Goal: Information Seeking & Learning: Learn about a topic

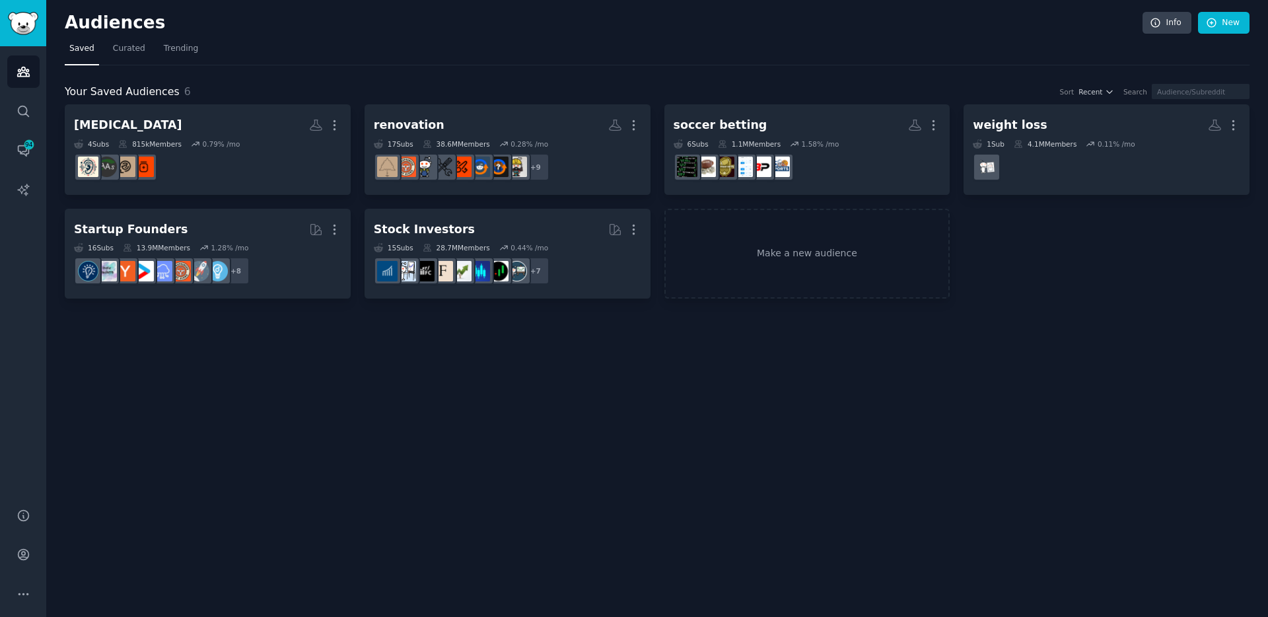
click at [1194, 22] on div "Info New" at bounding box center [1195, 23] width 107 height 22
click at [1218, 22] on link "New" at bounding box center [1223, 23] width 51 height 22
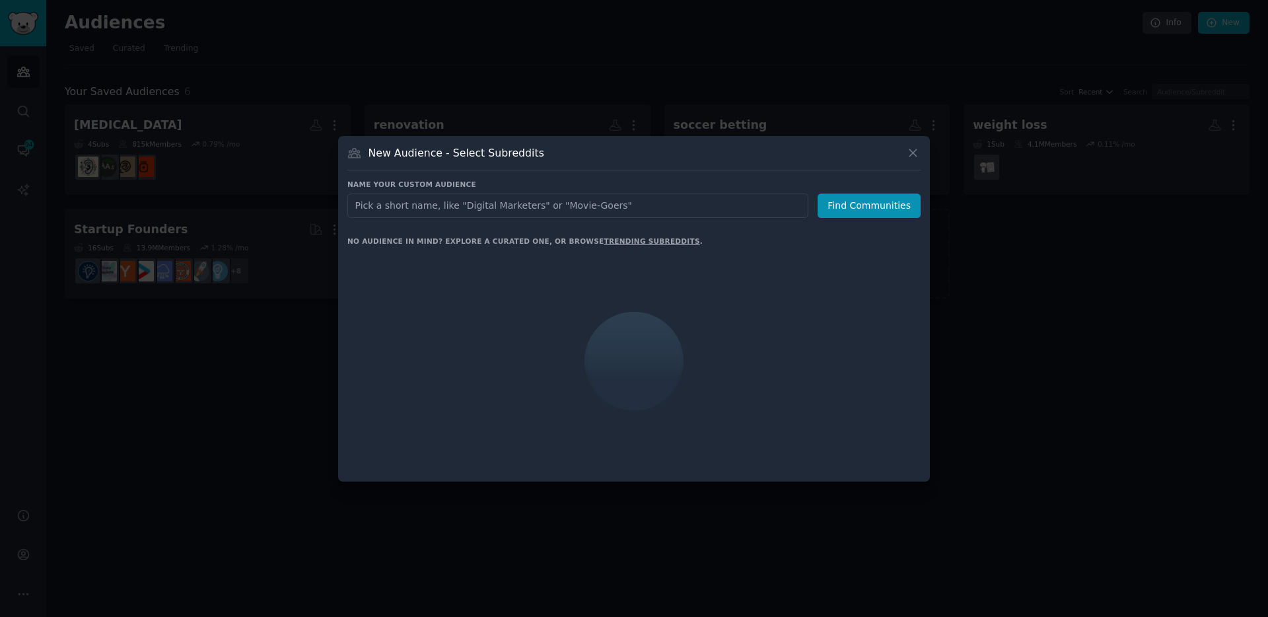
type input "leep:"
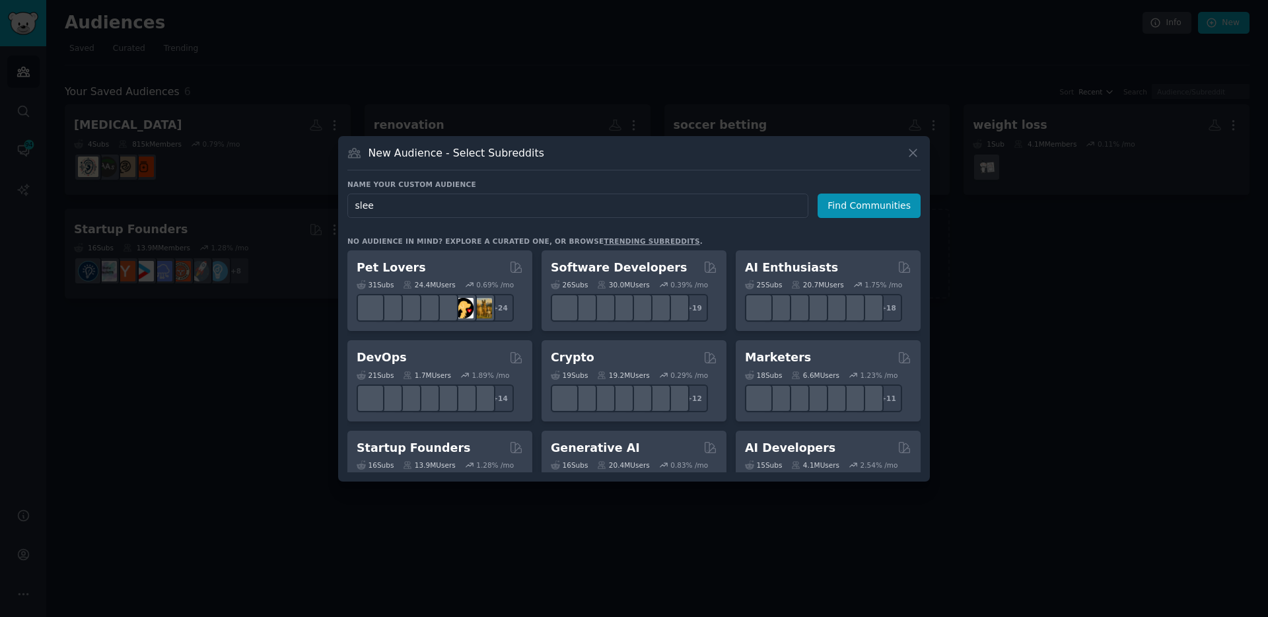
type input "sleep"
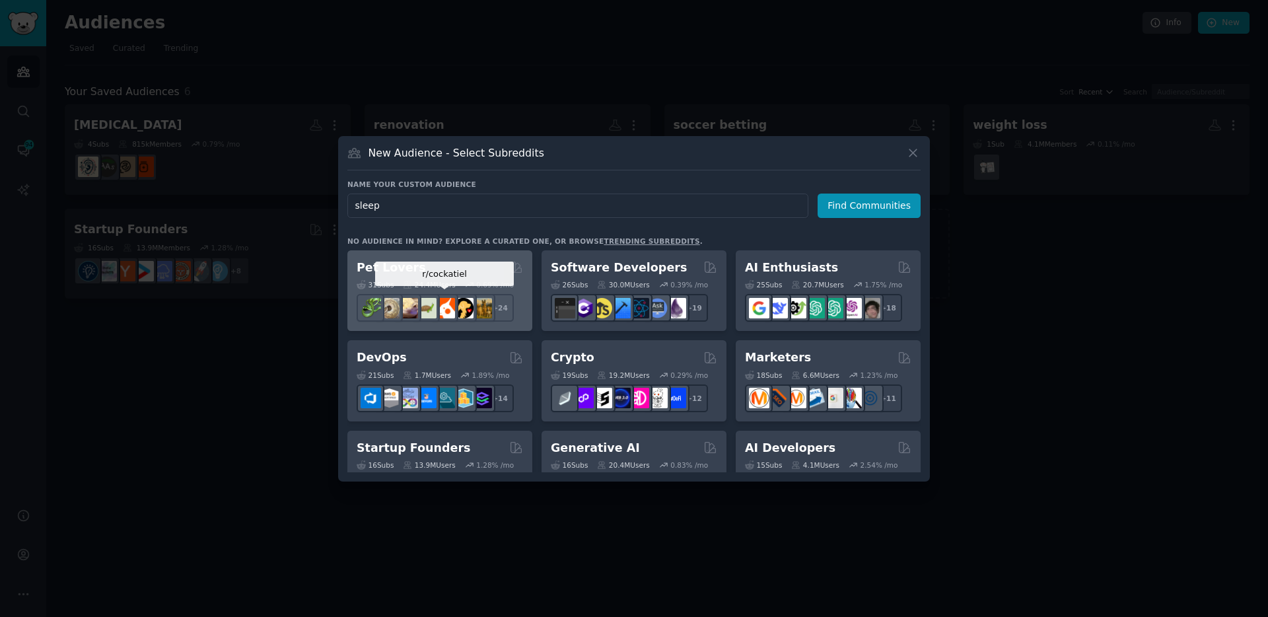
click button "Find Communities" at bounding box center [868, 205] width 103 height 24
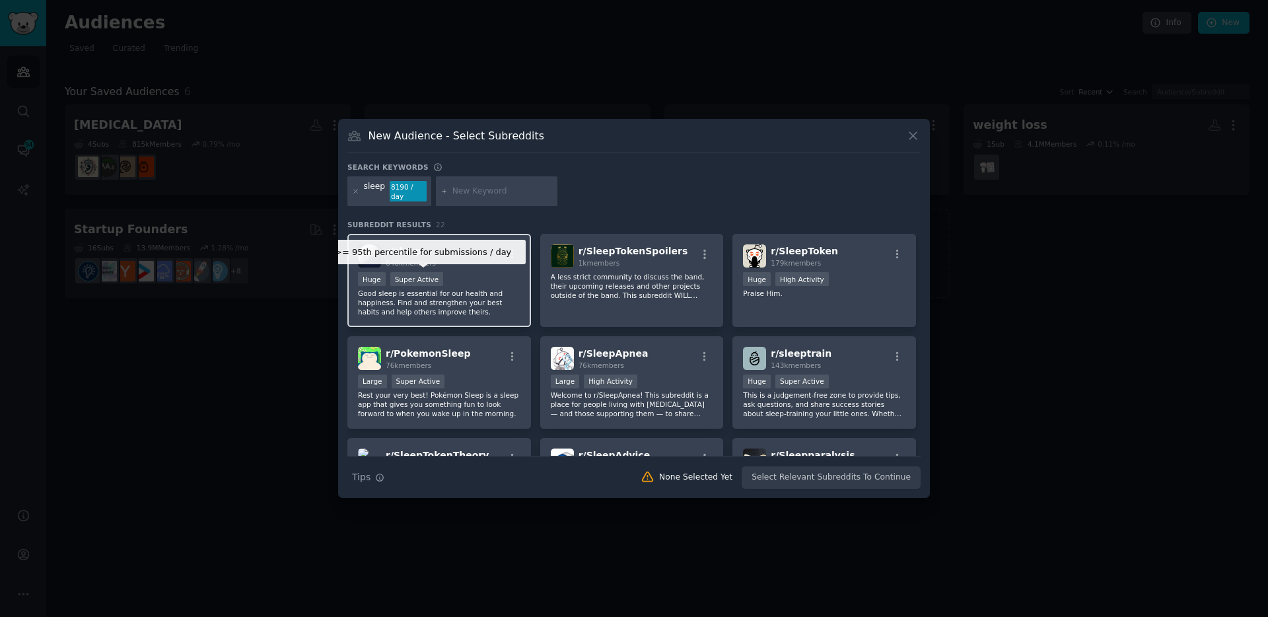
click at [450, 267] on div "r/ sleep 648k members >= 95th percentile for submissions / day Huge Super Activ…" at bounding box center [439, 280] width 184 height 93
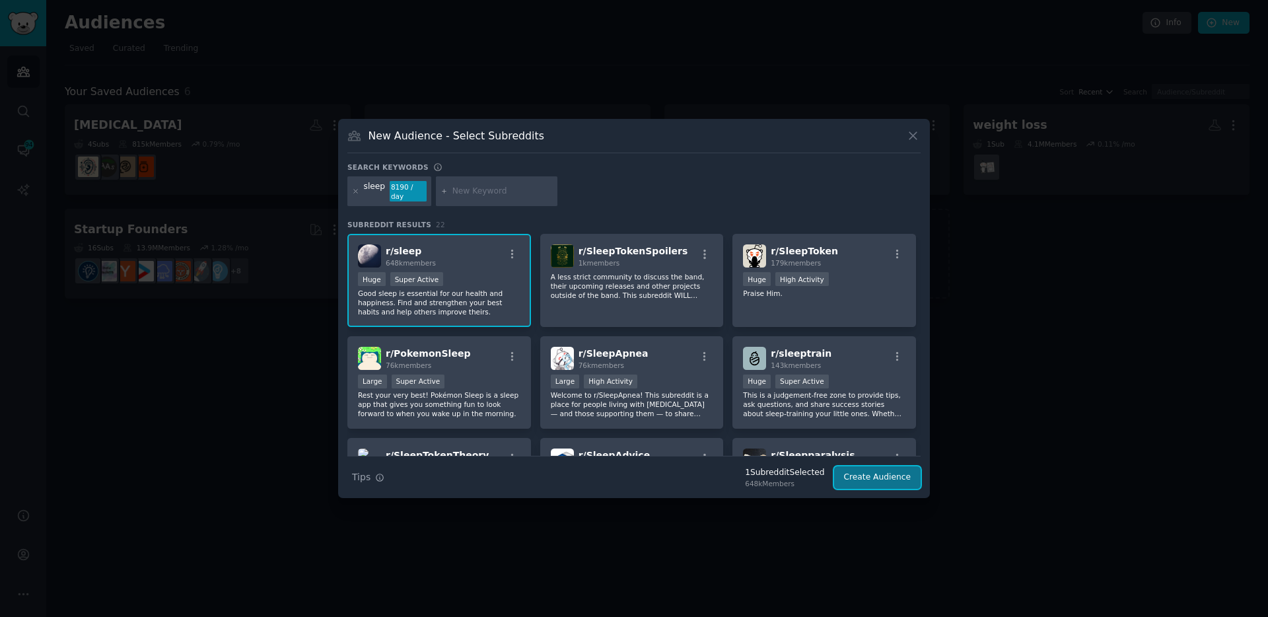
click at [873, 479] on button "Create Audience" at bounding box center [877, 477] width 87 height 22
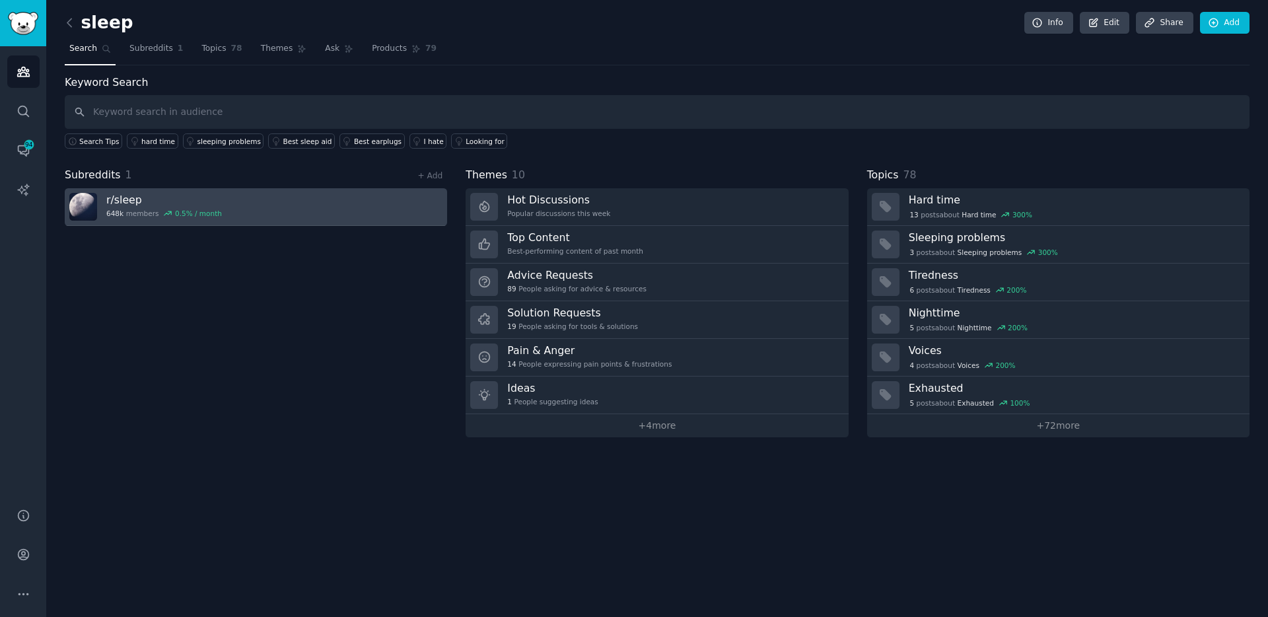
click at [187, 205] on h3 "r/ sleep" at bounding box center [164, 200] width 116 height 14
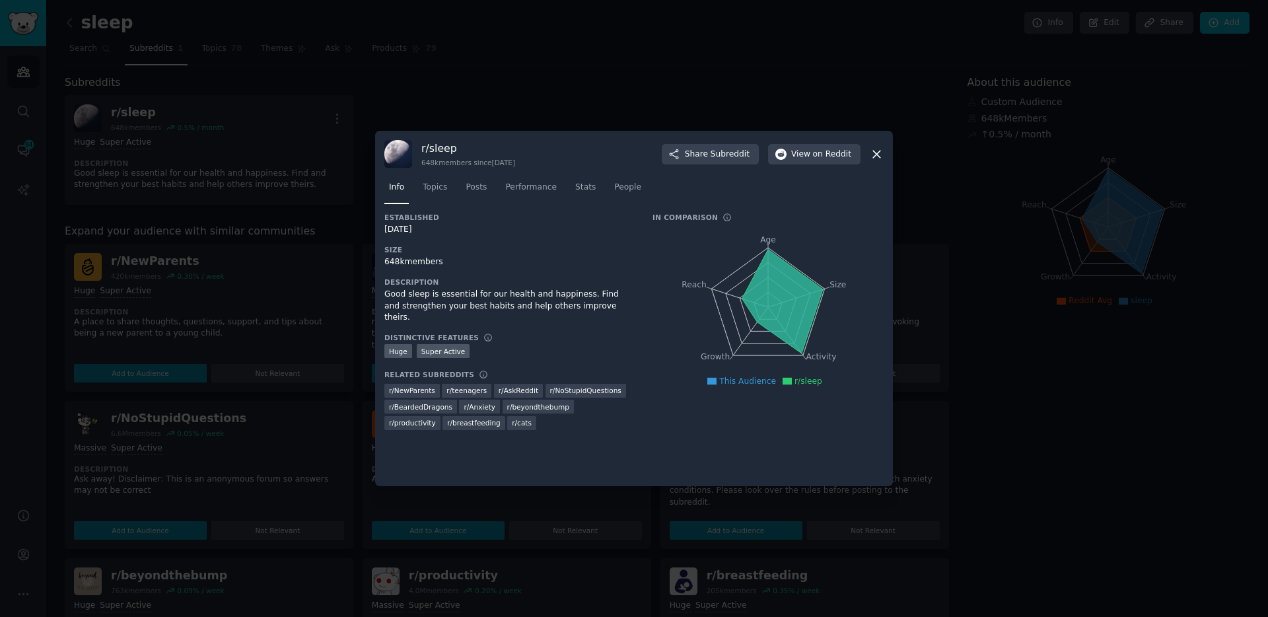
click at [875, 150] on icon at bounding box center [877, 154] width 14 height 14
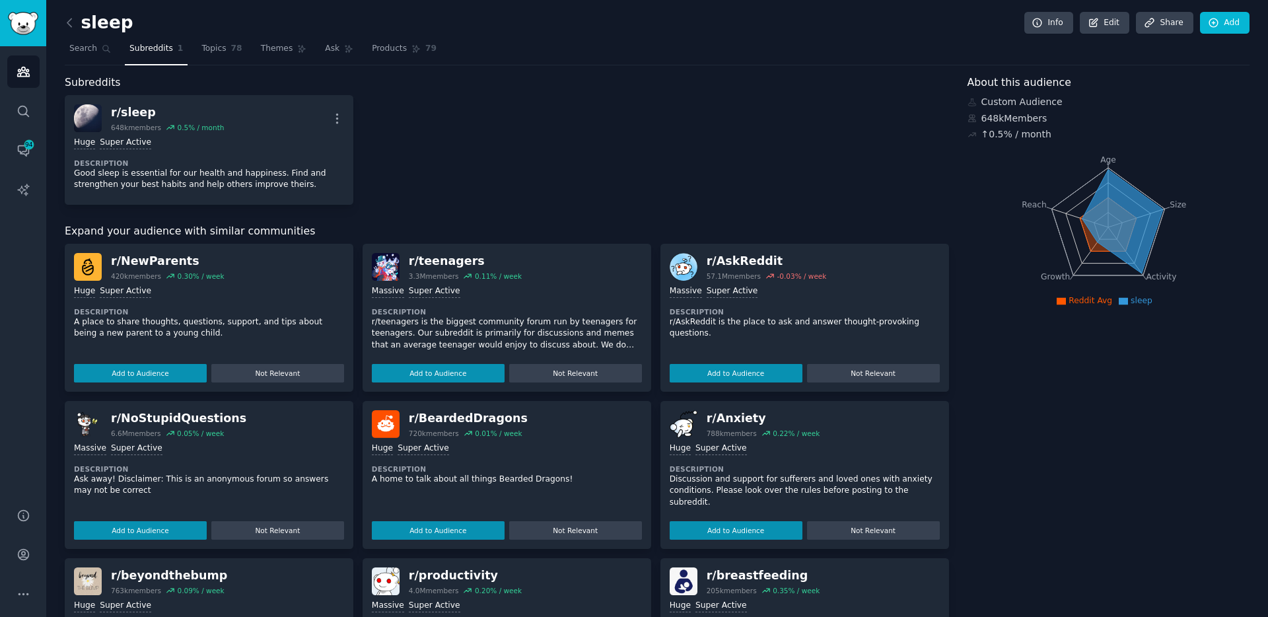
click at [82, 20] on h2 "sleep" at bounding box center [99, 23] width 69 height 21
click at [75, 21] on icon at bounding box center [70, 23] width 14 height 14
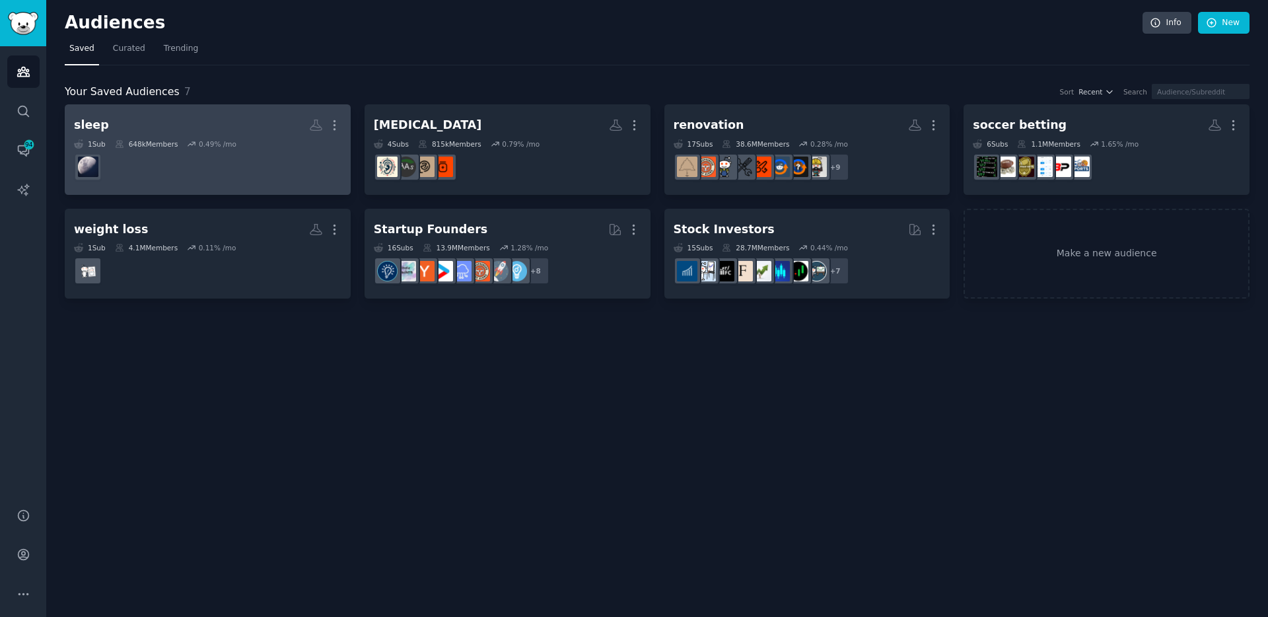
click at [115, 123] on h2 "sleep More" at bounding box center [207, 125] width 267 height 23
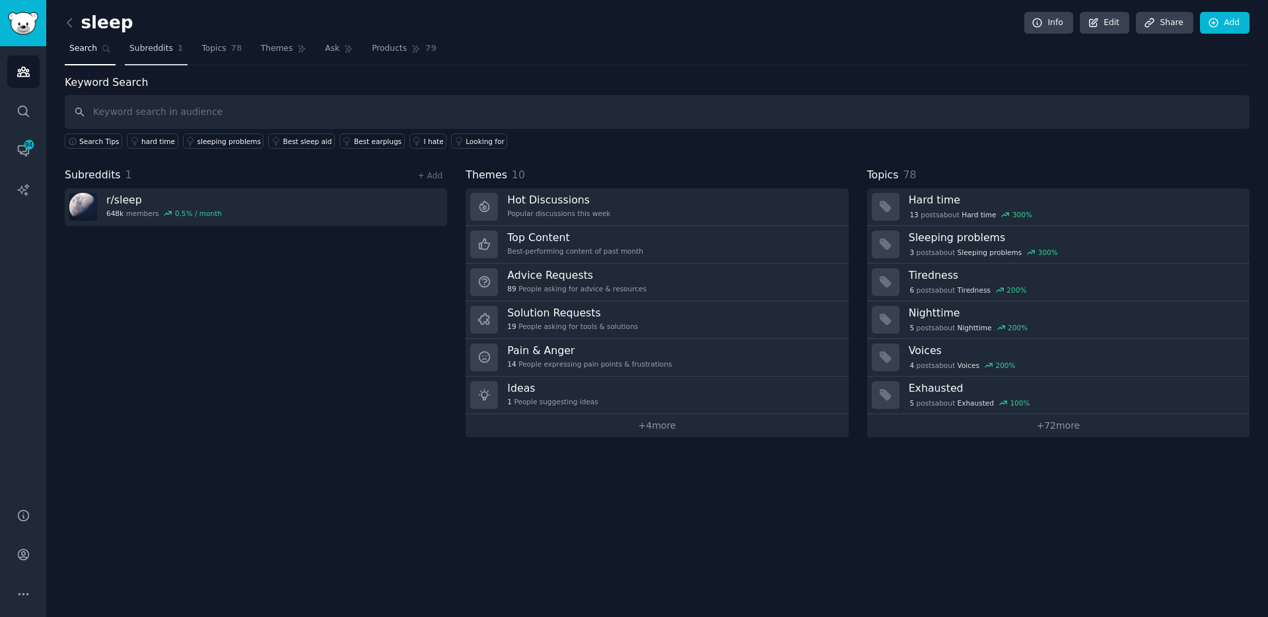
click at [155, 61] on link "Subreddits 1" at bounding box center [156, 51] width 63 height 27
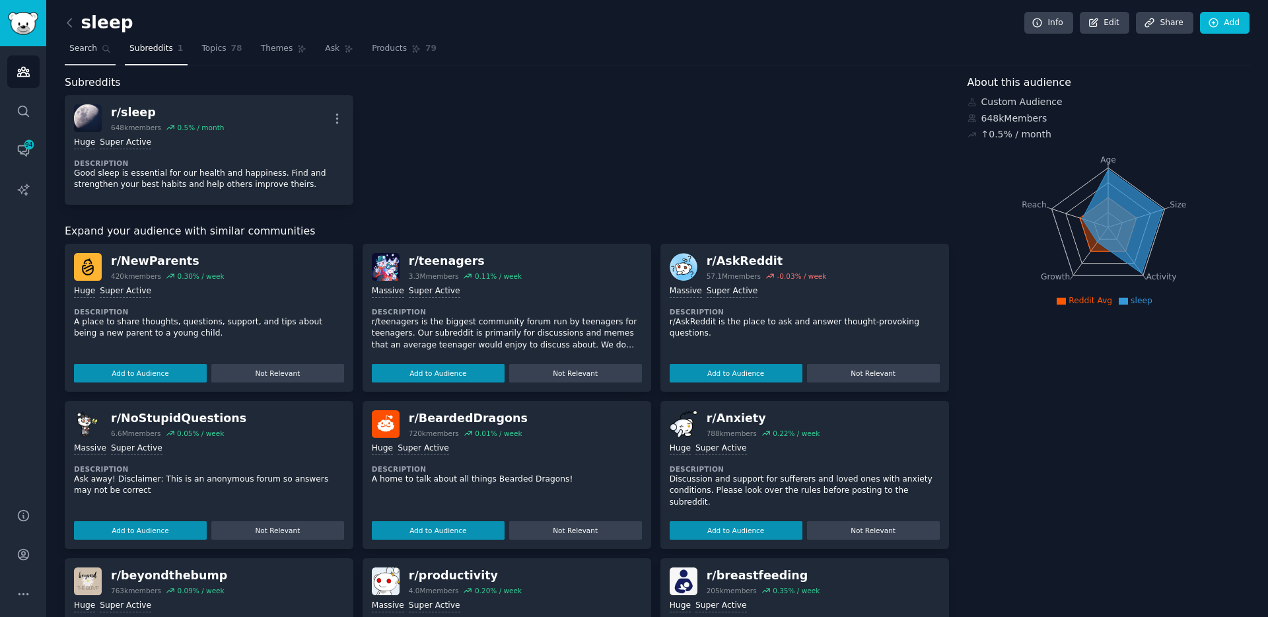
click at [90, 51] on span "Search" at bounding box center [83, 49] width 28 height 12
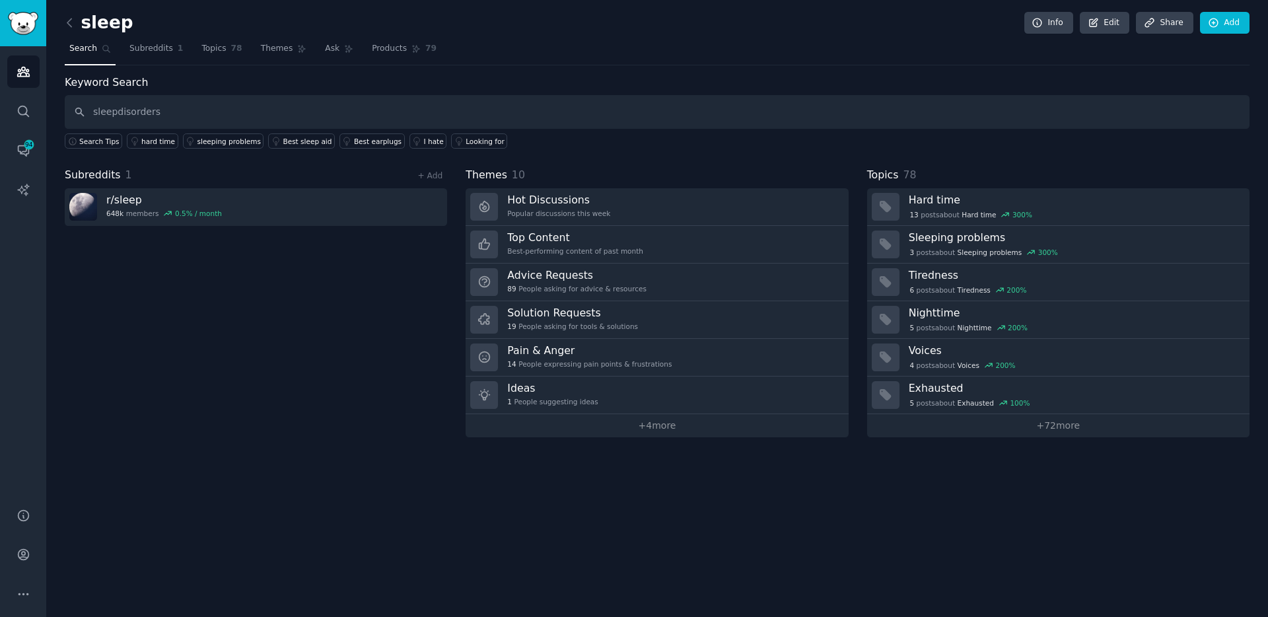
click at [119, 113] on input "sleepdisorders" at bounding box center [657, 112] width 1184 height 34
type input "[MEDICAL_DATA]"
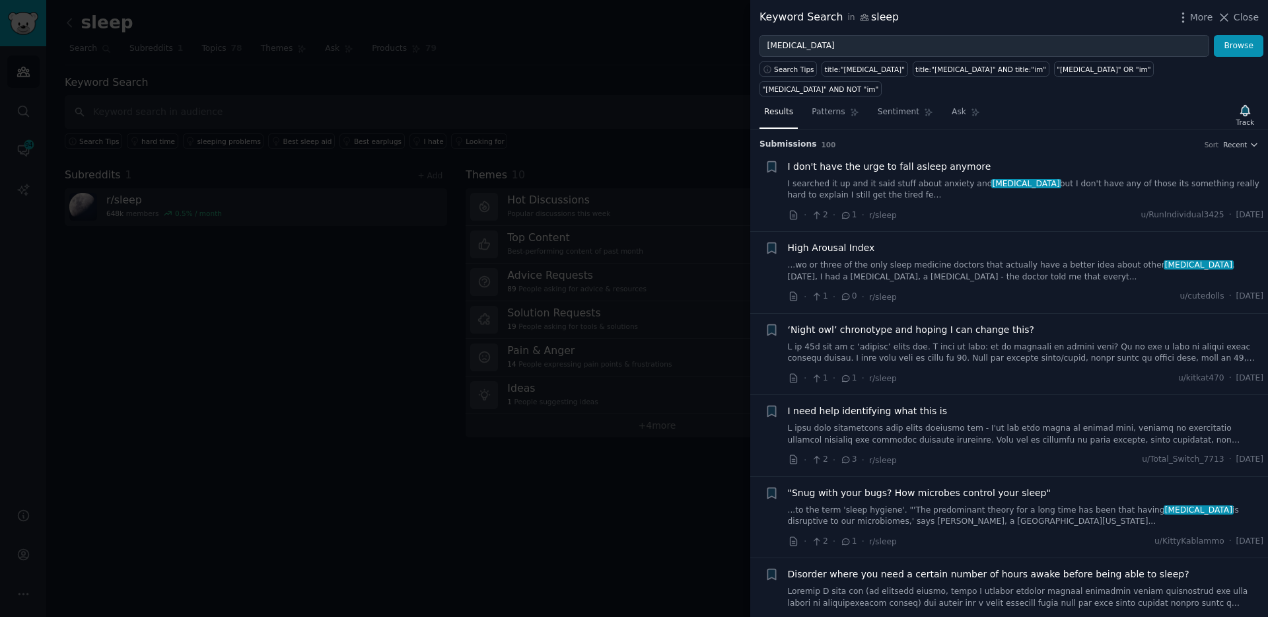
click at [510, 117] on div at bounding box center [634, 308] width 1268 height 617
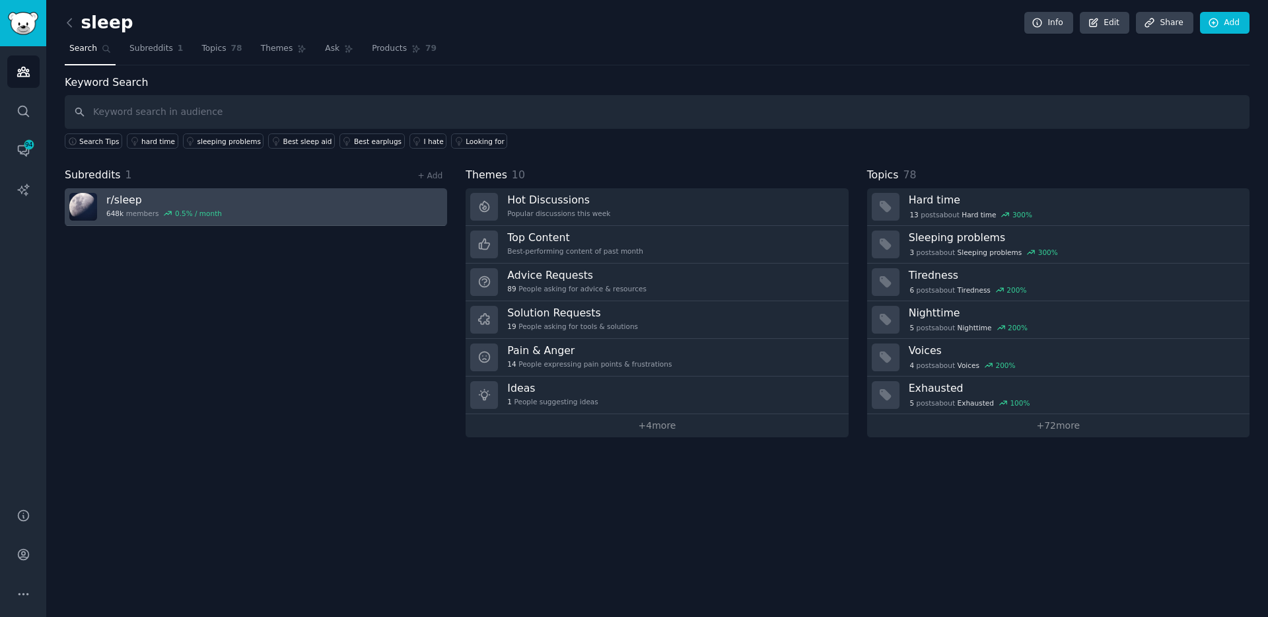
click at [116, 196] on h3 "r/ sleep" at bounding box center [164, 200] width 116 height 14
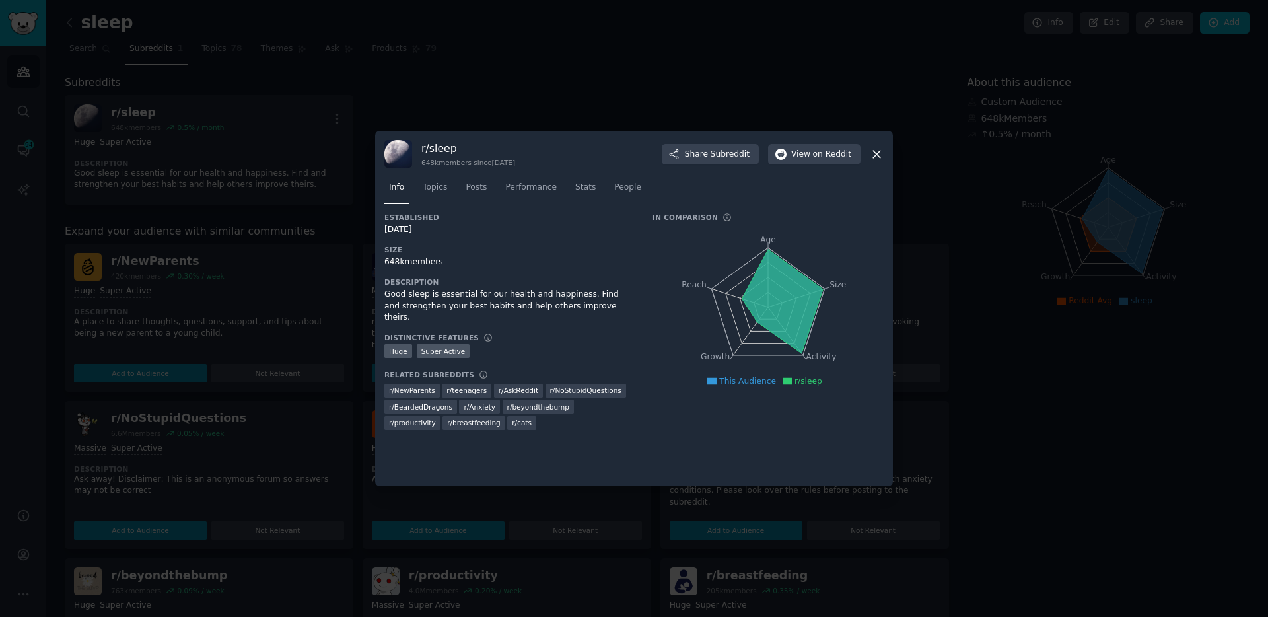
click at [879, 153] on icon at bounding box center [877, 154] width 14 height 14
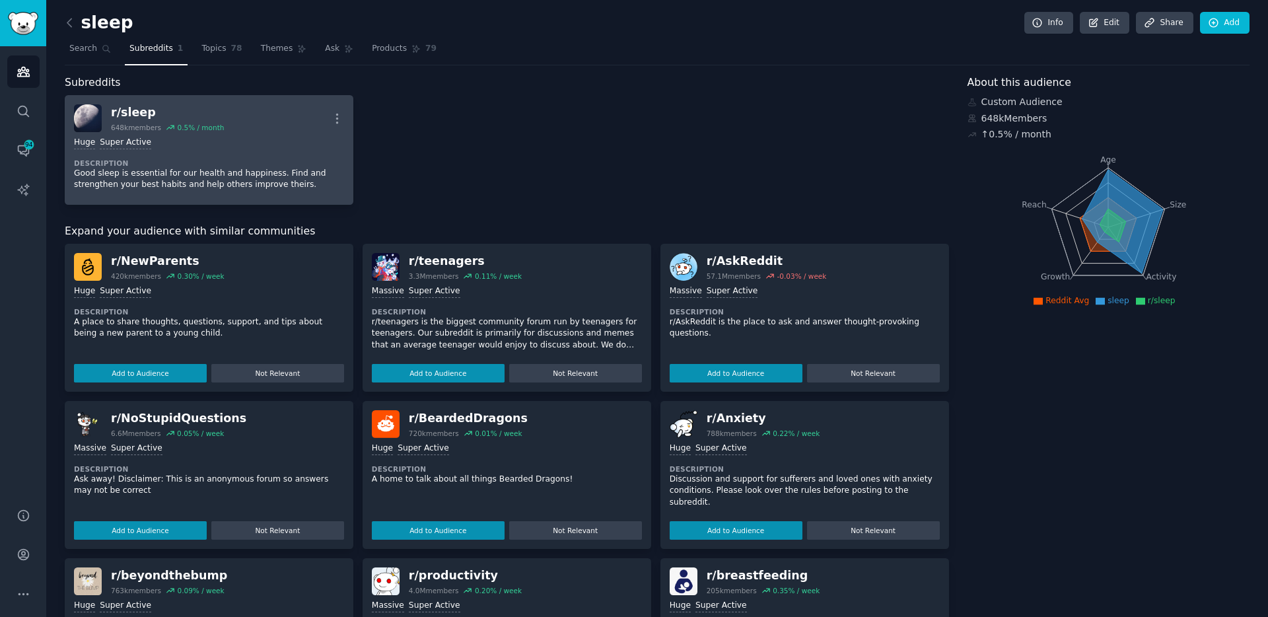
click at [120, 111] on div "r/ sleep" at bounding box center [167, 112] width 113 height 17
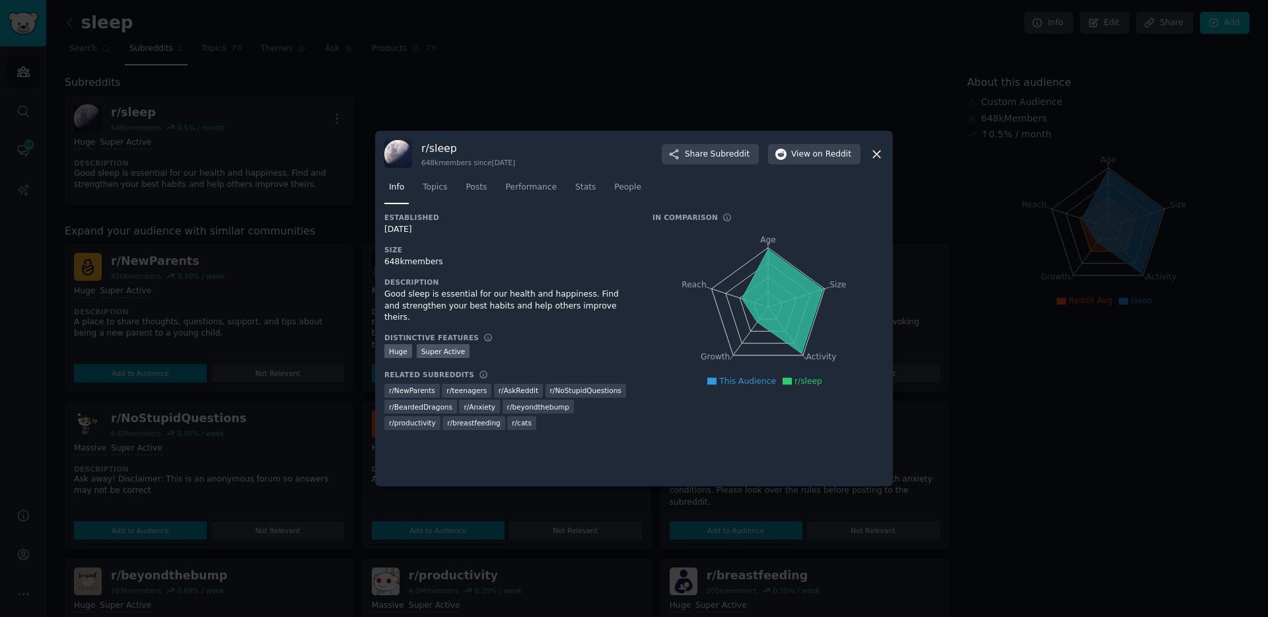
click at [875, 153] on icon at bounding box center [876, 154] width 7 height 7
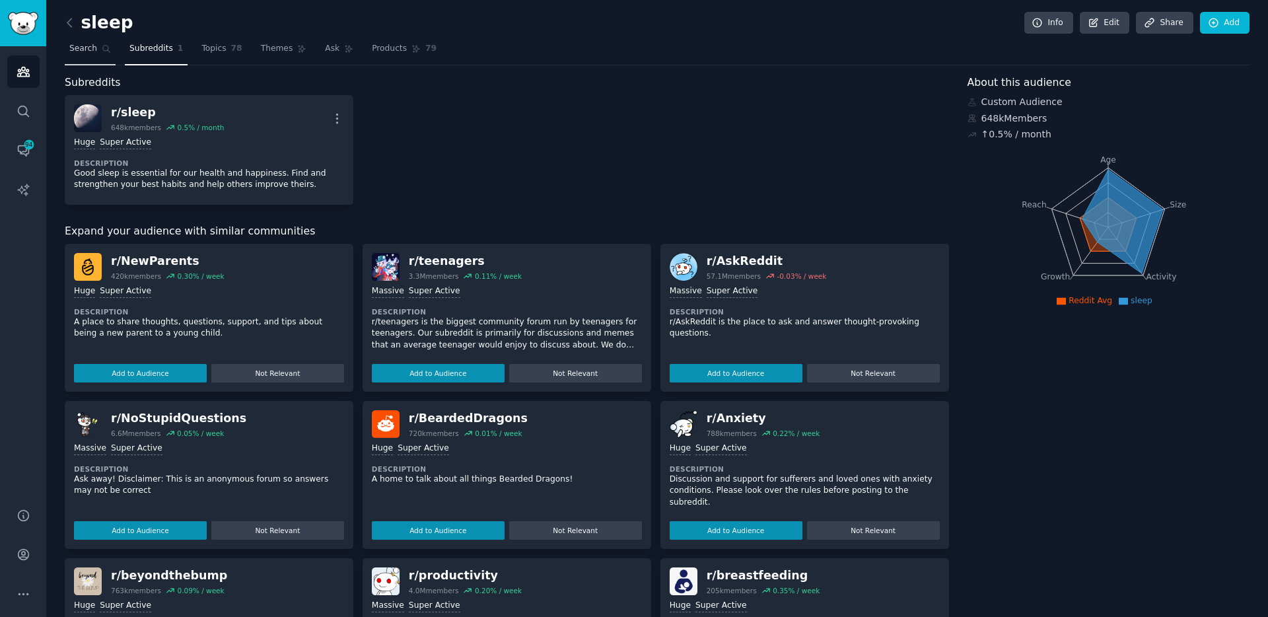
click at [84, 51] on span "Search" at bounding box center [83, 49] width 28 height 12
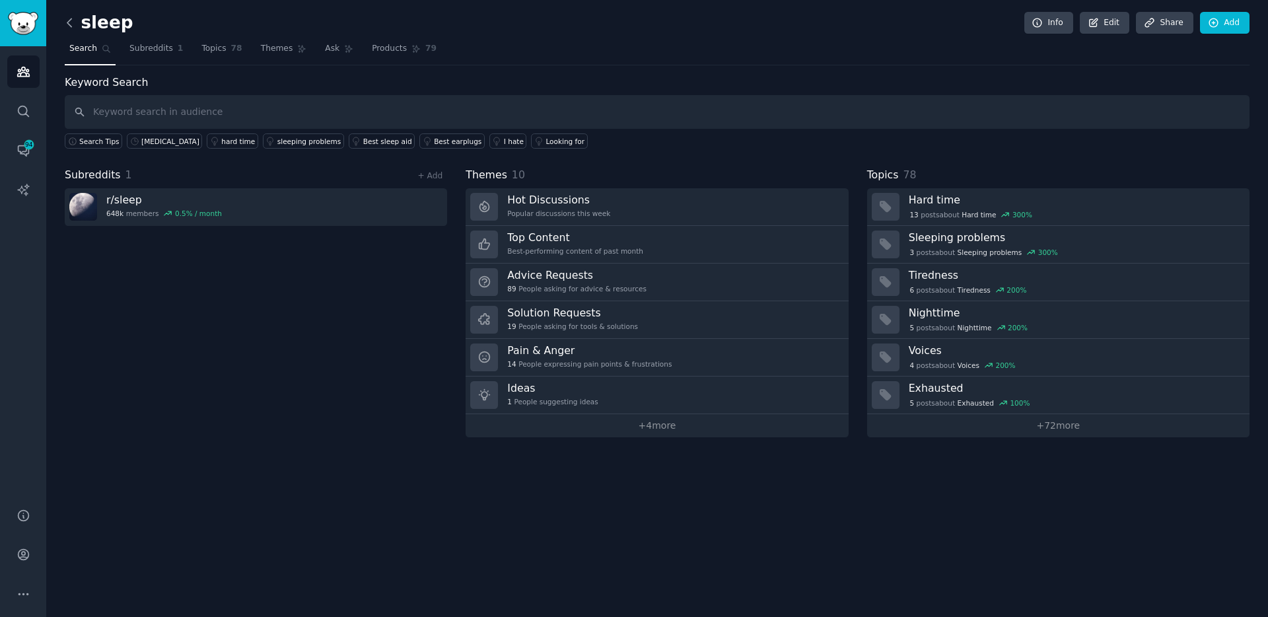
click at [69, 16] on icon at bounding box center [70, 23] width 14 height 14
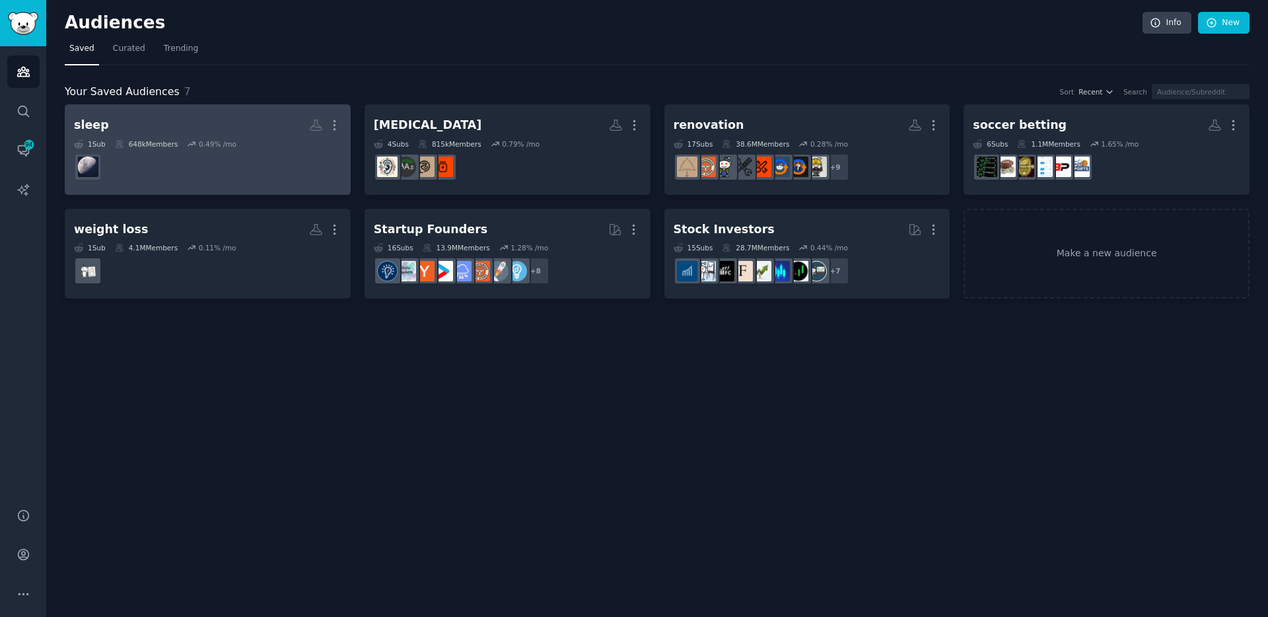
click at [147, 180] on dd at bounding box center [207, 167] width 267 height 37
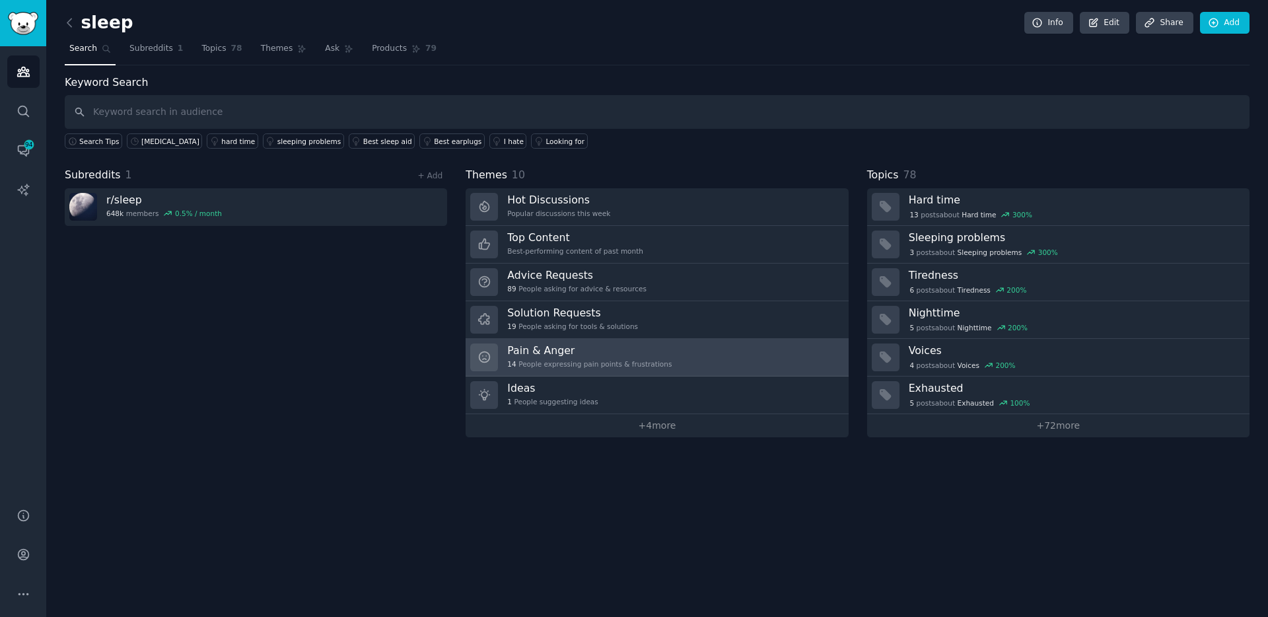
click at [583, 345] on h3 "Pain & Anger" at bounding box center [589, 350] width 164 height 14
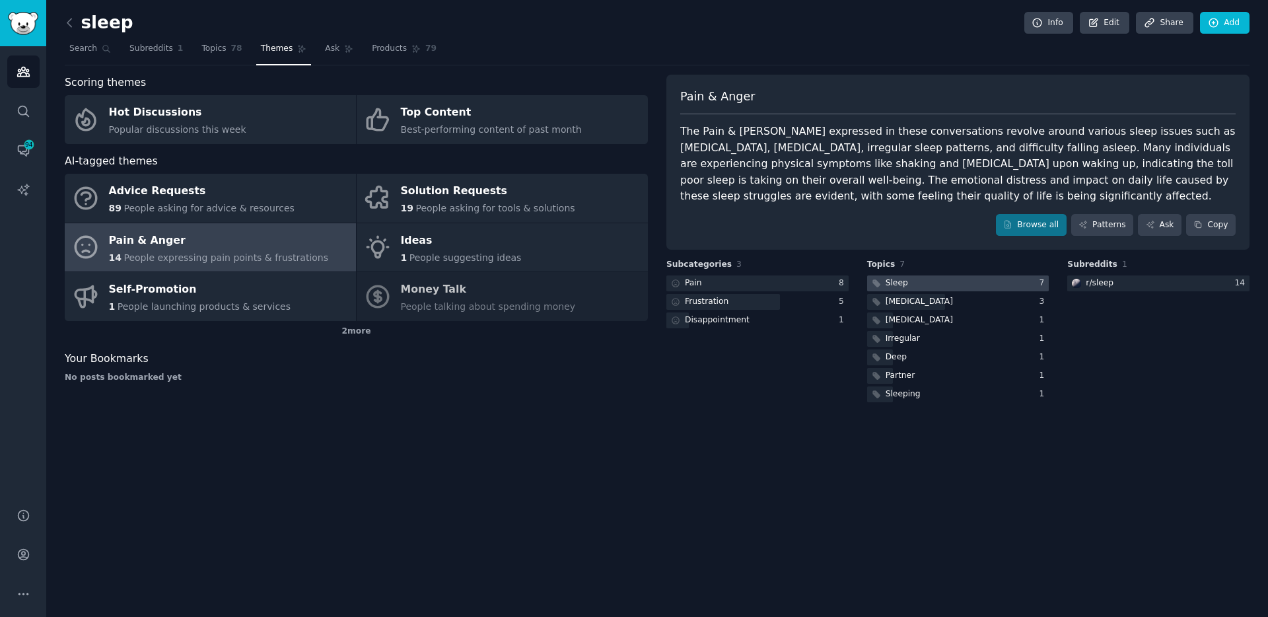
click at [901, 287] on div "Sleep" at bounding box center [896, 283] width 22 height 12
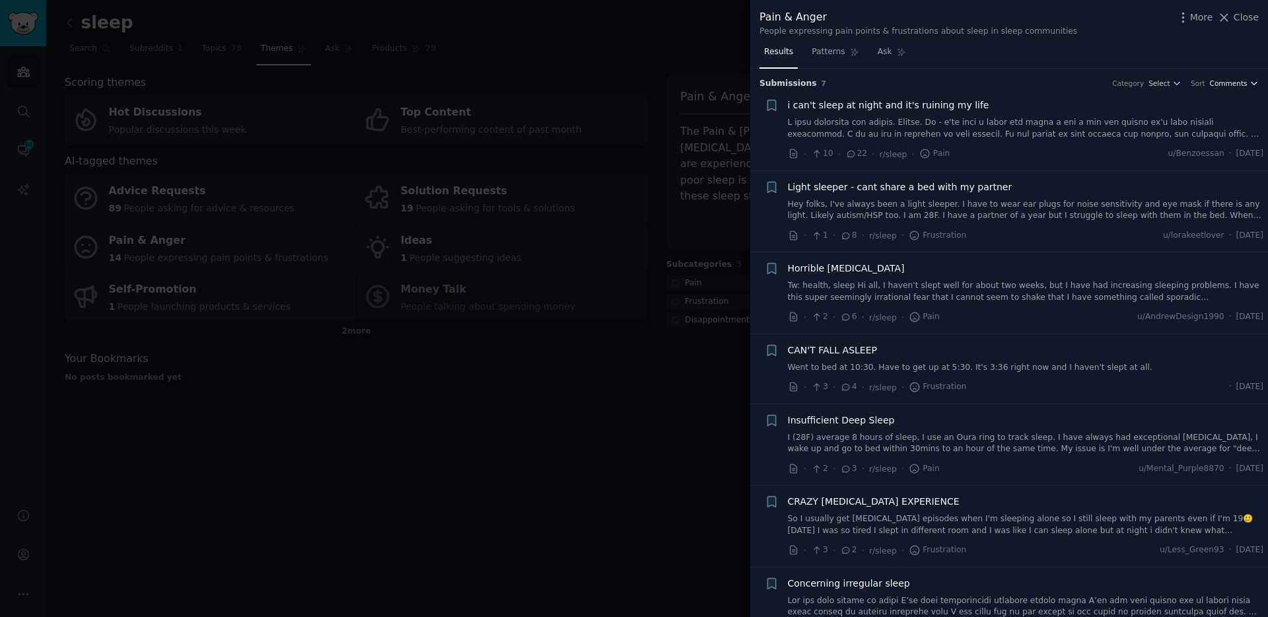
click at [1238, 79] on span "Comments" at bounding box center [1229, 83] width 38 height 9
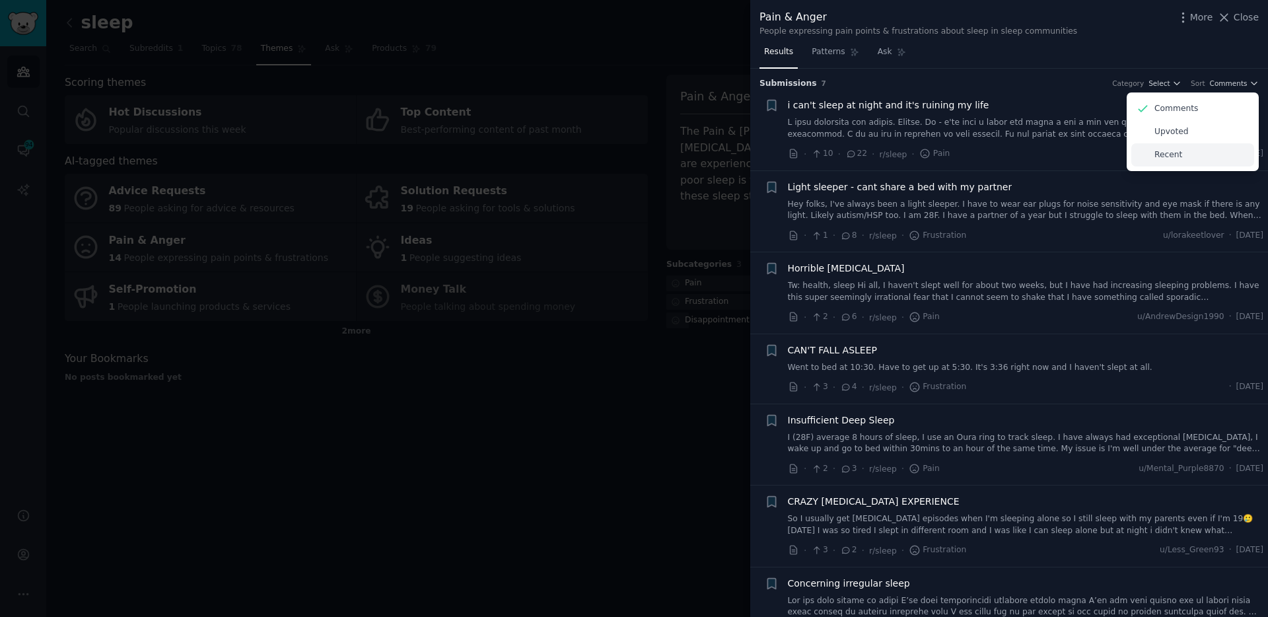
click at [1173, 152] on p "Recent" at bounding box center [1168, 155] width 28 height 12
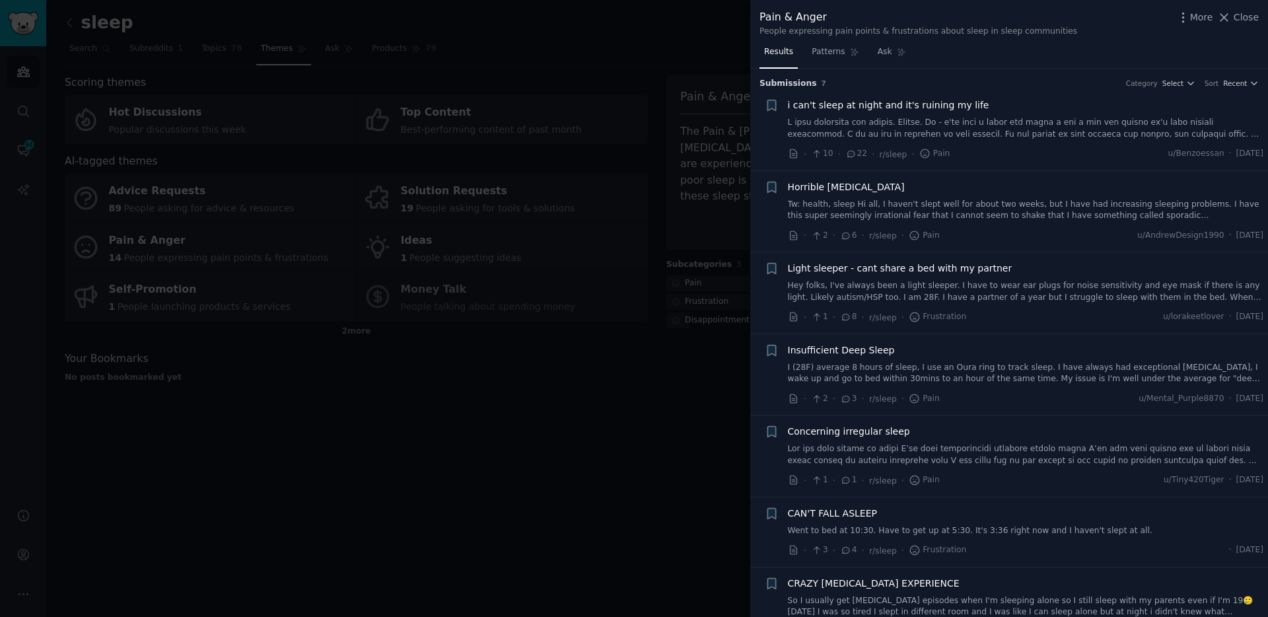
click at [1009, 127] on link at bounding box center [1026, 128] width 476 height 23
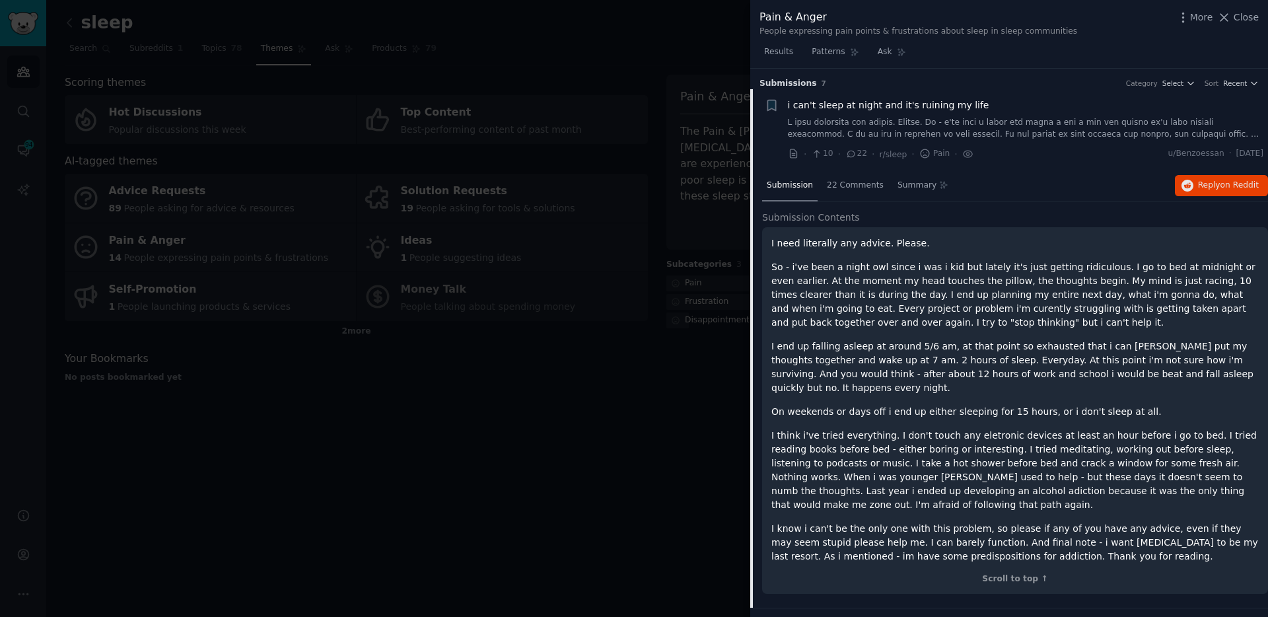
scroll to position [21, 0]
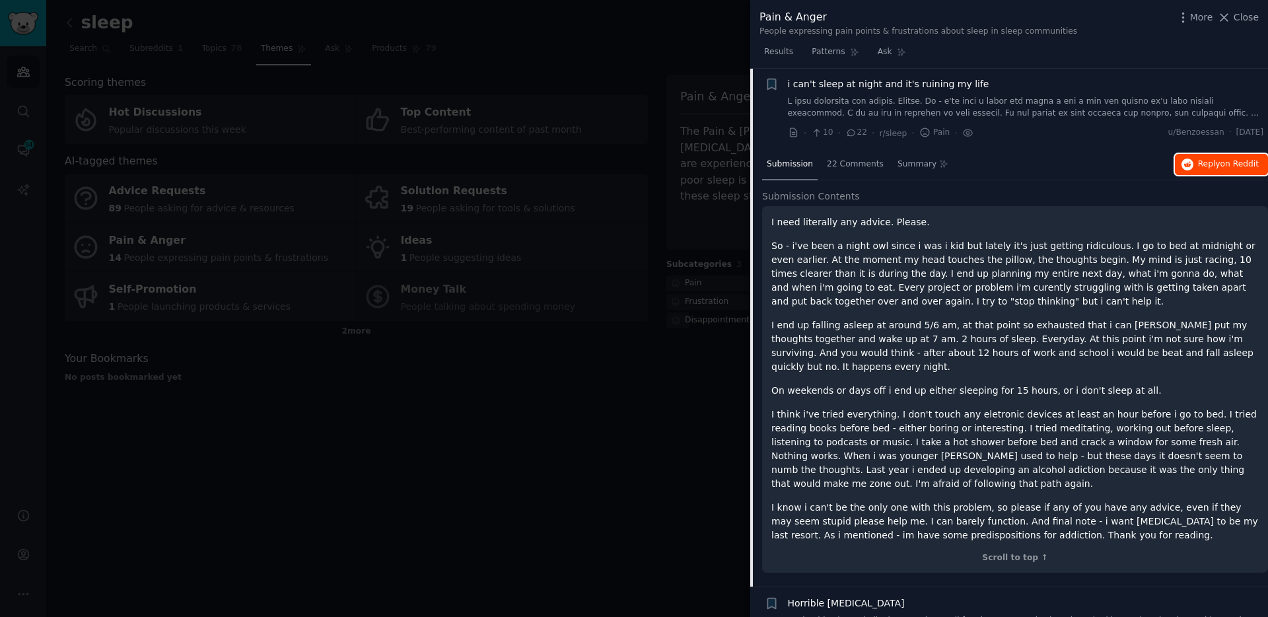
click at [1180, 156] on button "Reply on Reddit" at bounding box center [1221, 164] width 93 height 21
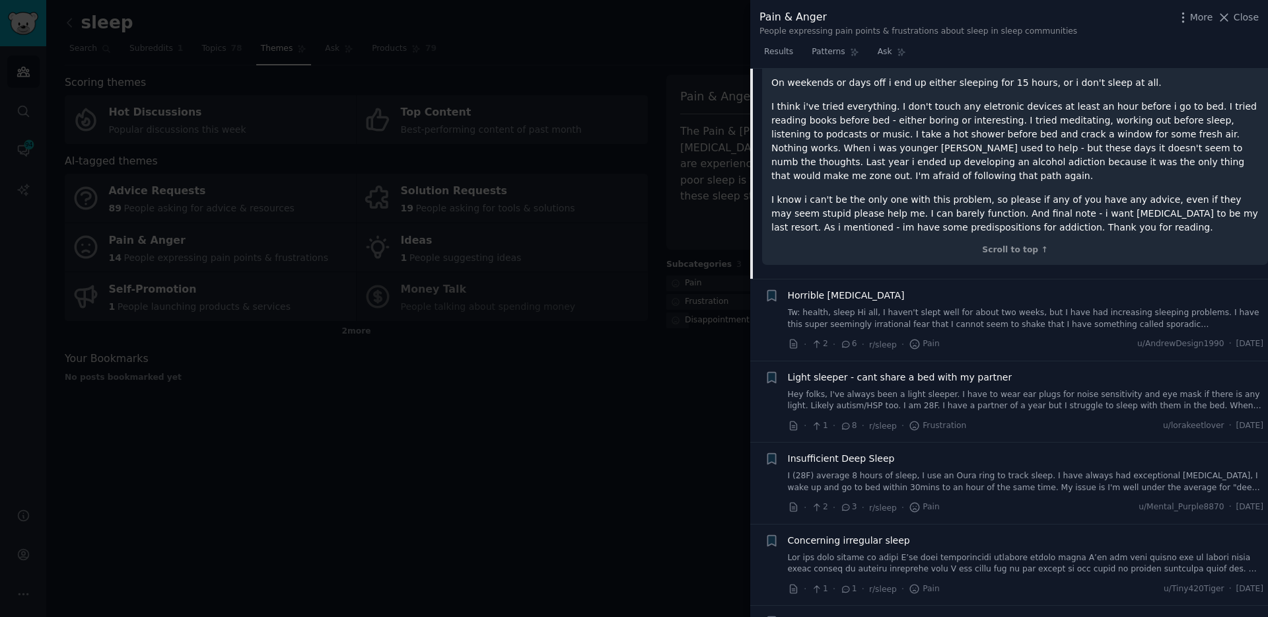
click at [1087, 307] on link "Tw: health, sleep Hi all, I haven't slept well for about two weeks, but I have …" at bounding box center [1026, 318] width 476 height 23
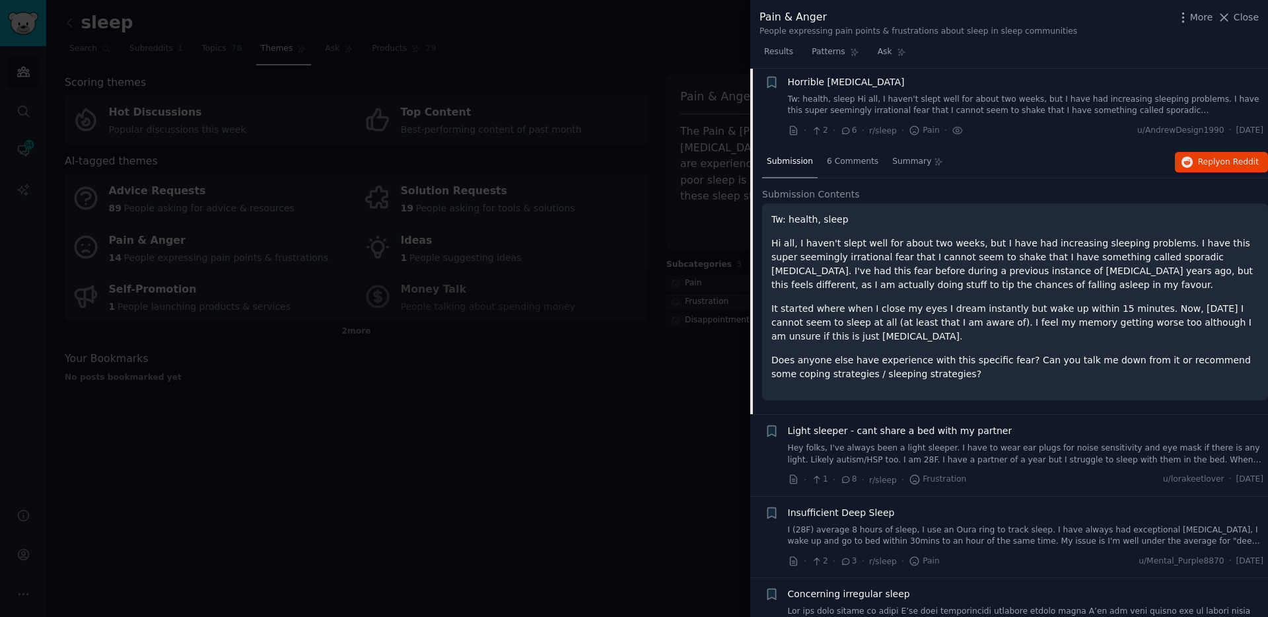
scroll to position [102, 0]
click at [1223, 167] on span "on Reddit" at bounding box center [1239, 164] width 38 height 9
click at [1204, 267] on p "Hi all, I haven't slept well for about two weeks, but I have had increasing sle…" at bounding box center [1014, 266] width 487 height 55
click at [1210, 172] on button "Reply on Reddit" at bounding box center [1221, 164] width 93 height 21
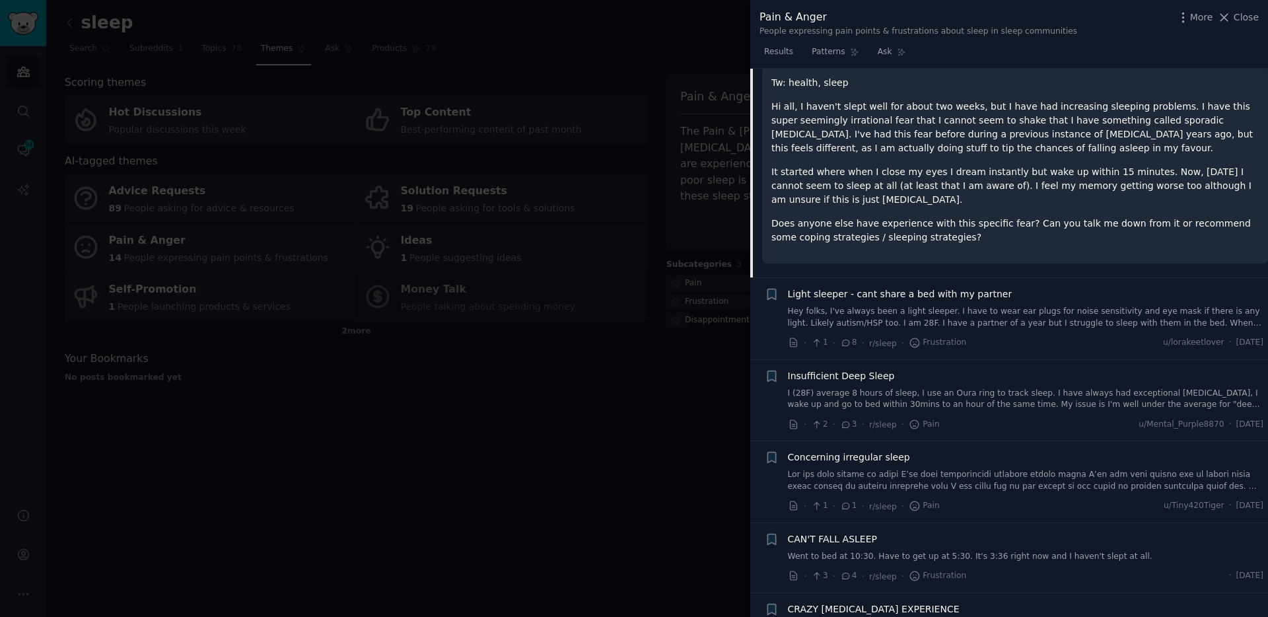
scroll to position [249, 0]
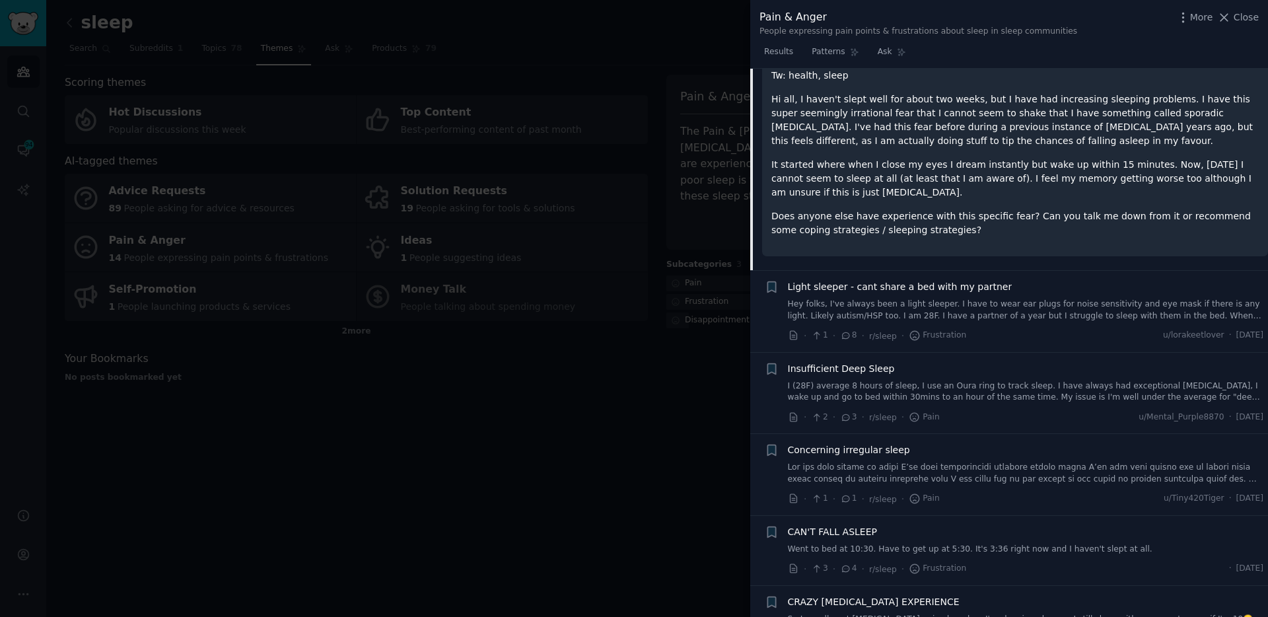
click at [927, 296] on div "Light sleeper - cant share a bed with my partner Hey folks, I've always been a …" at bounding box center [1026, 301] width 476 height 42
click at [872, 303] on link "Hey folks, I've always been a light sleeper. I have to wear ear plugs for noise…" at bounding box center [1026, 309] width 476 height 23
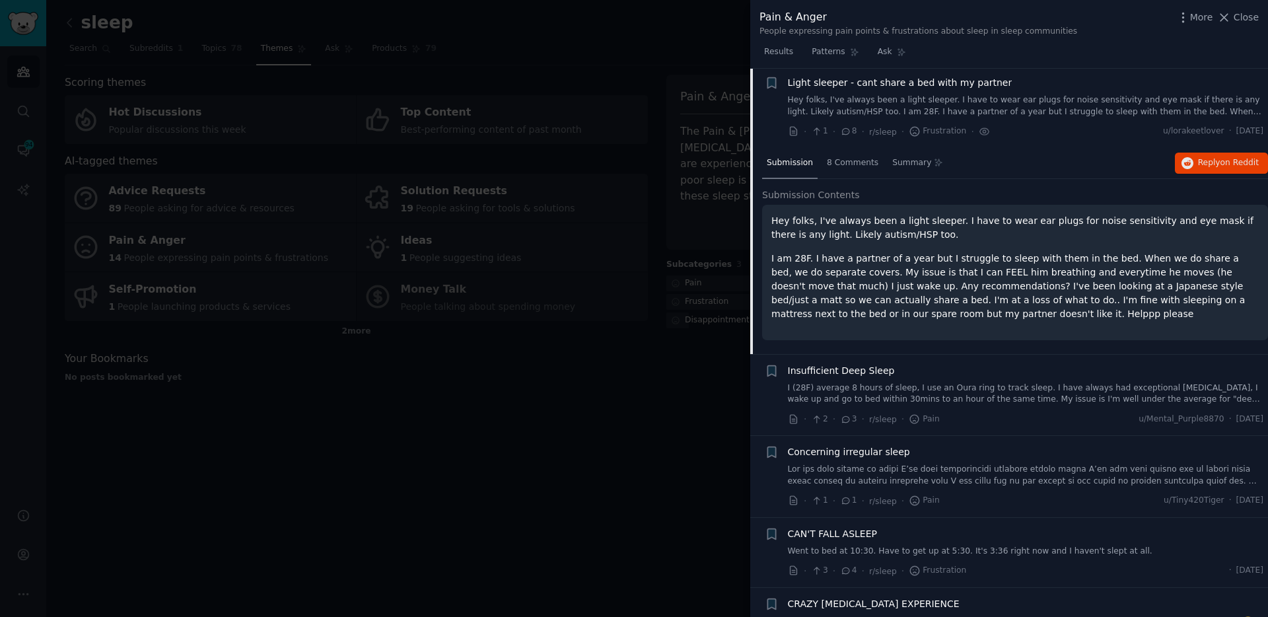
scroll to position [184, 0]
click at [1217, 170] on span "Reply on Reddit" at bounding box center [1228, 164] width 61 height 12
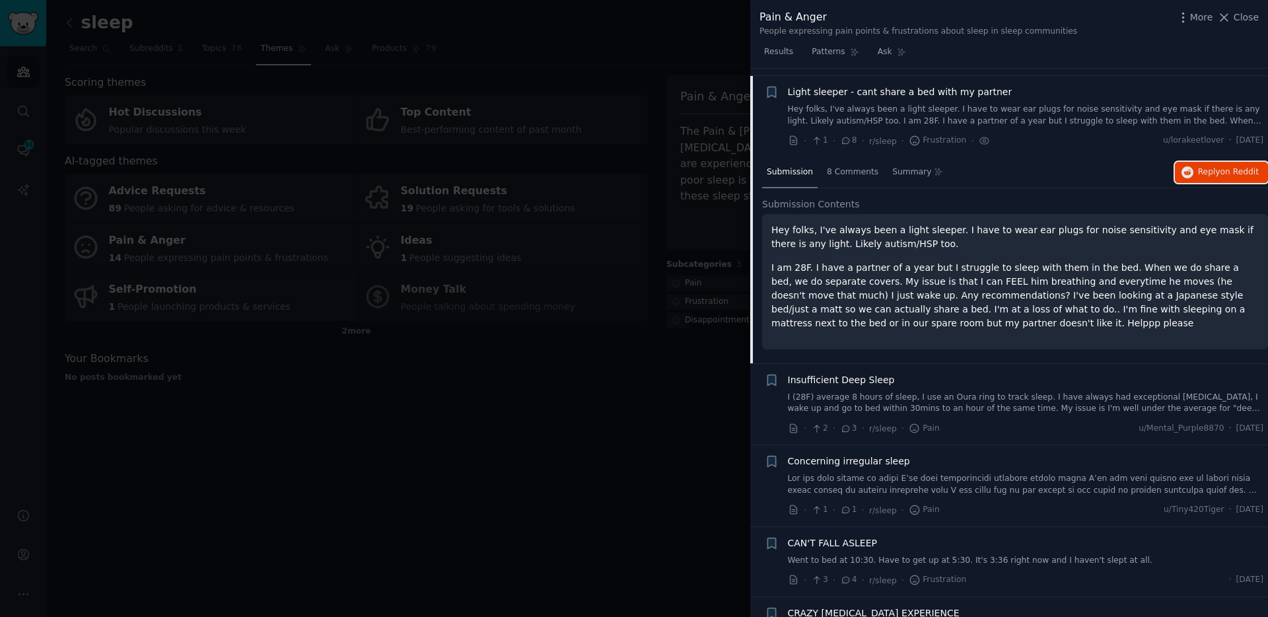
scroll to position [238, 0]
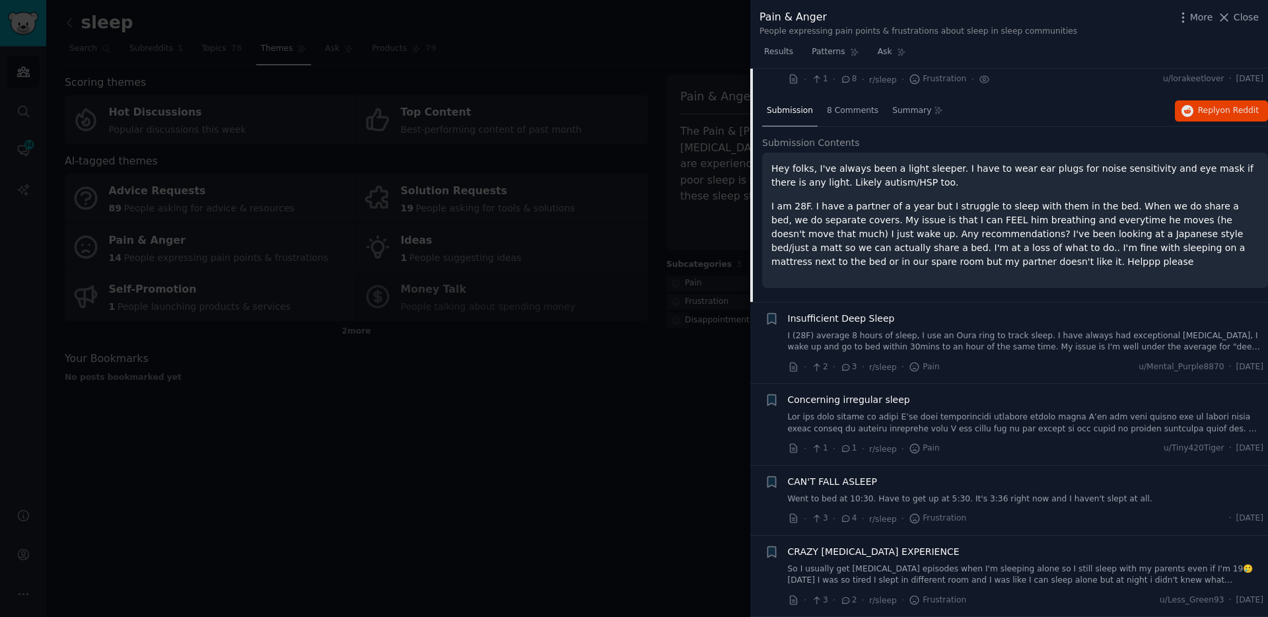
click at [954, 339] on link "I (28F) average 8 hours of sleep, I use an Oura ring to track sleep. I have alw…" at bounding box center [1026, 341] width 476 height 23
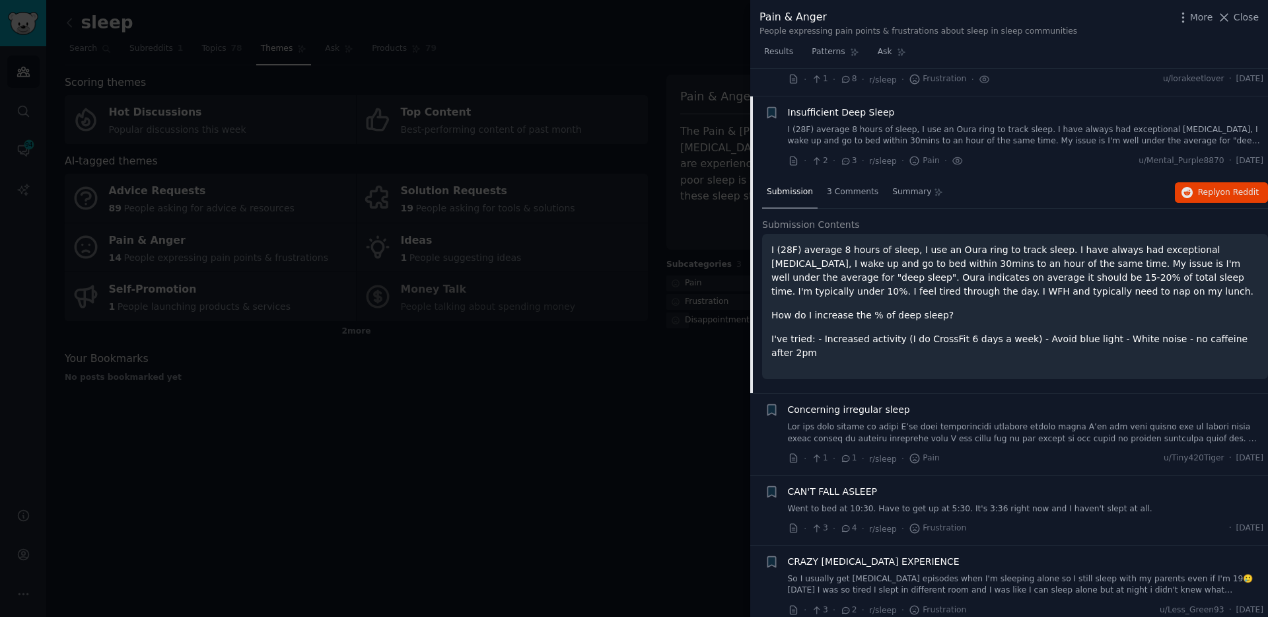
scroll to position [248, 0]
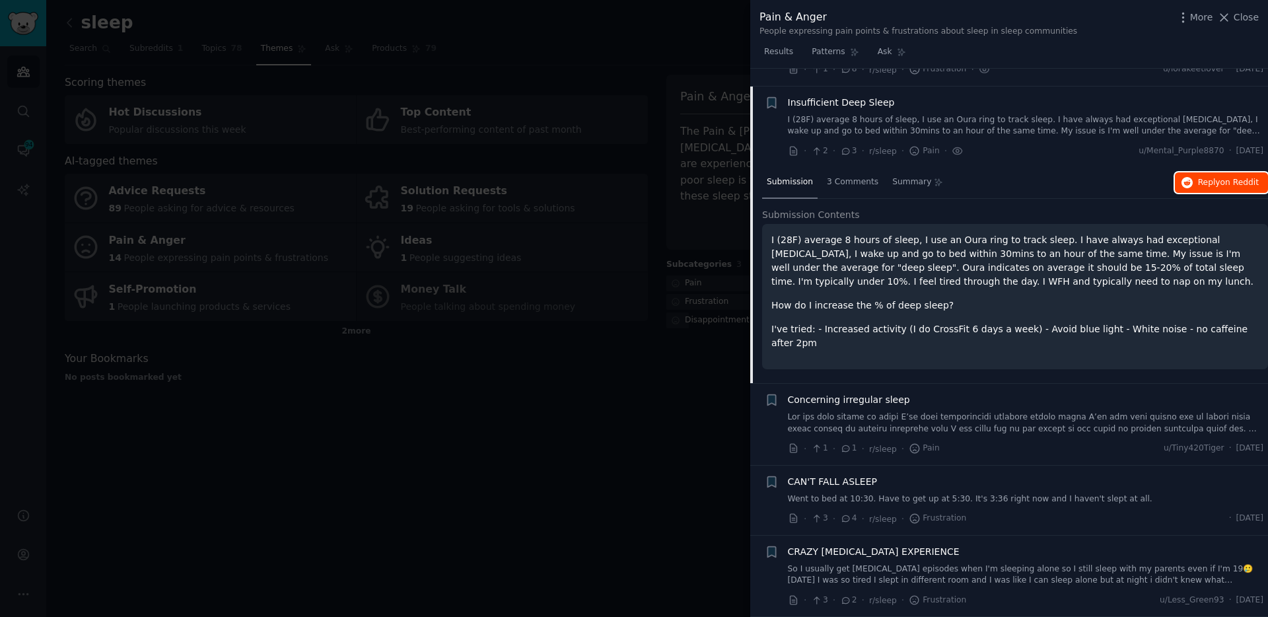
click at [1235, 186] on span "on Reddit" at bounding box center [1239, 182] width 38 height 9
click at [922, 435] on div "Concerning irregular sleep · 1 · 1 · r/sleep · Pain u/Tiny420Tiger · [DATE]" at bounding box center [1026, 424] width 476 height 63
click at [862, 418] on link at bounding box center [1026, 422] width 476 height 23
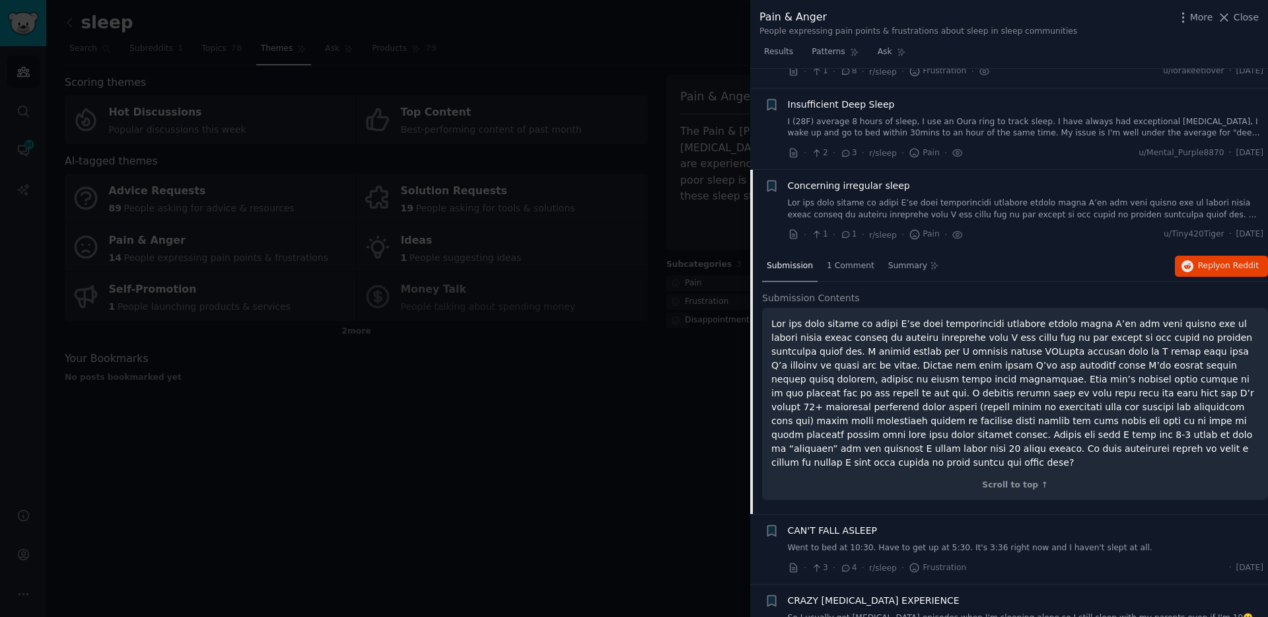
scroll to position [281, 0]
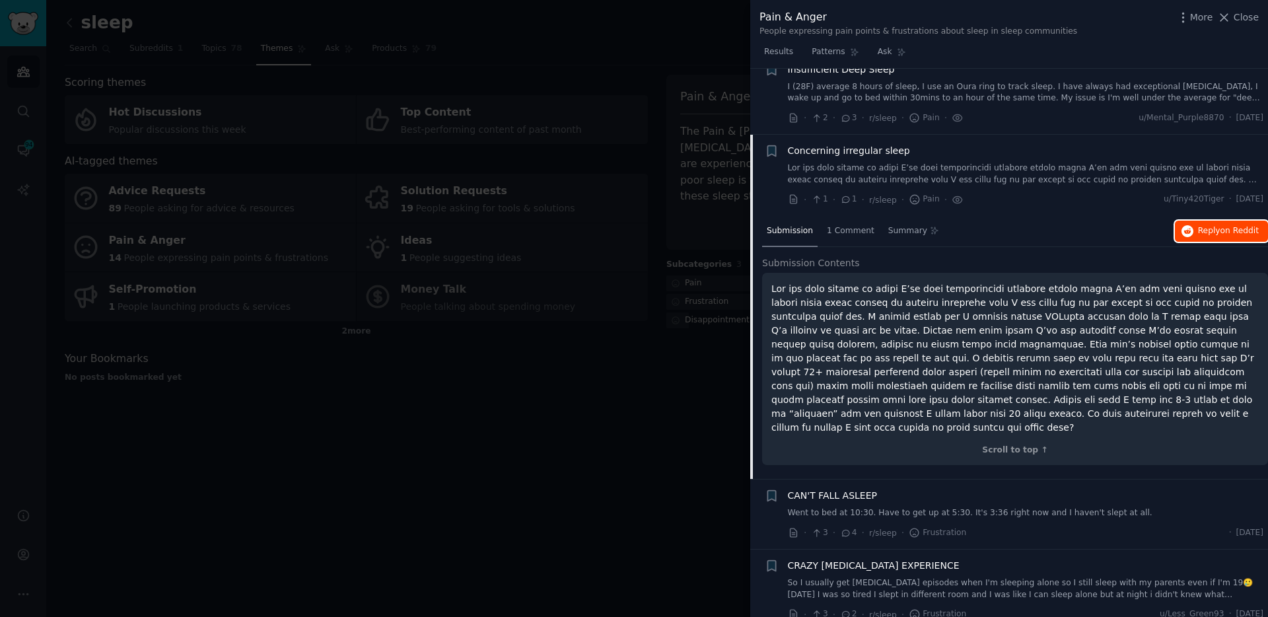
click at [1220, 226] on span "on Reddit" at bounding box center [1239, 230] width 38 height 9
click at [891, 489] on div "CAN'T FALL ASLEEP" at bounding box center [1026, 496] width 476 height 14
click at [871, 489] on div "CAN'T FALL ASLEEP Went to bed at 10:30. Have to get up at 5:30. It's 3:36 right…" at bounding box center [1026, 504] width 476 height 30
click at [844, 489] on div "CAN'T FALL ASLEEP Went to bed at 10:30. Have to get up at 5:30. It's 3:36 right…" at bounding box center [1026, 504] width 476 height 30
click at [859, 489] on span "CAN'T FALL ASLEEP" at bounding box center [832, 496] width 89 height 14
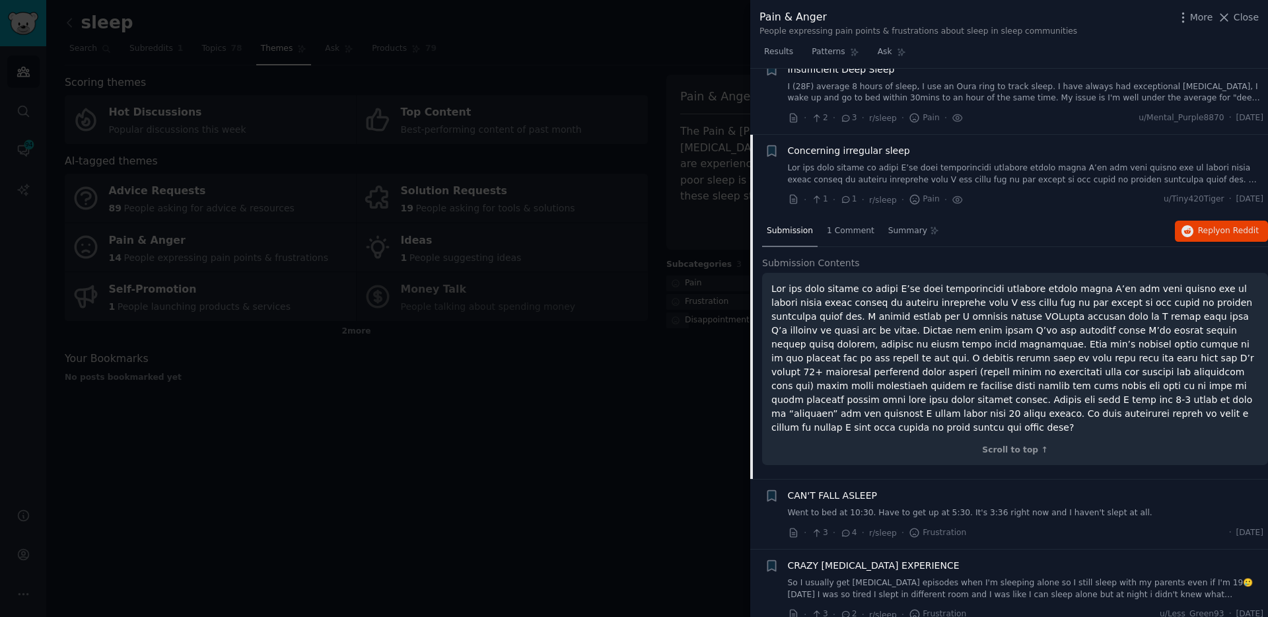
scroll to position [230, 0]
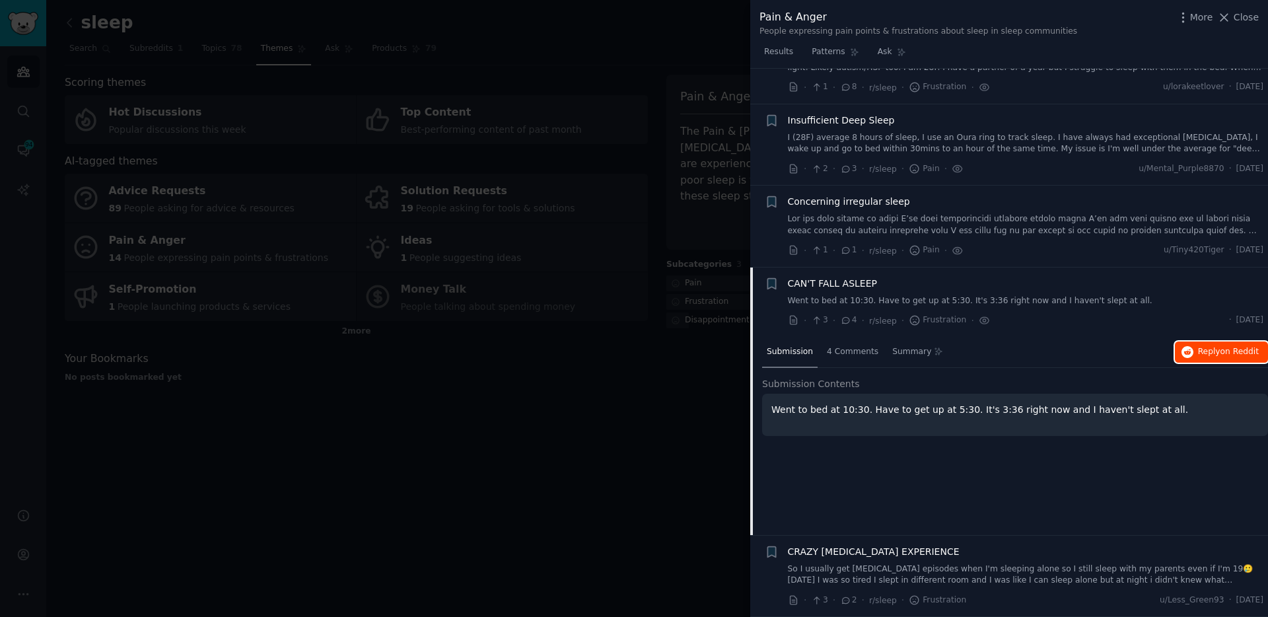
click at [1216, 353] on span "Reply on Reddit" at bounding box center [1228, 352] width 61 height 12
click at [878, 559] on div "CRAZY [MEDICAL_DATA] EXPERIENCE So I usually get [MEDICAL_DATA] episodes when I…" at bounding box center [1026, 566] width 476 height 42
click at [873, 568] on link "So I usually get [MEDICAL_DATA] episodes when I'm sleeping alone so I still sle…" at bounding box center [1026, 574] width 476 height 23
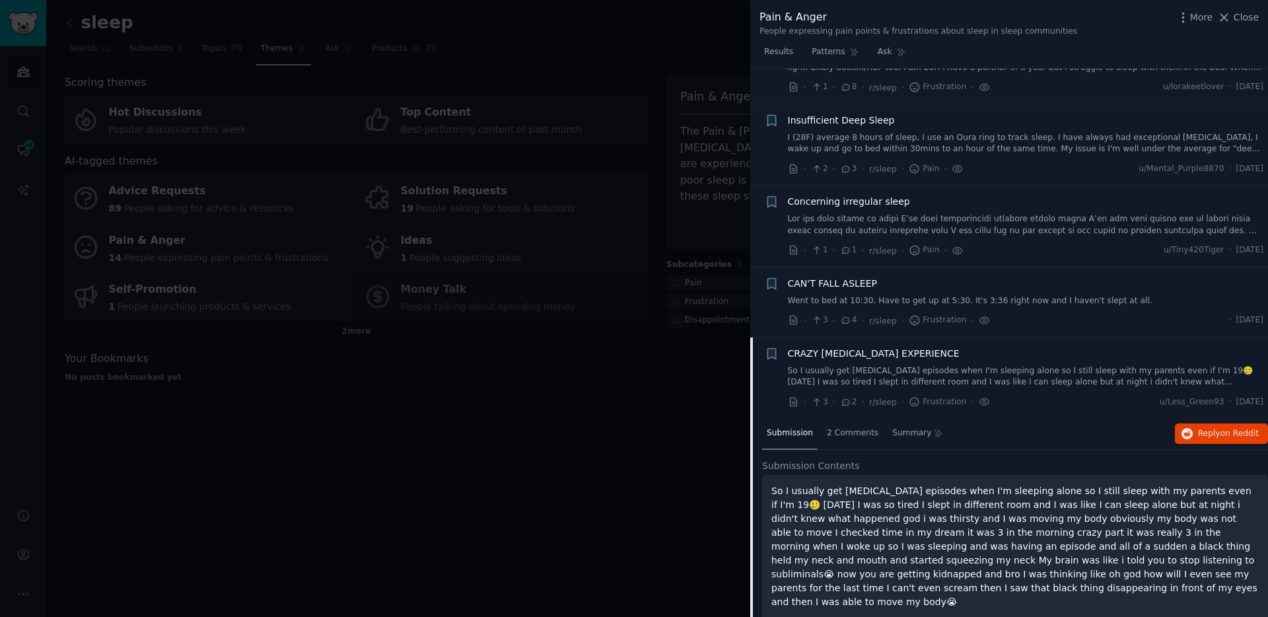
scroll to position [242, 0]
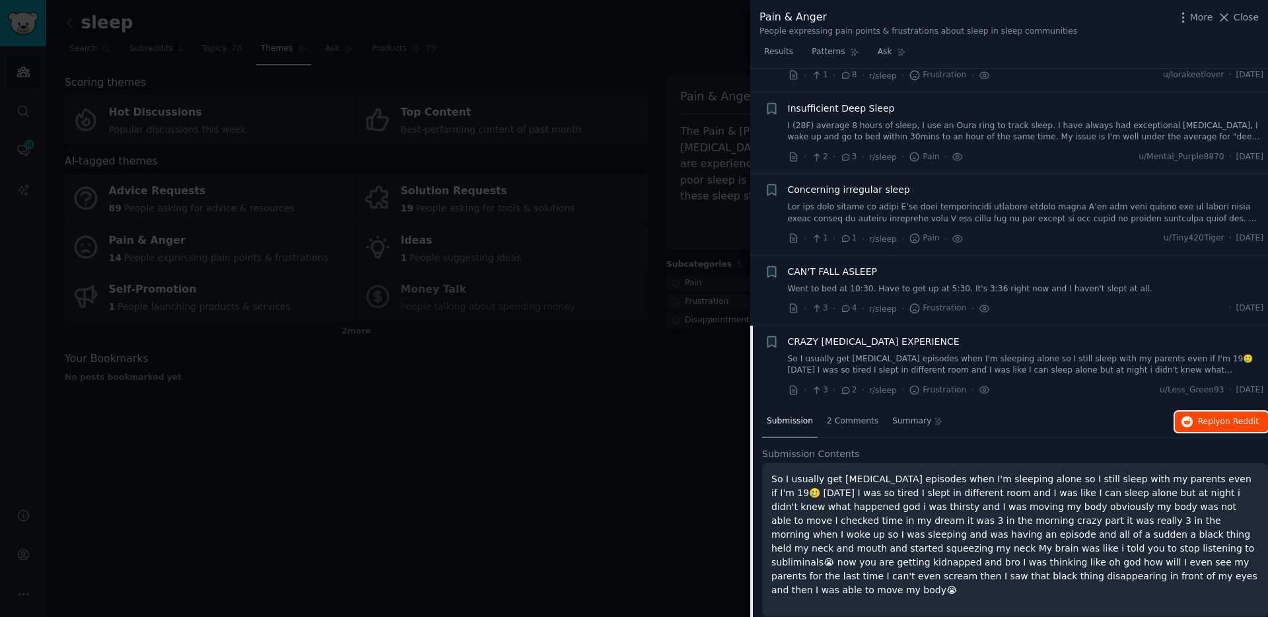
click at [1208, 416] on span "Reply on Reddit" at bounding box center [1228, 422] width 61 height 12
click at [609, 369] on div at bounding box center [634, 308] width 1268 height 617
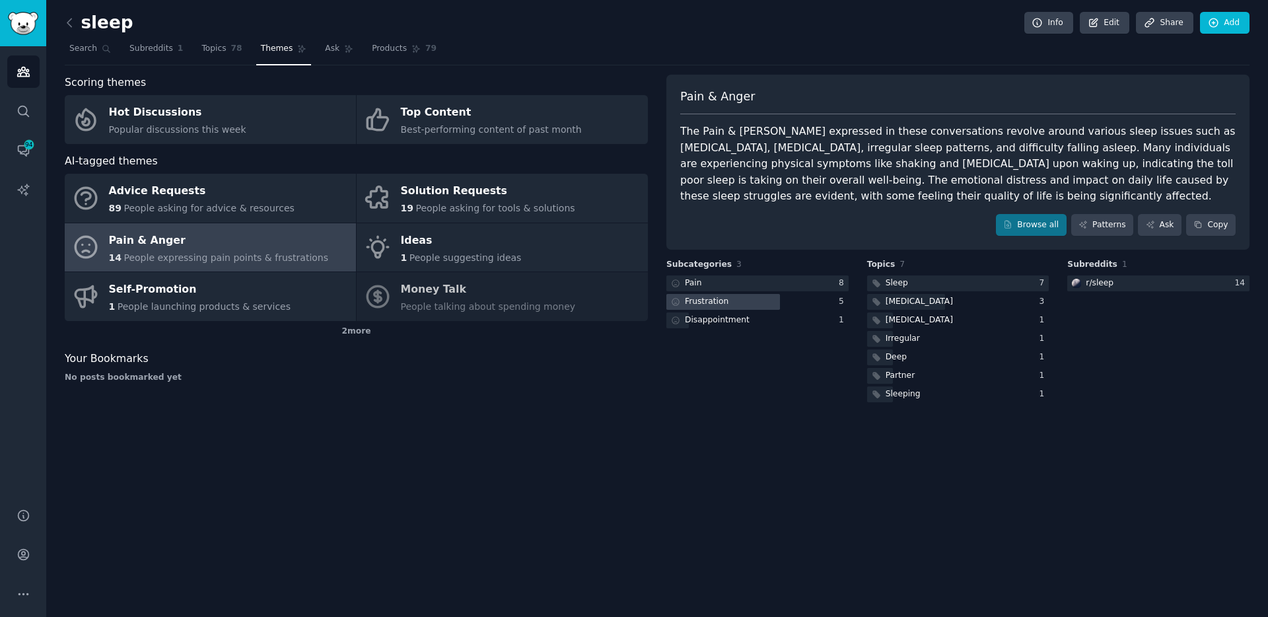
click at [721, 305] on div "Frustration" at bounding box center [707, 302] width 44 height 12
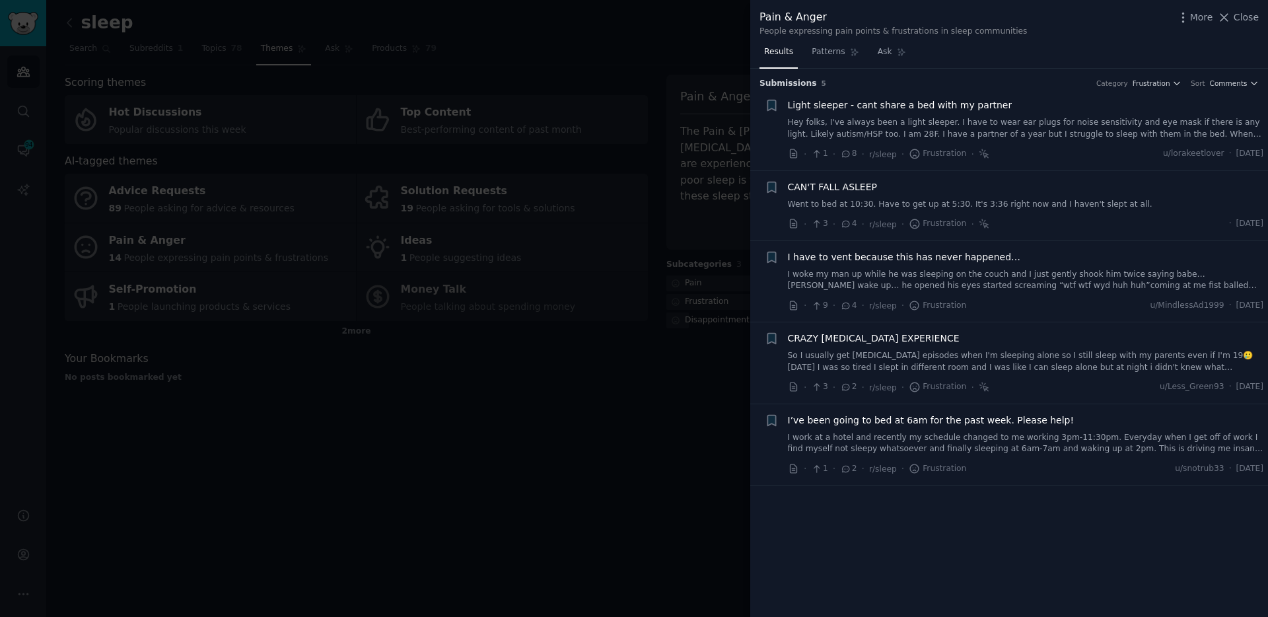
click at [674, 379] on div at bounding box center [634, 308] width 1268 height 617
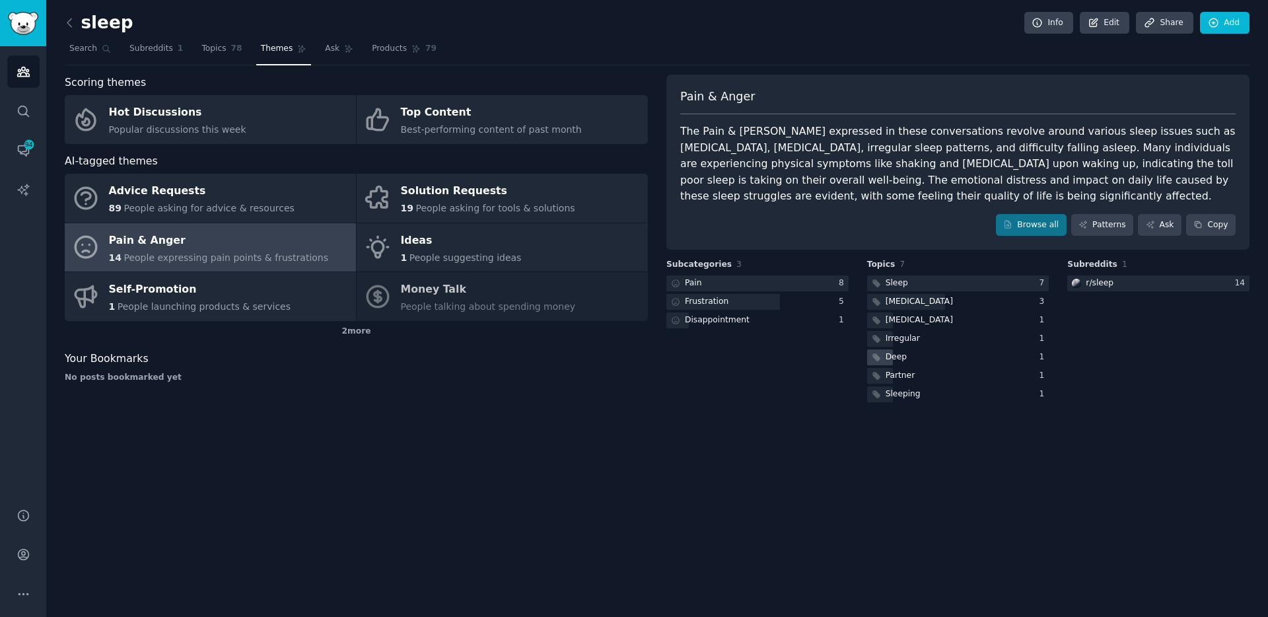
click at [907, 356] on div "Deep" at bounding box center [958, 357] width 182 height 17
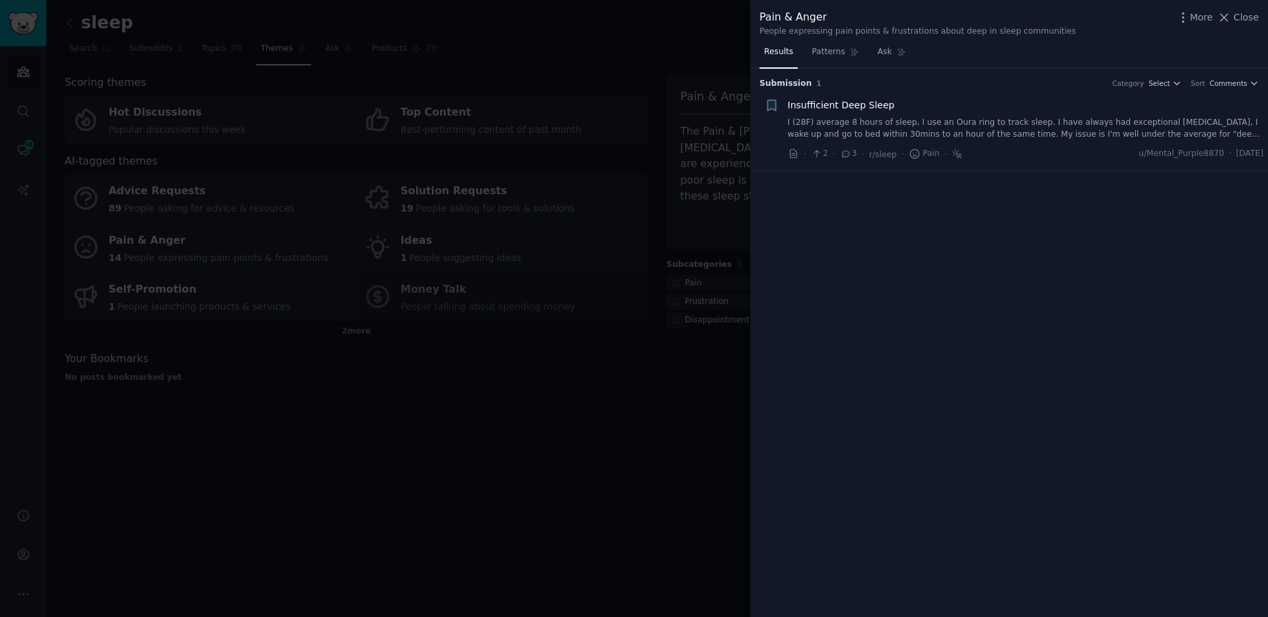
click at [906, 135] on link "I (28F) average 8 hours of sleep, I use an Oura ring to track sleep. I have alw…" at bounding box center [1026, 128] width 476 height 23
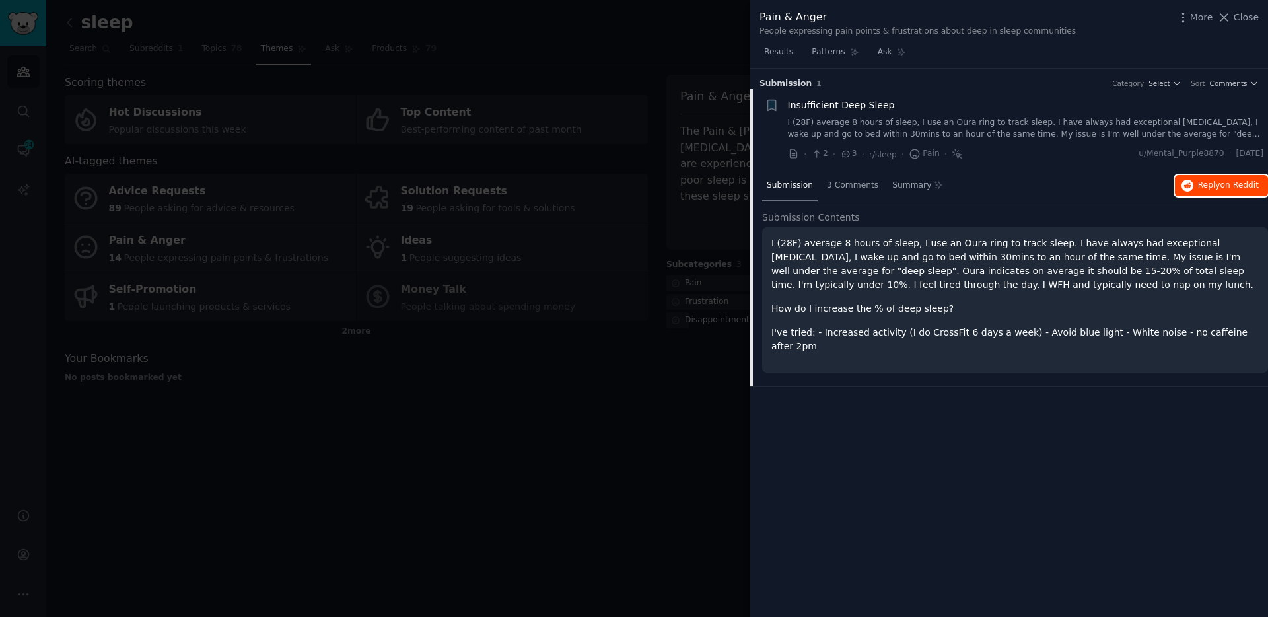
click at [1200, 182] on span "Reply on Reddit" at bounding box center [1228, 186] width 61 height 12
click at [681, 322] on div at bounding box center [634, 308] width 1268 height 617
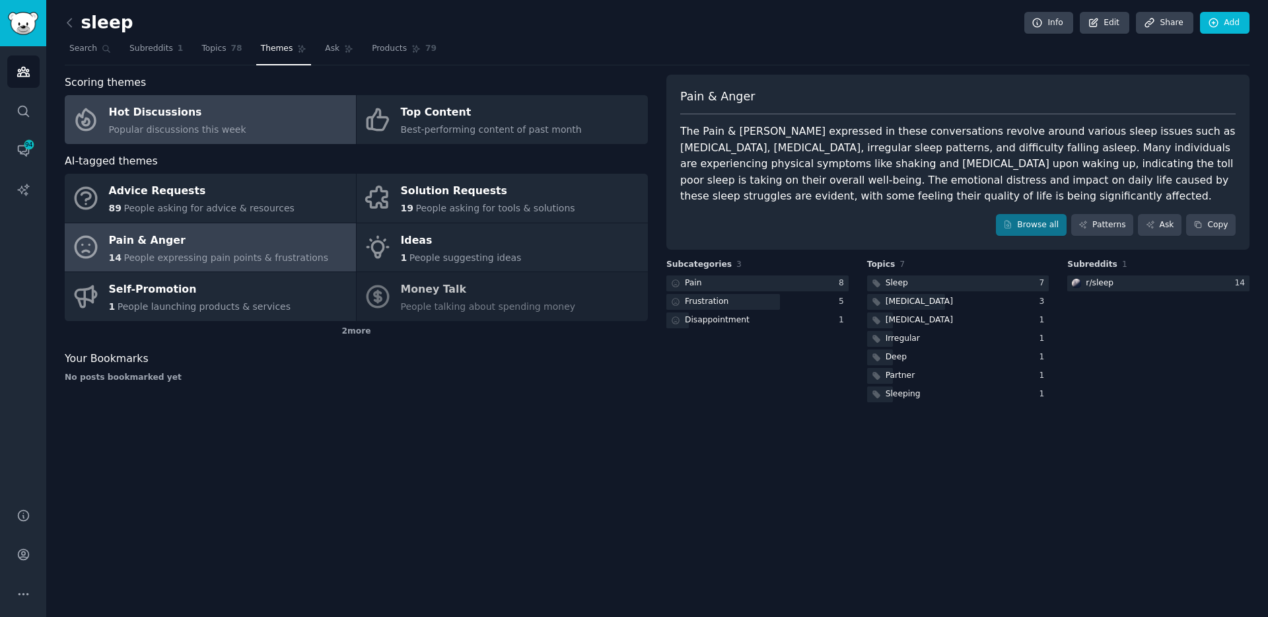
click at [199, 127] on span "Popular discussions this week" at bounding box center [177, 129] width 137 height 11
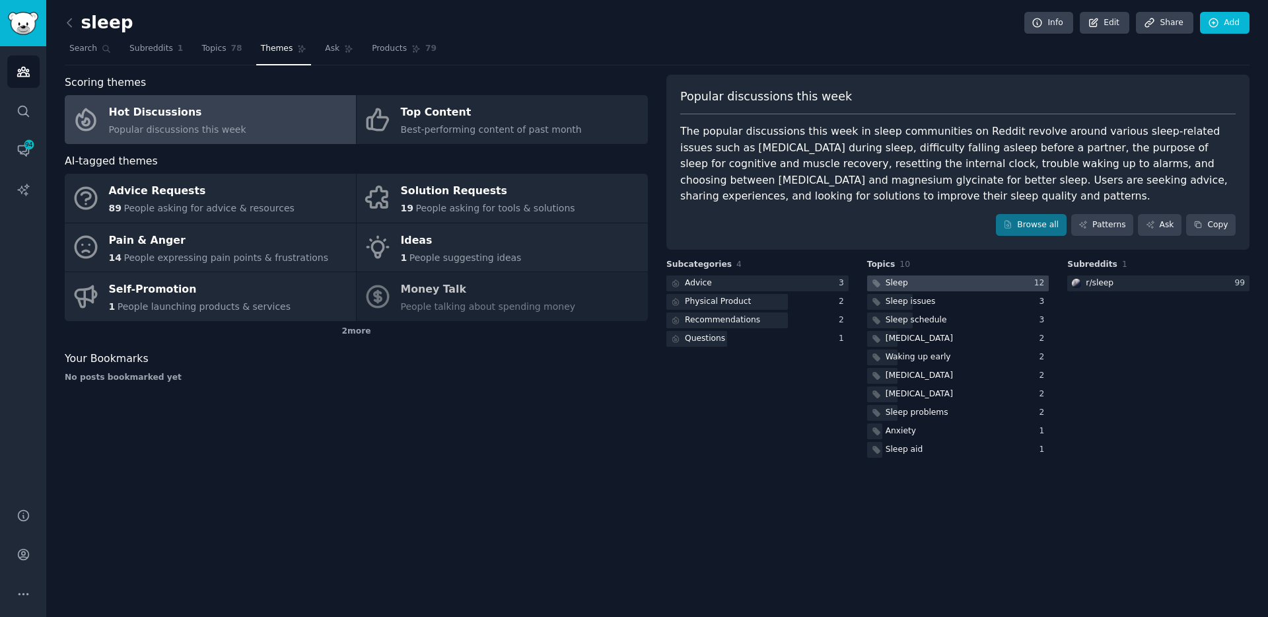
click at [901, 287] on div "Sleep" at bounding box center [896, 283] width 22 height 12
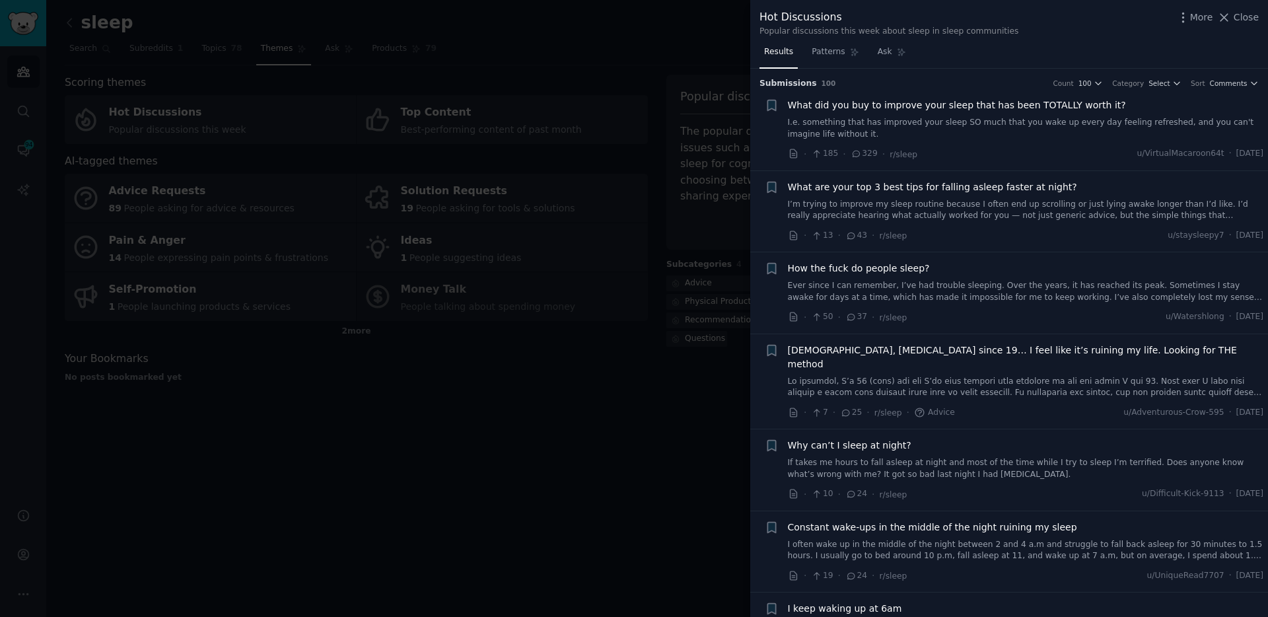
click at [987, 127] on link "I.e. something that has improved your sleep SO much that you wake up every day …" at bounding box center [1026, 128] width 476 height 23
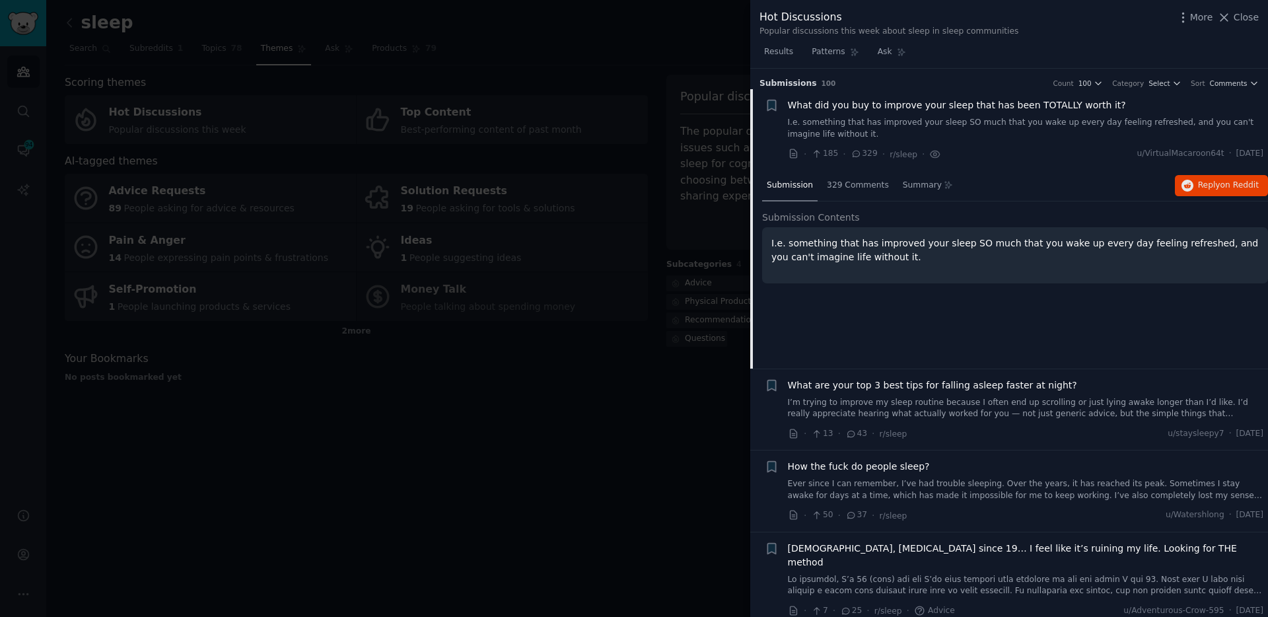
scroll to position [21, 0]
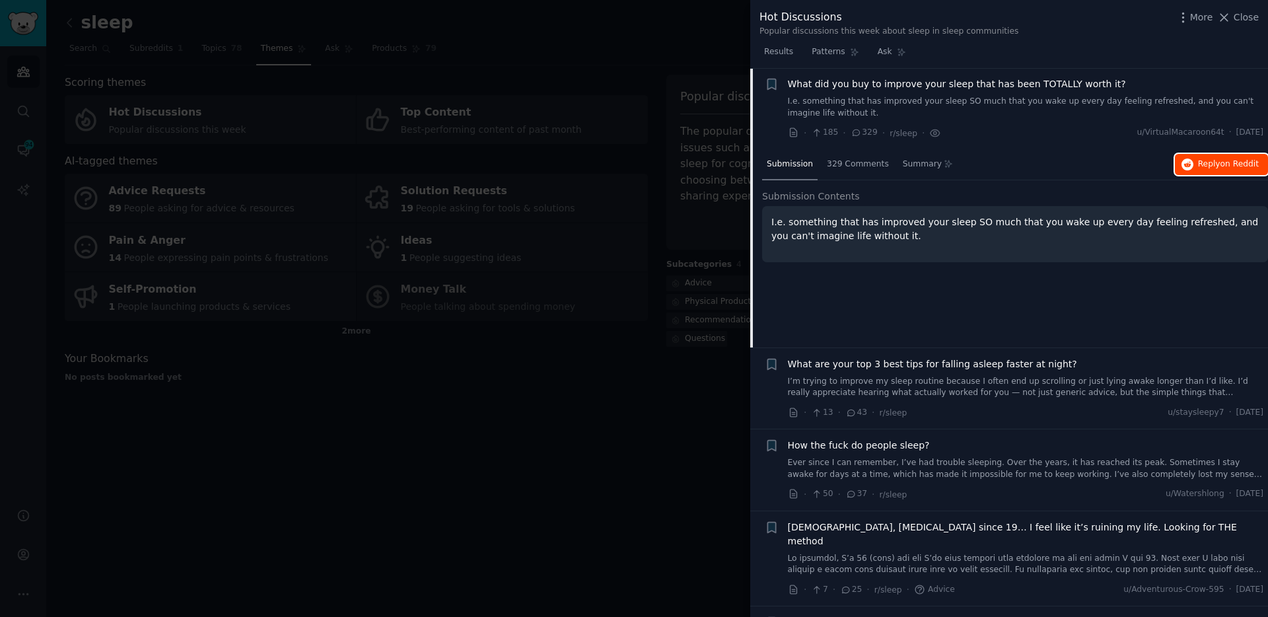
click at [1198, 158] on span "Reply on Reddit" at bounding box center [1228, 164] width 61 height 12
click at [876, 368] on span "What are your top 3 best tips for falling asleep faster at night?" at bounding box center [932, 364] width 289 height 14
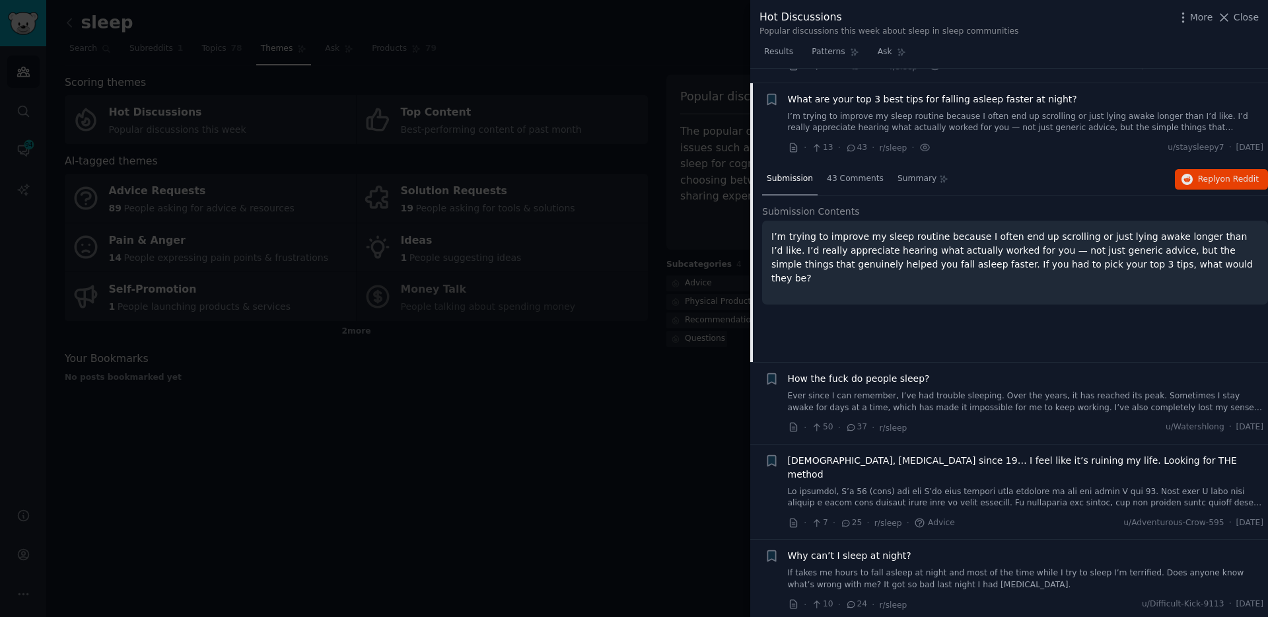
scroll to position [102, 0]
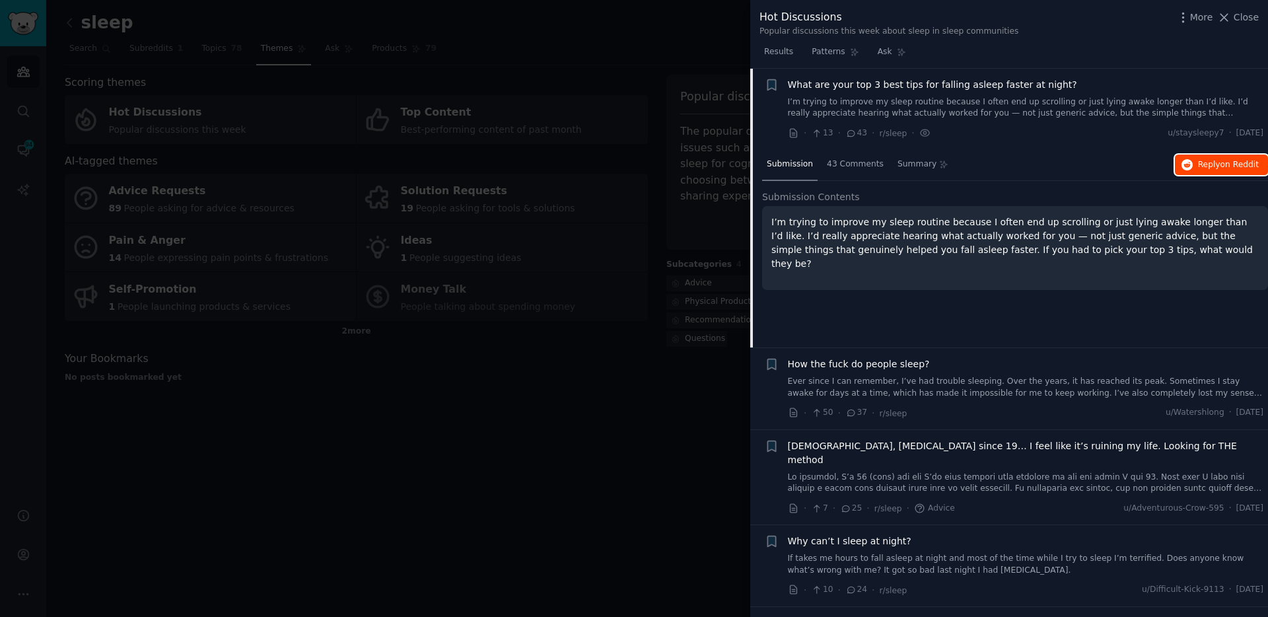
click at [1212, 171] on button "Reply on Reddit" at bounding box center [1221, 164] width 93 height 21
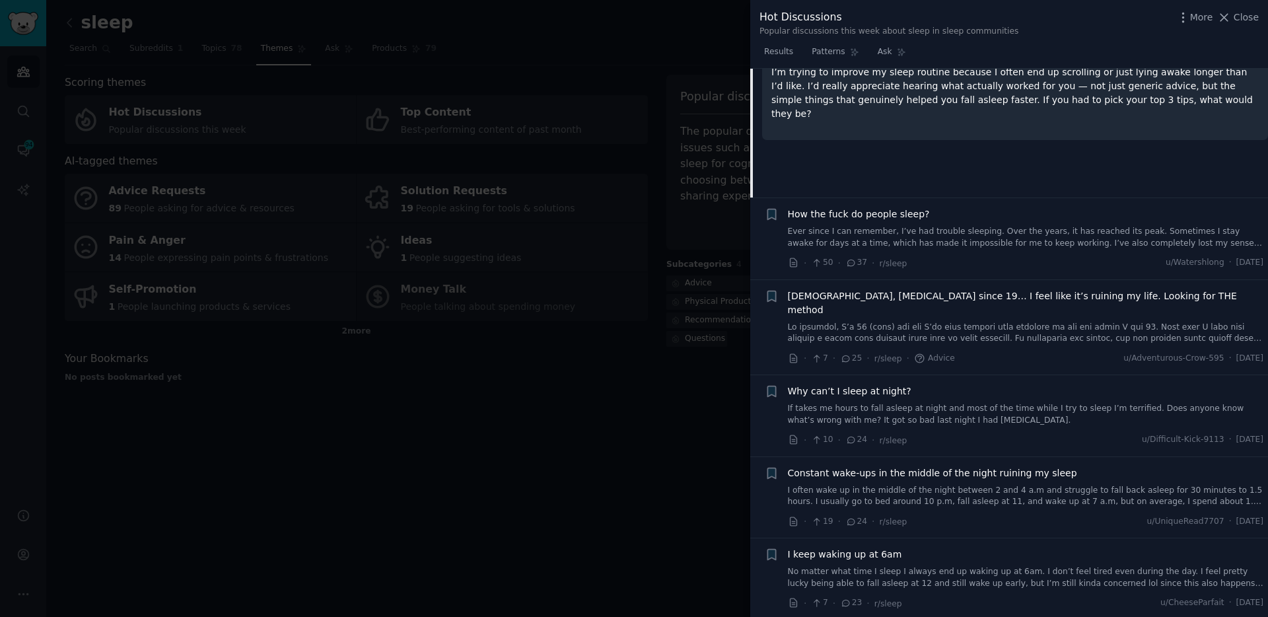
scroll to position [268, 0]
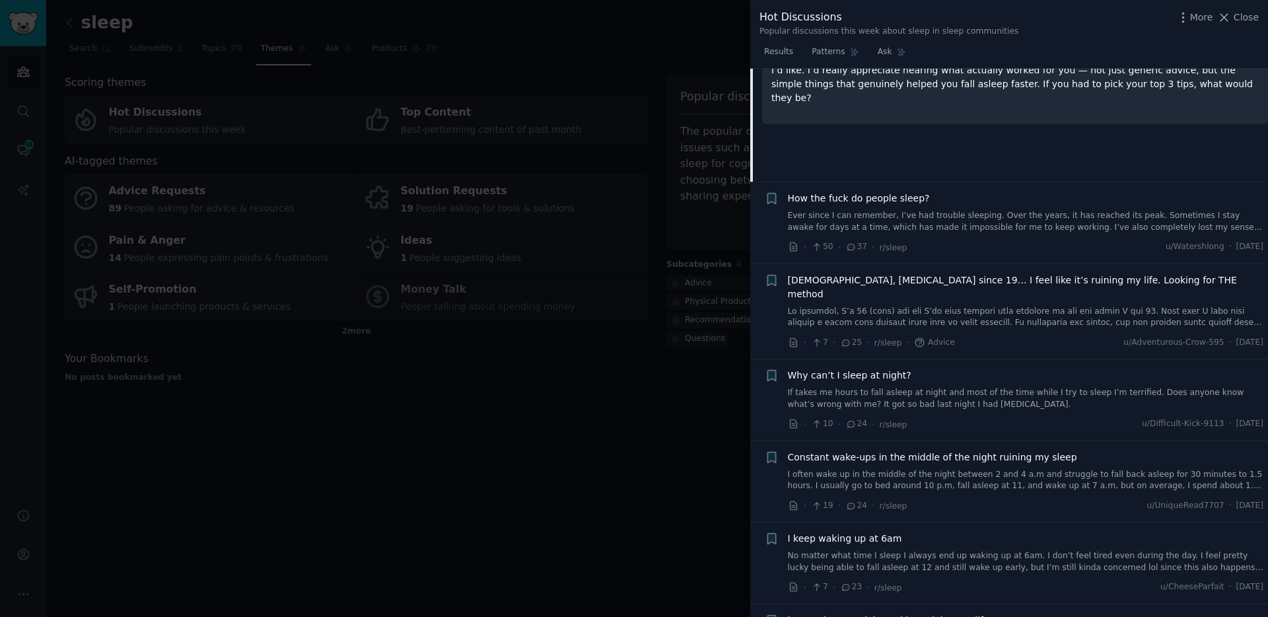
click at [892, 203] on span "How the fuck do people sleep?" at bounding box center [859, 198] width 142 height 14
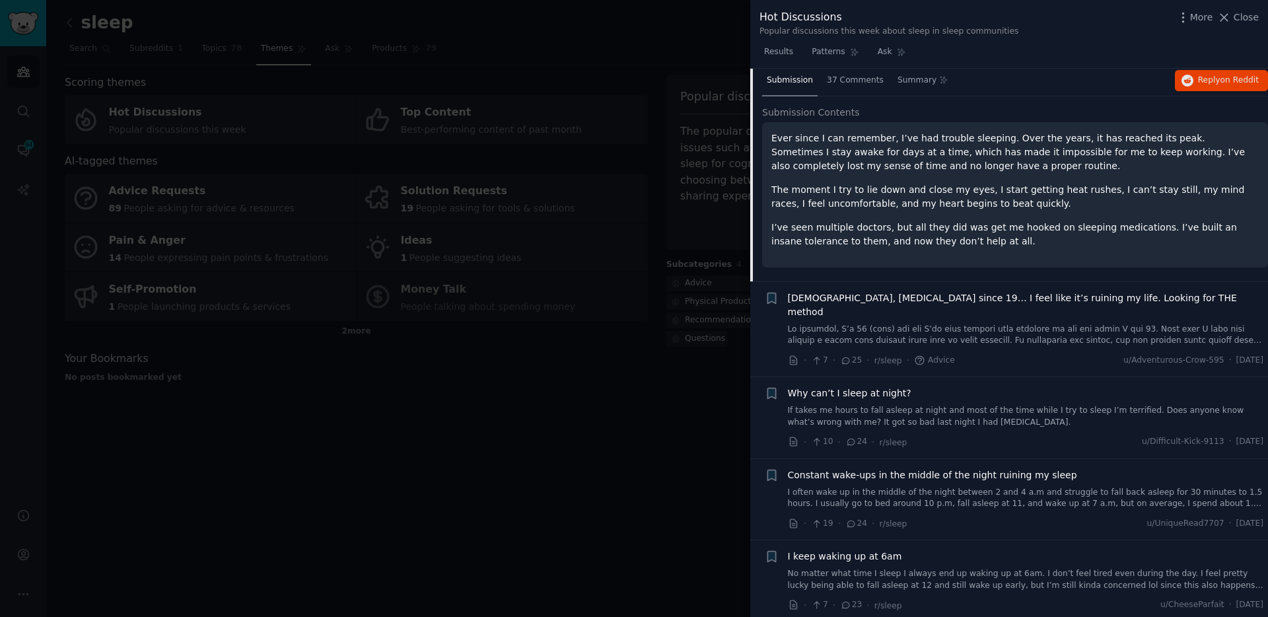
scroll to position [184, 0]
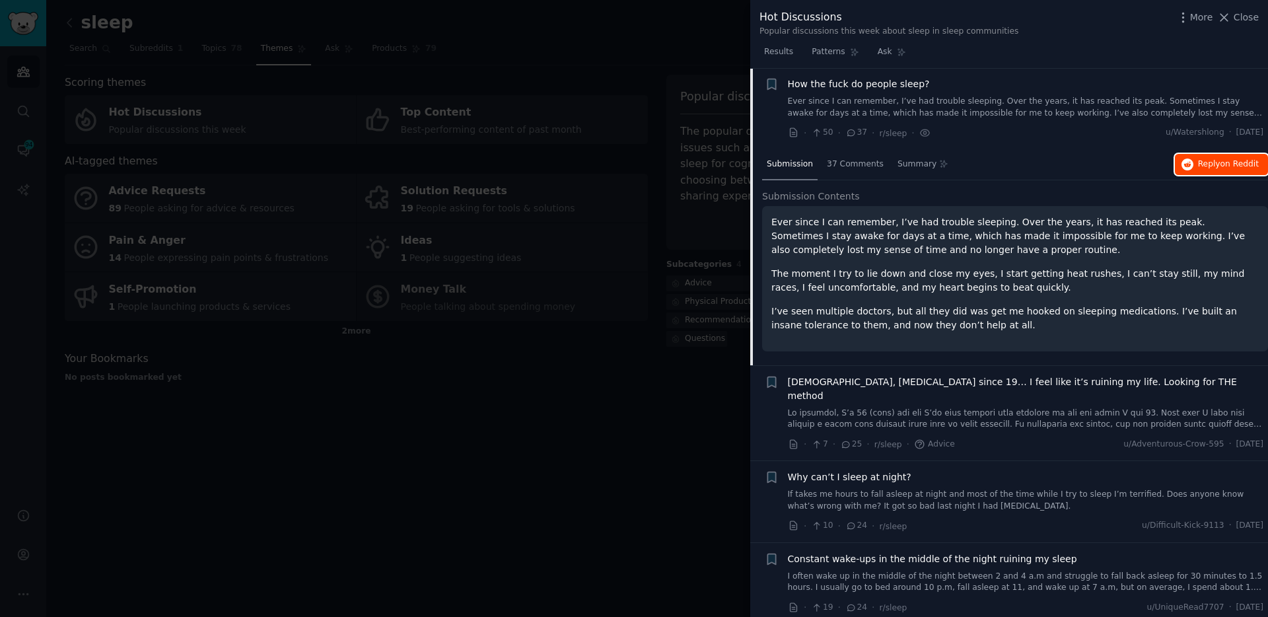
click at [1198, 161] on span "Reply on Reddit" at bounding box center [1228, 164] width 61 height 12
click at [870, 388] on span "[DEMOGRAPHIC_DATA], [MEDICAL_DATA] since 19… I feel like it’s ruining my life. …" at bounding box center [1026, 389] width 476 height 28
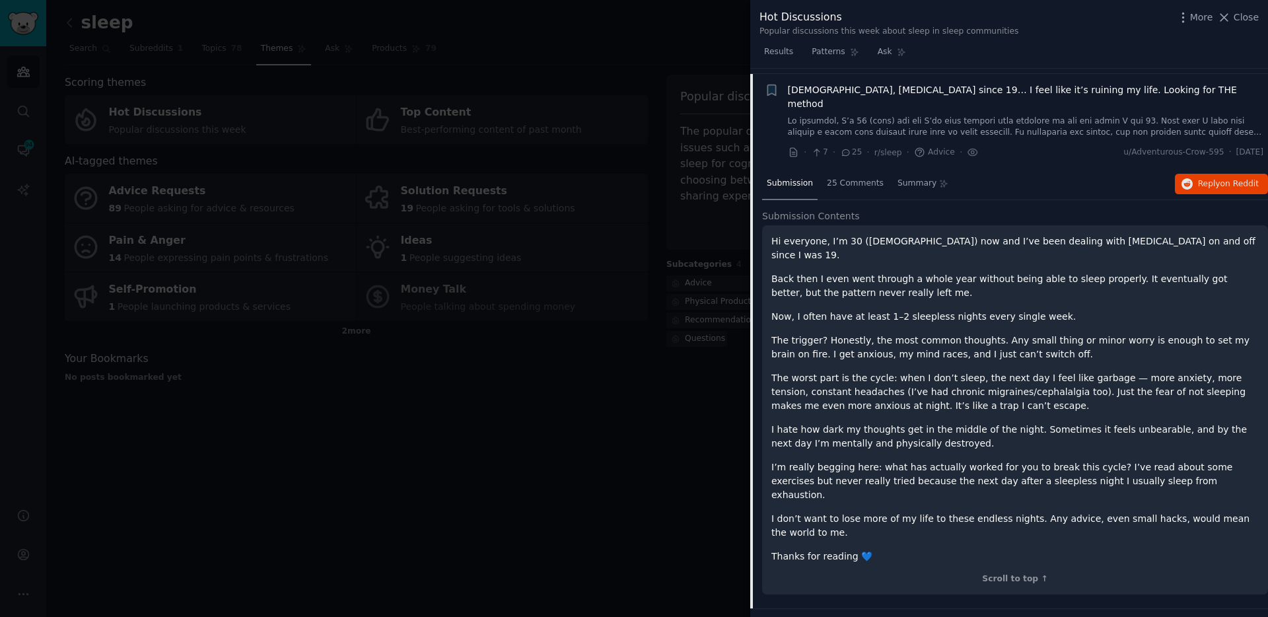
scroll to position [265, 0]
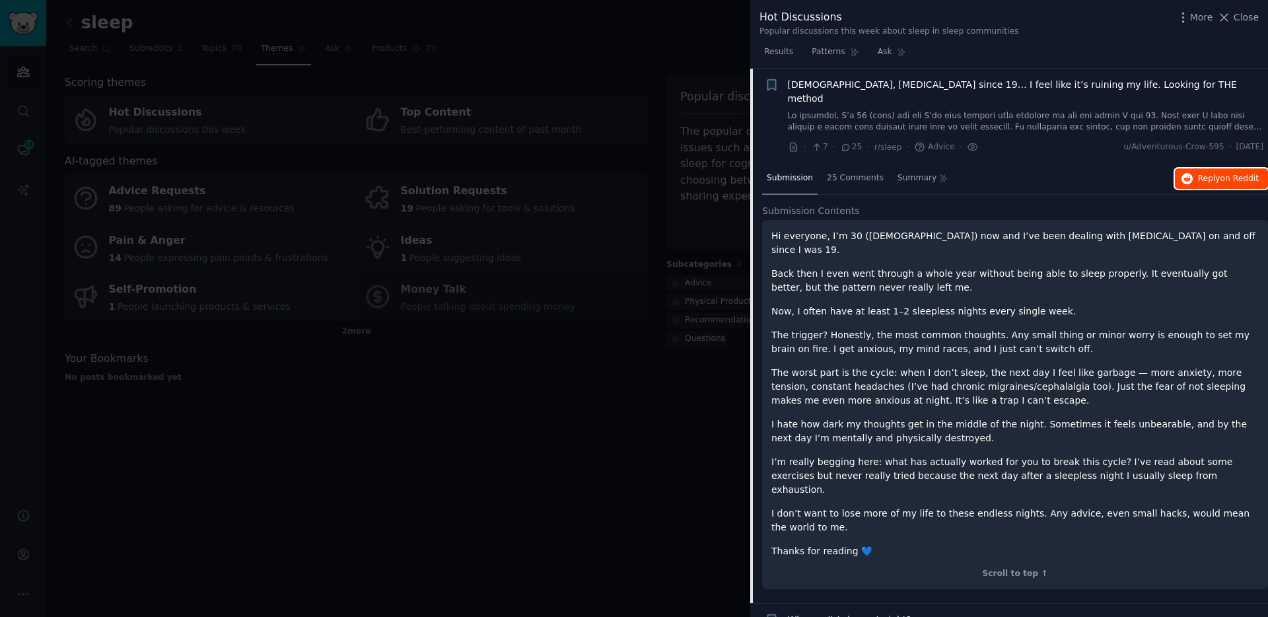
click at [1220, 174] on span "on Reddit" at bounding box center [1239, 178] width 38 height 9
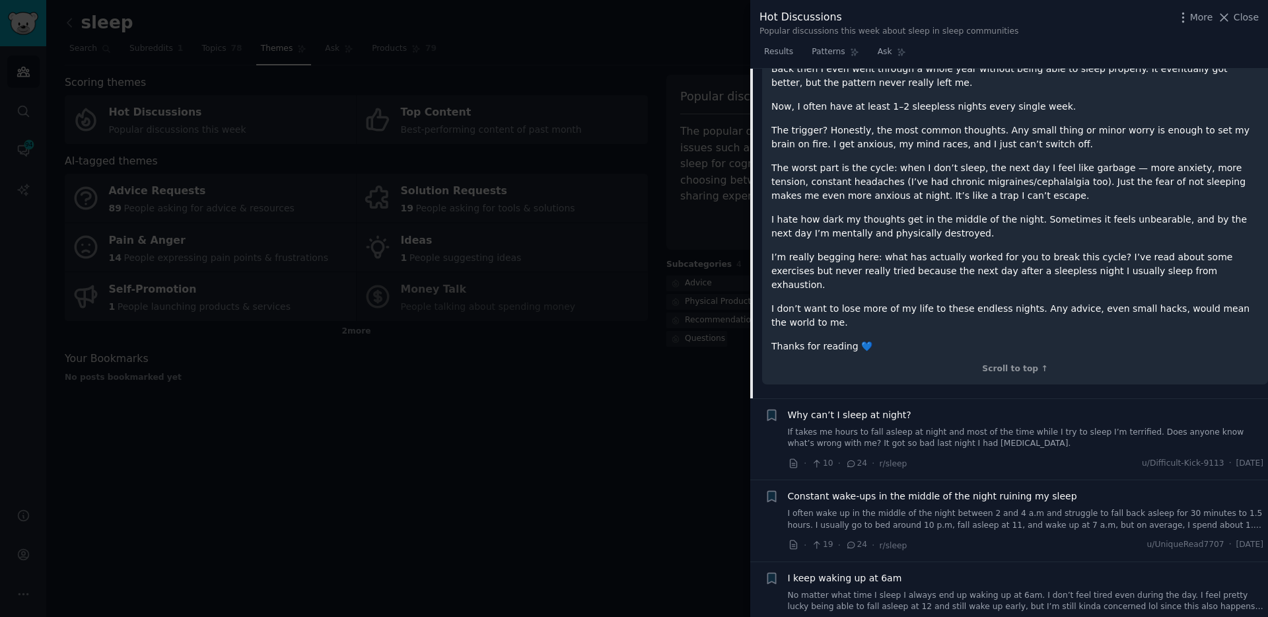
click at [948, 427] on link "If takes me hours to fall asleep at night and most of the time while I try to s…" at bounding box center [1026, 438] width 476 height 23
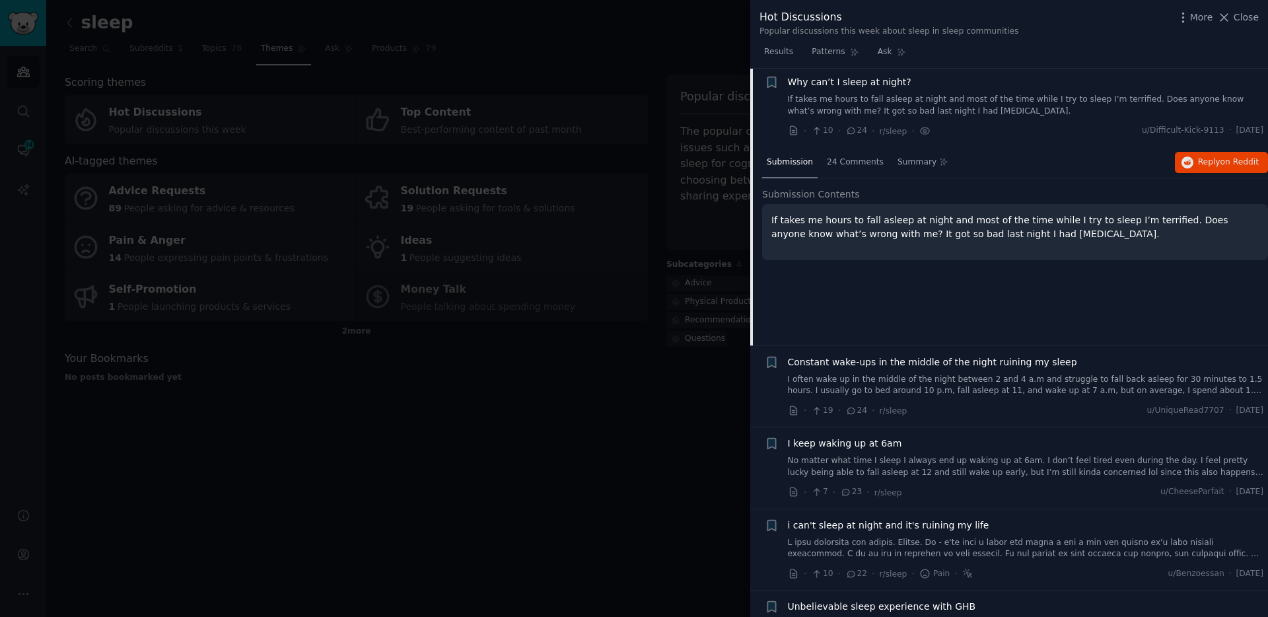
scroll to position [347, 0]
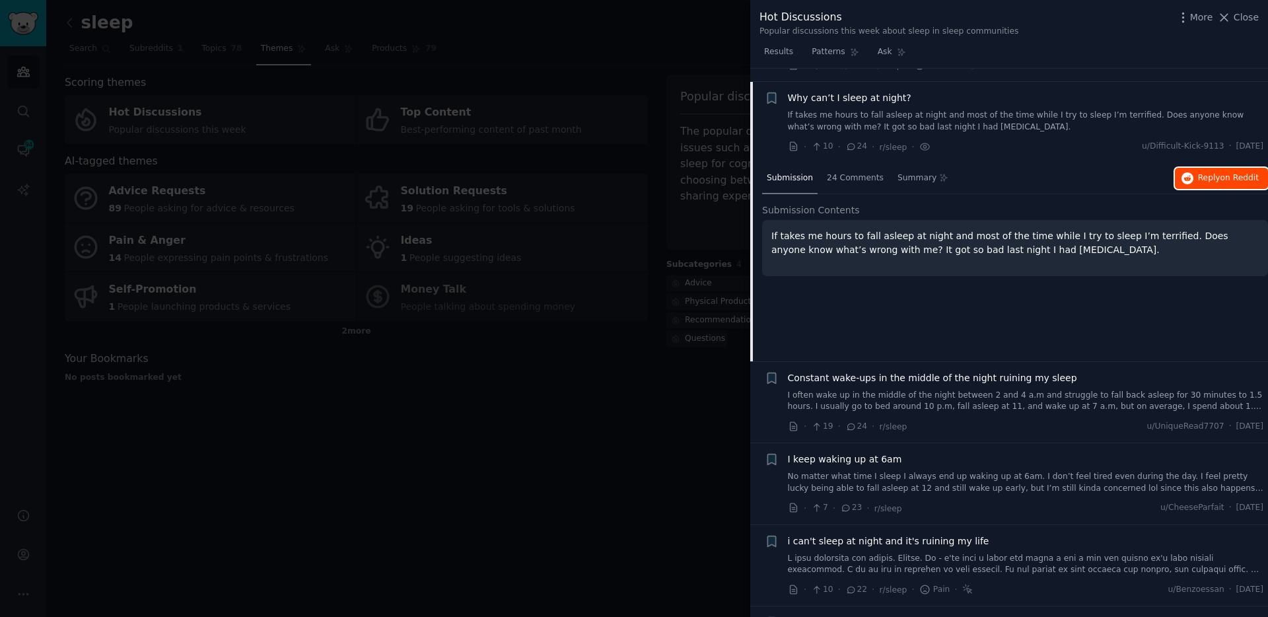
click at [1243, 172] on span "Reply on Reddit" at bounding box center [1228, 178] width 61 height 12
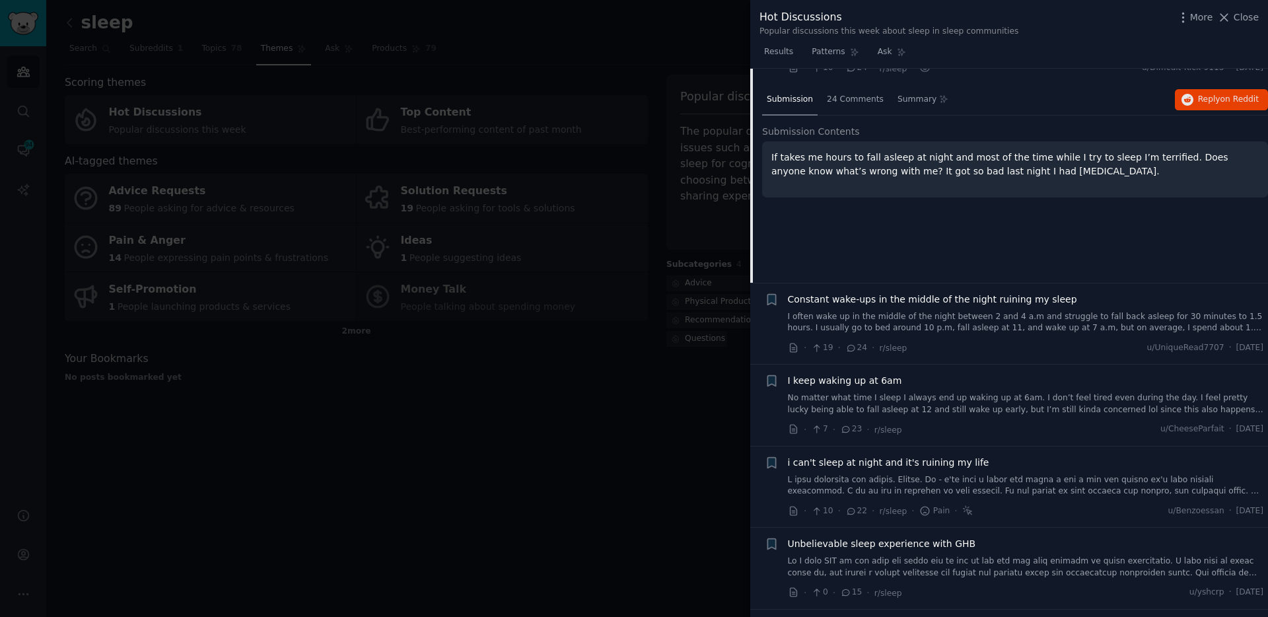
click at [903, 311] on link "I often wake up in the middle of the night between 2 and 4 a.m and struggle to …" at bounding box center [1026, 322] width 476 height 23
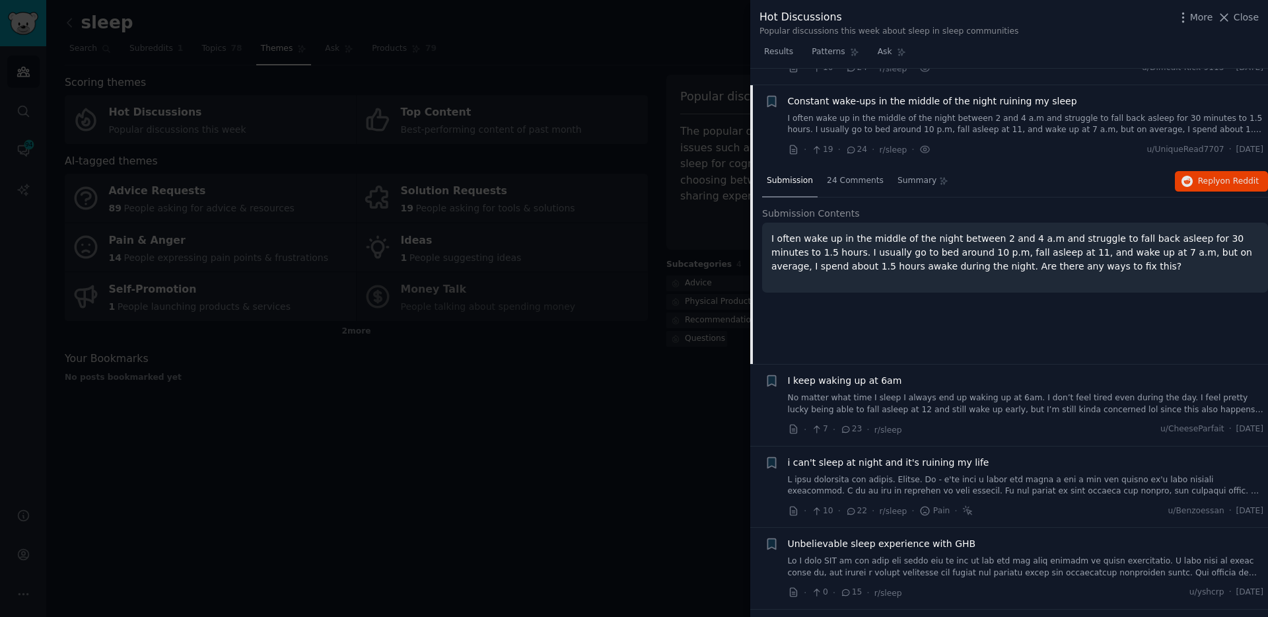
scroll to position [428, 0]
click at [1214, 173] on span "Reply on Reddit" at bounding box center [1228, 179] width 61 height 12
click at [906, 371] on div "I keep waking up at 6am" at bounding box center [1026, 378] width 476 height 14
click at [864, 371] on span "I keep waking up at 6am" at bounding box center [845, 378] width 114 height 14
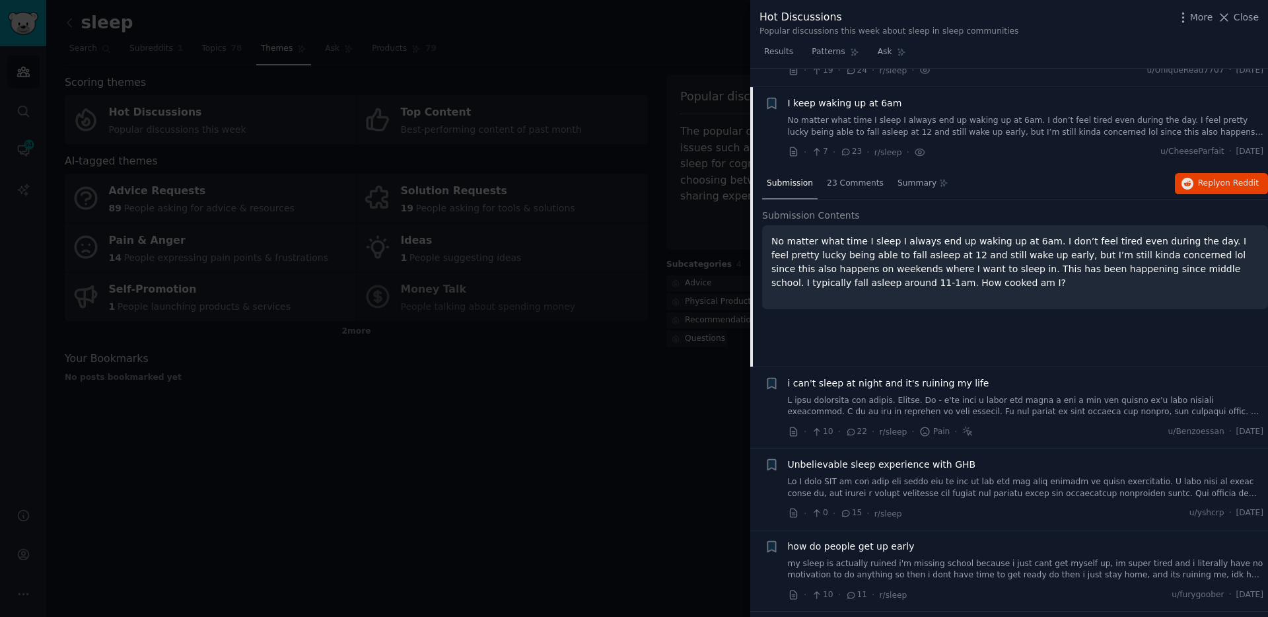
scroll to position [510, 0]
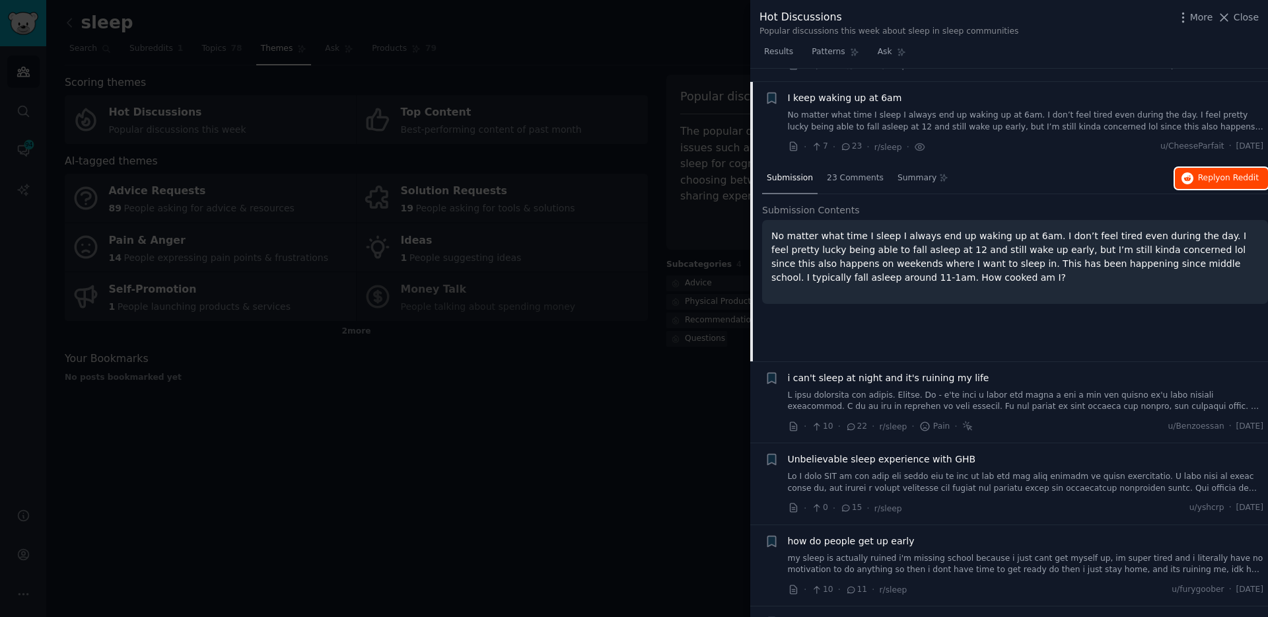
click at [1212, 172] on span "Reply on Reddit" at bounding box center [1228, 178] width 61 height 12
click at [891, 392] on link at bounding box center [1026, 401] width 476 height 23
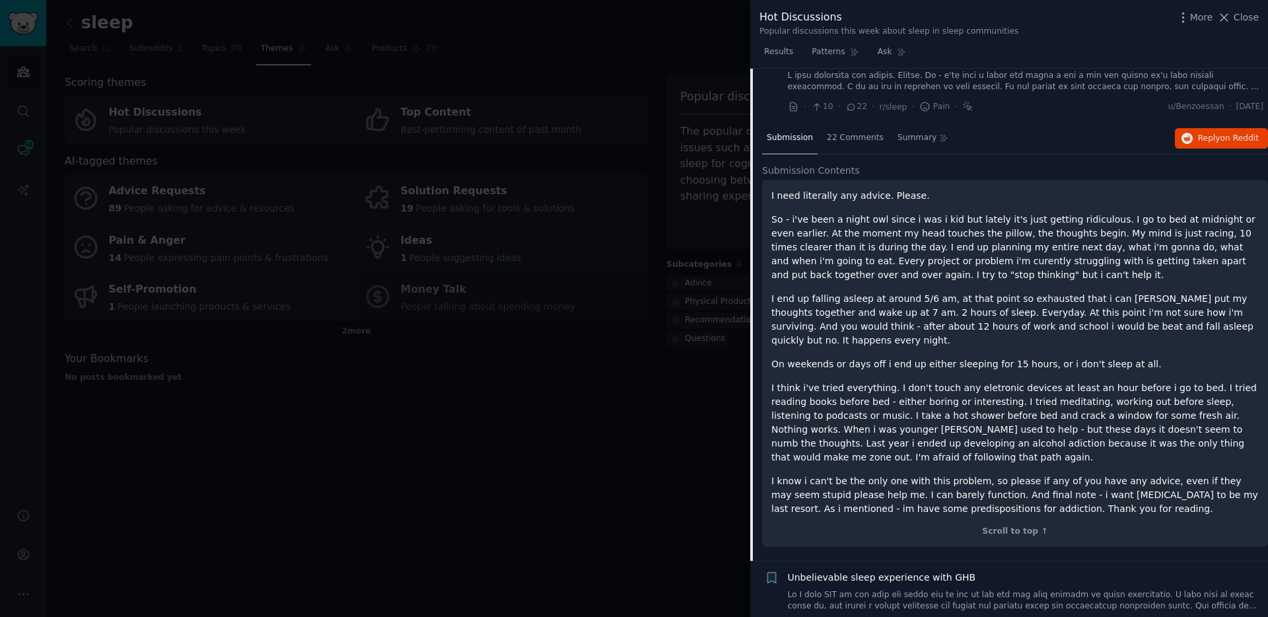
scroll to position [639, 0]
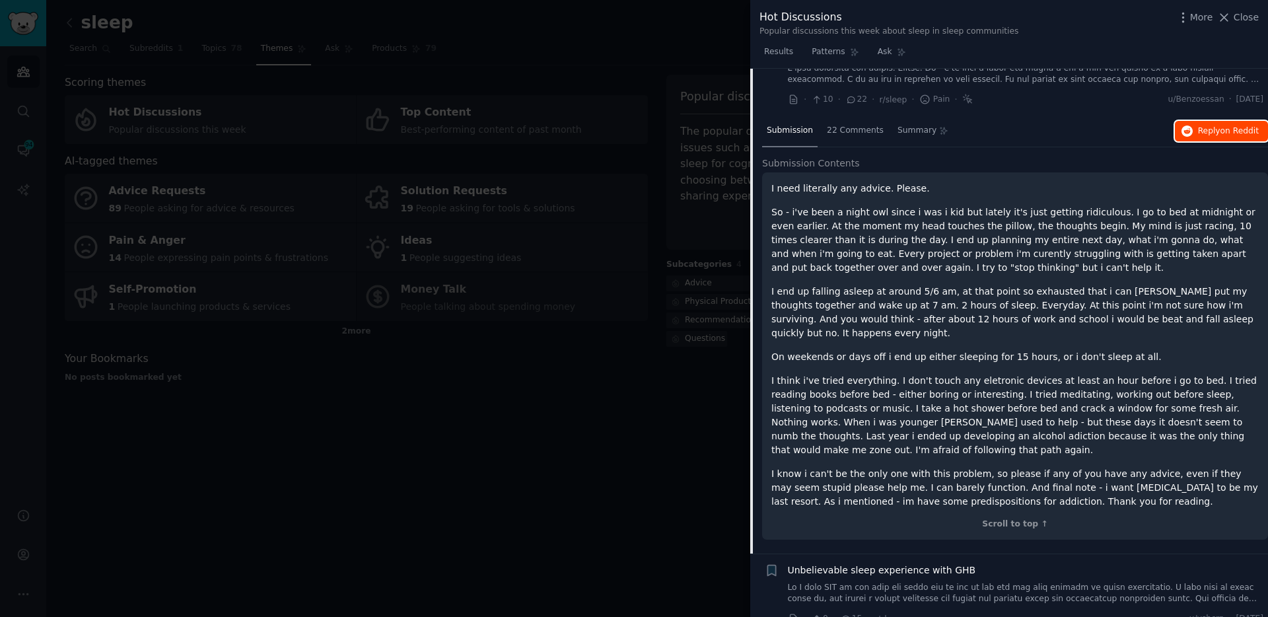
click at [1202, 125] on span "Reply on Reddit" at bounding box center [1228, 131] width 61 height 12
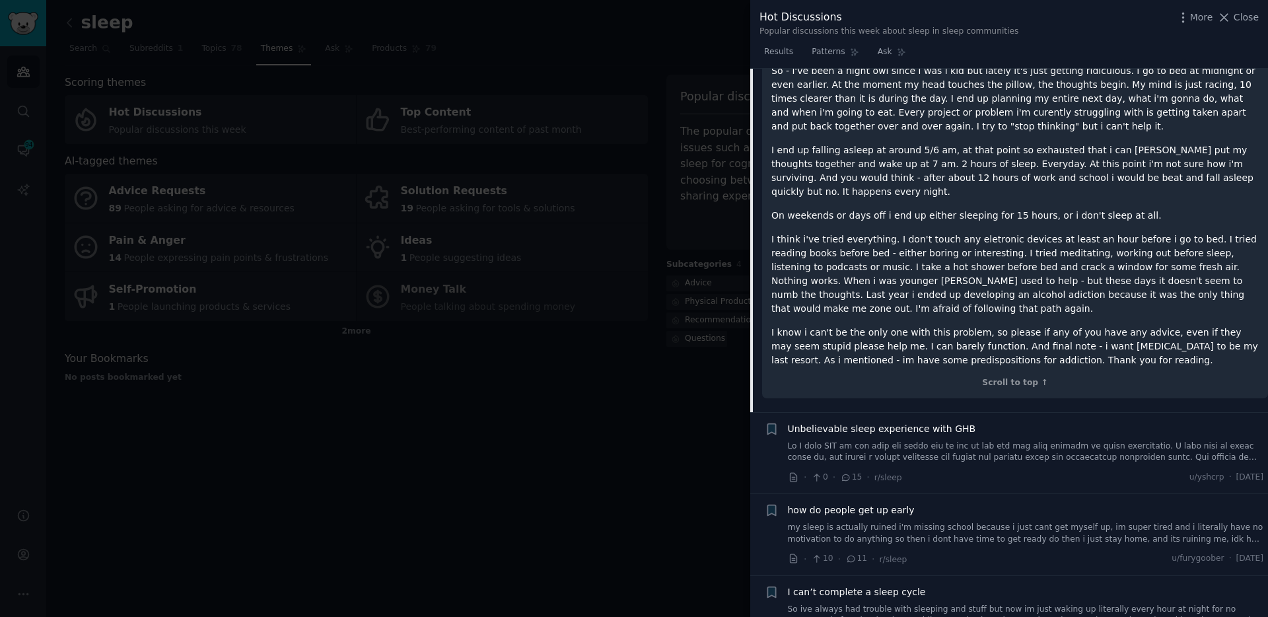
click at [887, 440] on link at bounding box center [1026, 451] width 476 height 23
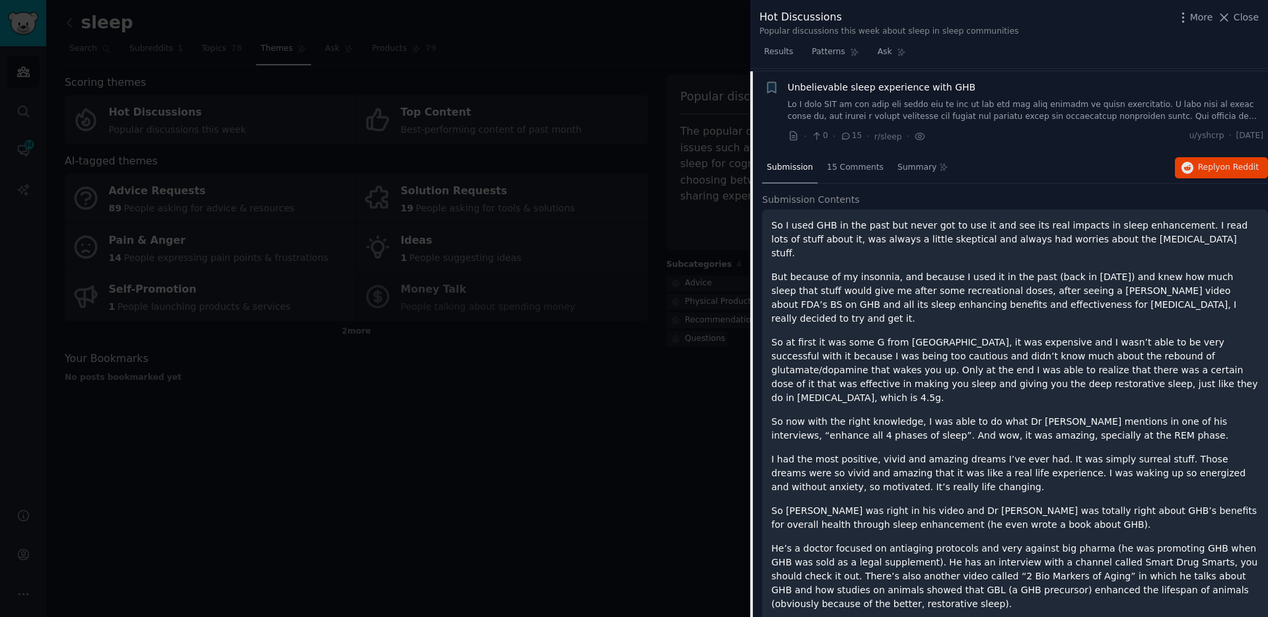
scroll to position [673, 0]
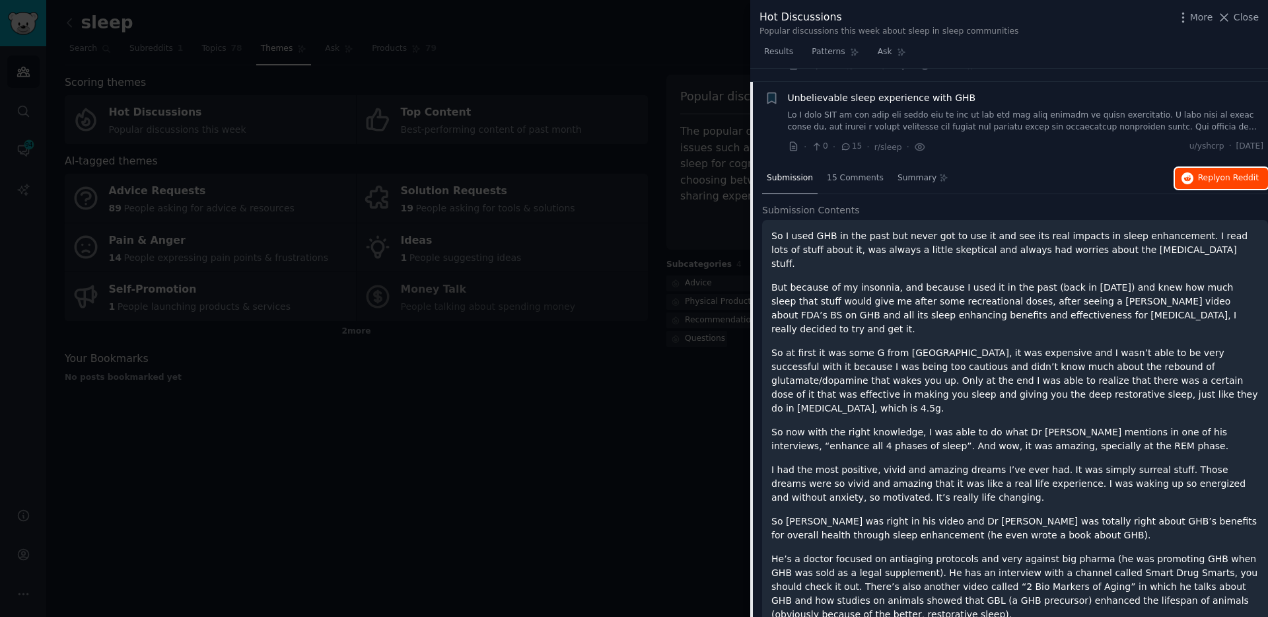
click at [1220, 173] on span "on Reddit" at bounding box center [1239, 177] width 38 height 9
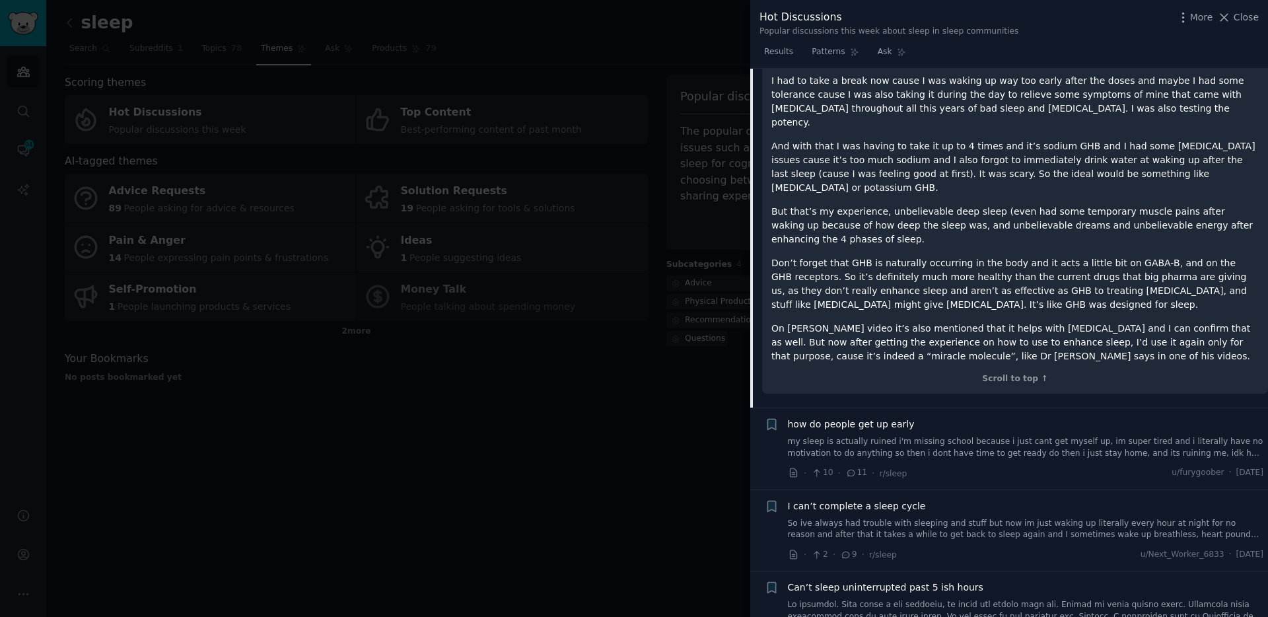
scroll to position [1376, 0]
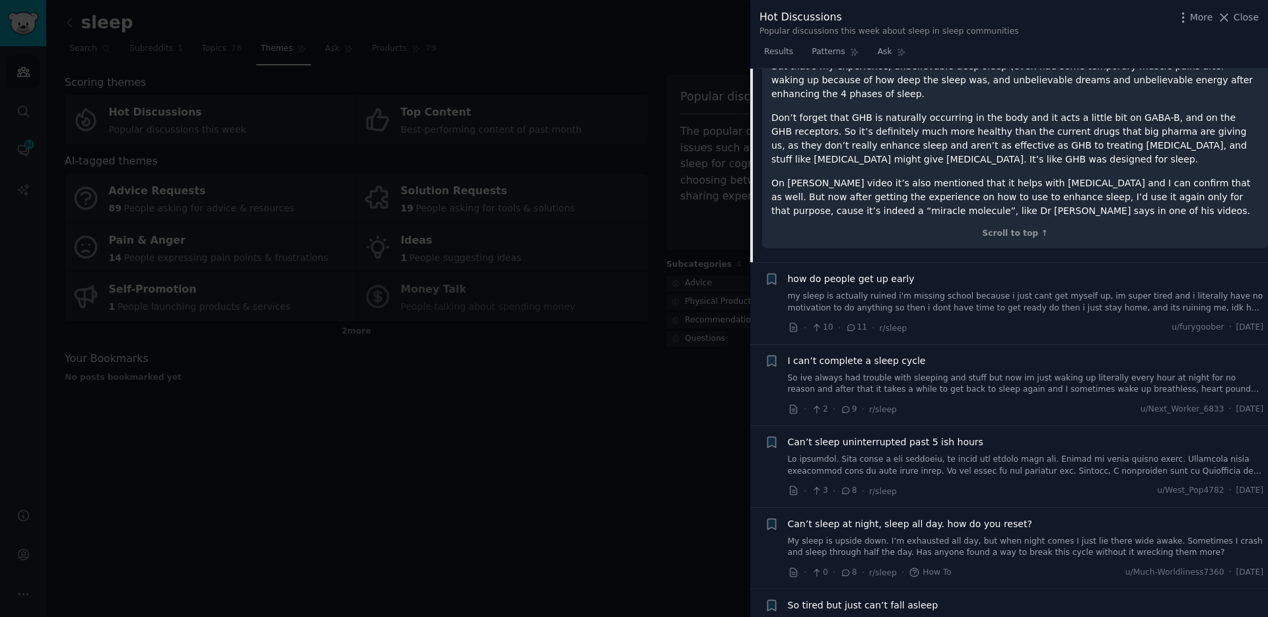
click at [946, 272] on div "how do people get up early" at bounding box center [1026, 279] width 476 height 14
click at [897, 290] on link "my sleep is actually ruined i'm missing school because i just cant get myself u…" at bounding box center [1026, 301] width 476 height 23
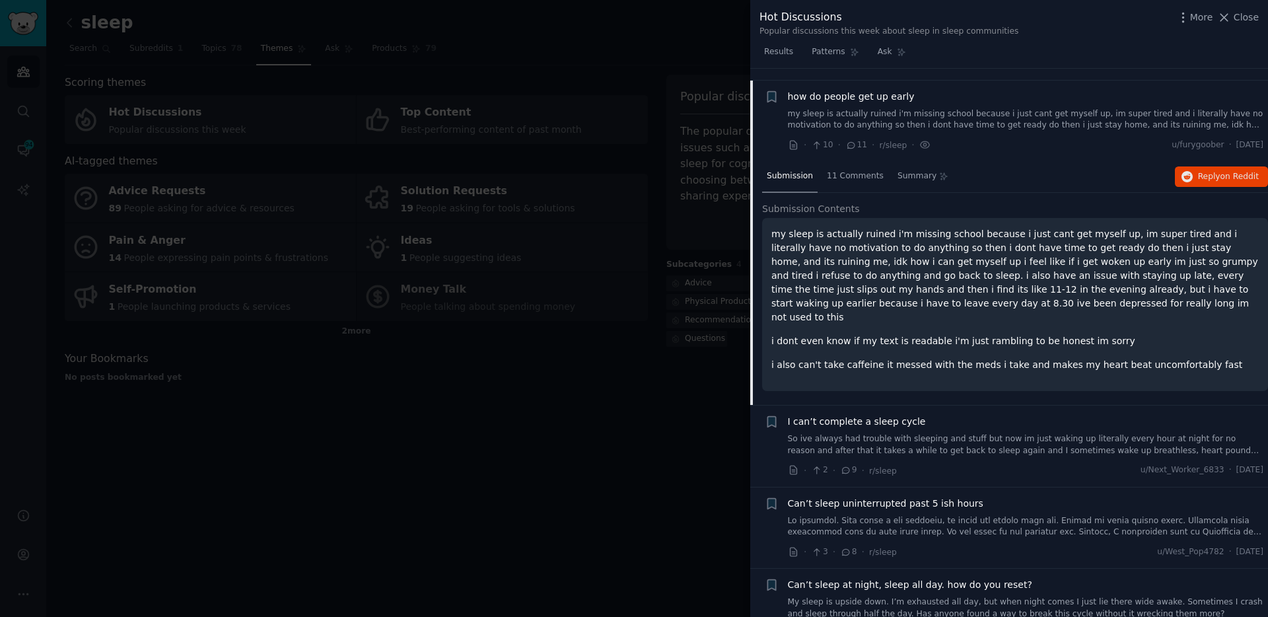
scroll to position [755, 0]
click at [1213, 175] on div "Submission 11 Comments Summary Reply on Reddit" at bounding box center [1015, 179] width 506 height 32
click at [1213, 172] on button "Reply on Reddit" at bounding box center [1221, 178] width 93 height 21
click at [925, 435] on link "So ive always had trouble with sleeping and stuff but now im just waking up lit…" at bounding box center [1026, 446] width 476 height 23
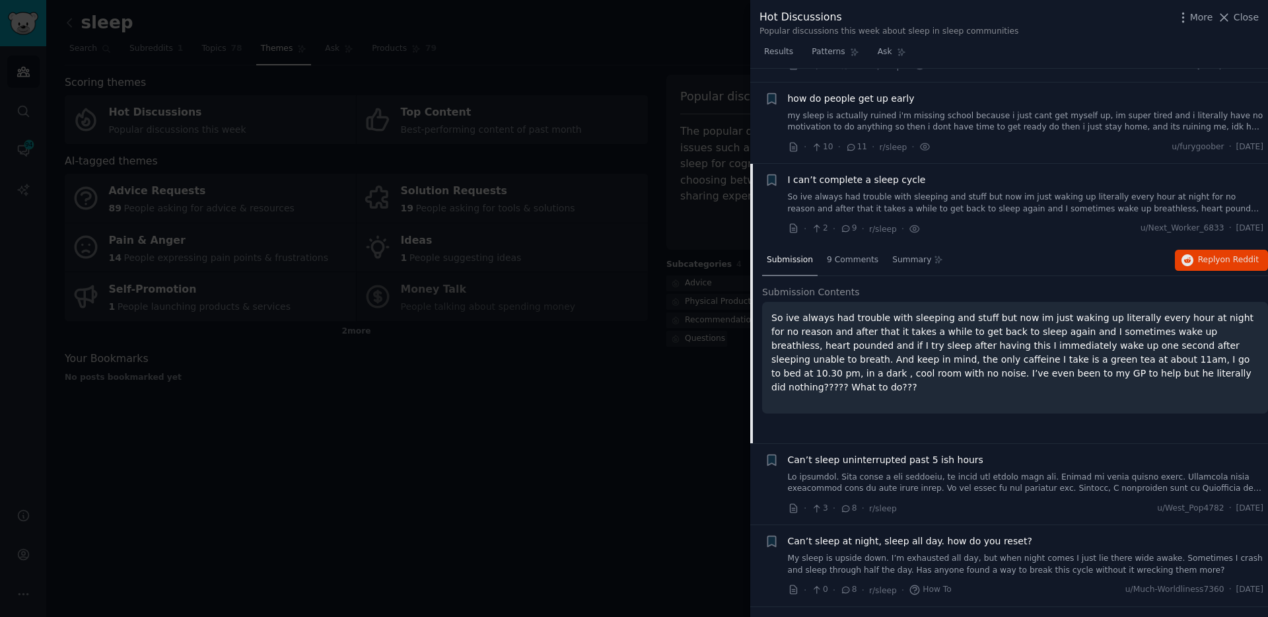
scroll to position [836, 0]
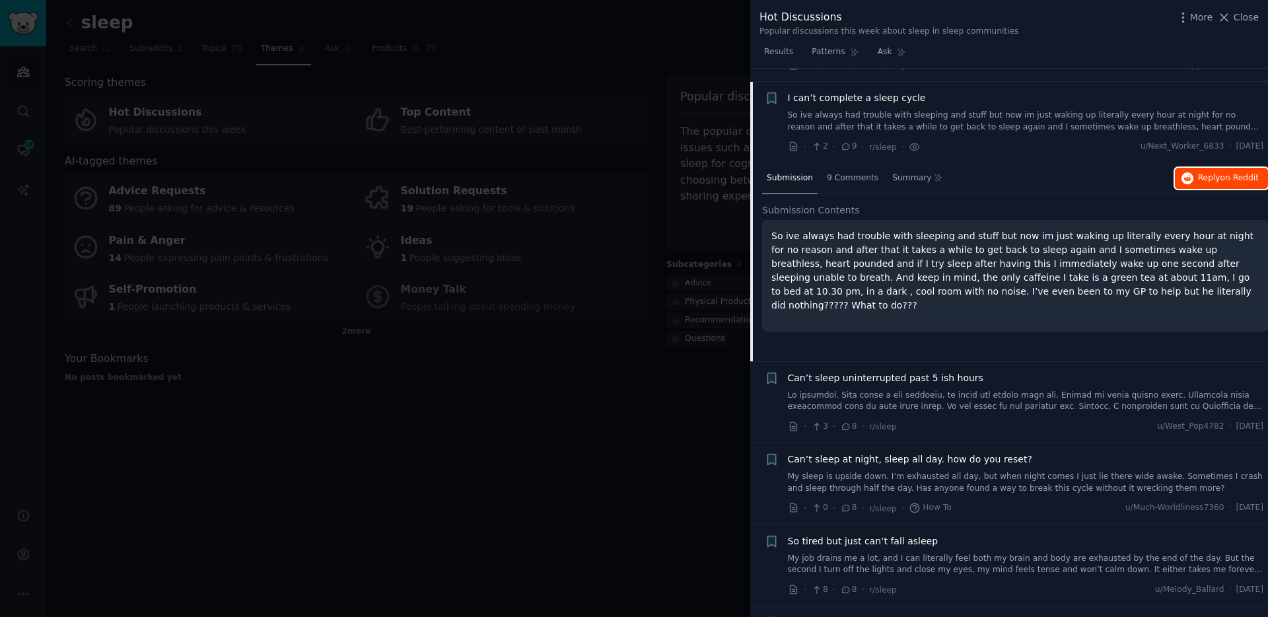
click at [1225, 170] on button "Reply on Reddit" at bounding box center [1221, 178] width 93 height 21
click at [881, 371] on span "Can’t sleep uninterrupted past 5 ish hours" at bounding box center [885, 378] width 195 height 14
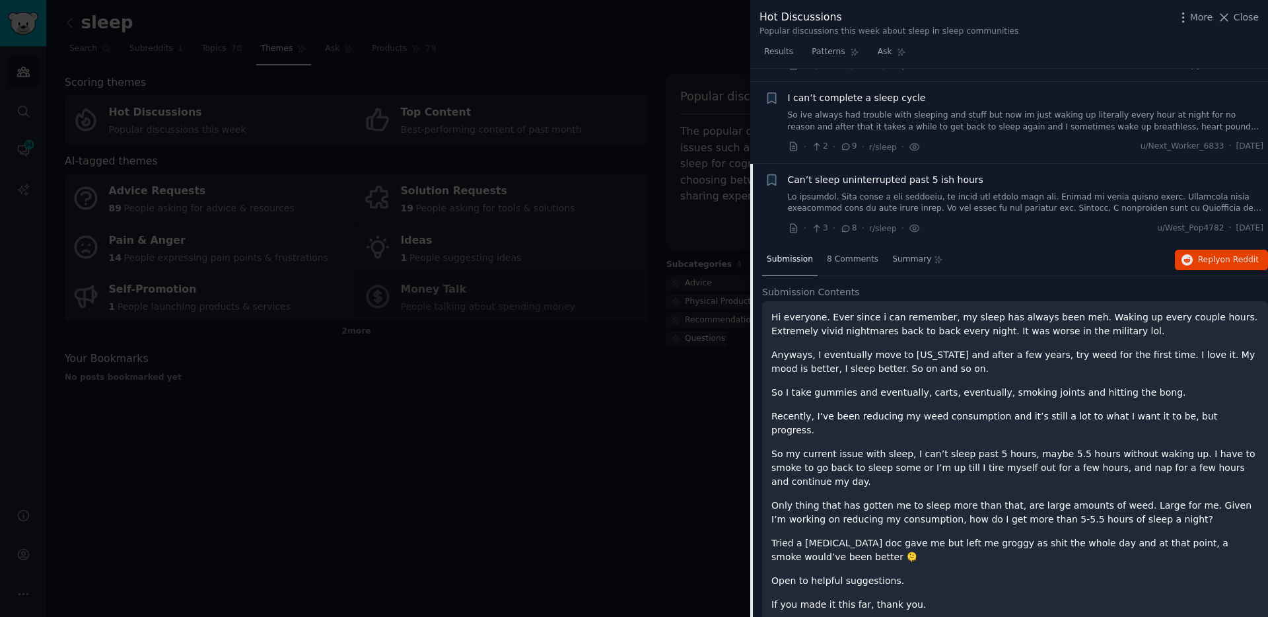
scroll to position [918, 0]
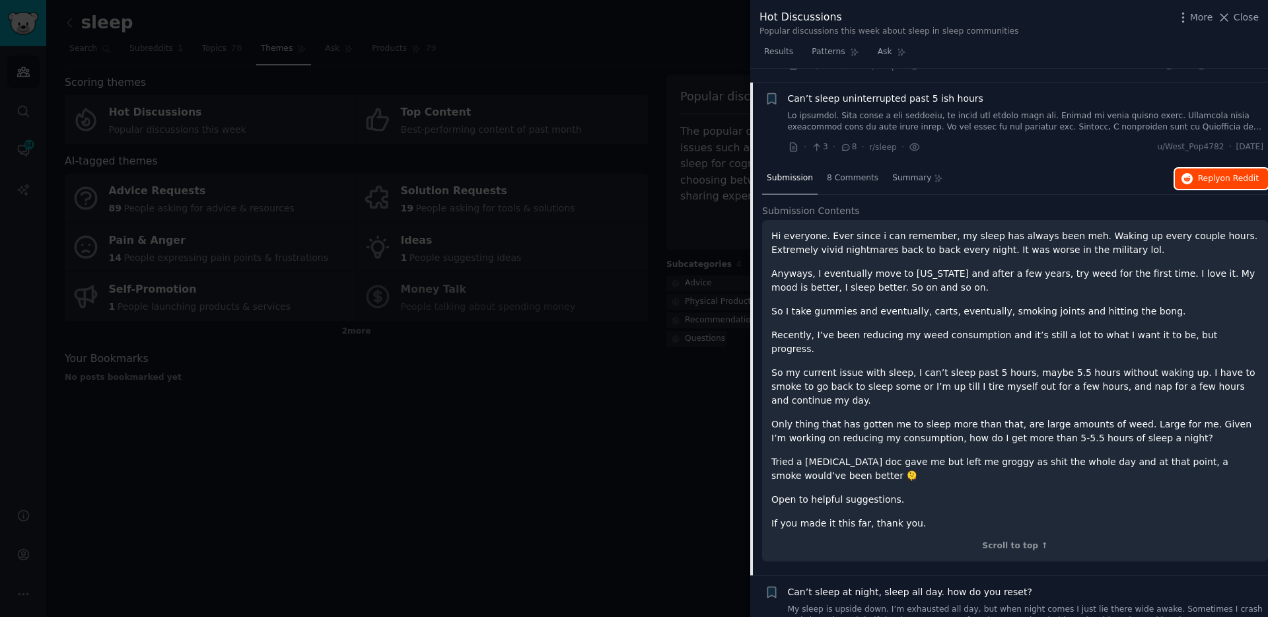
click at [1223, 174] on span "on Reddit" at bounding box center [1239, 178] width 38 height 9
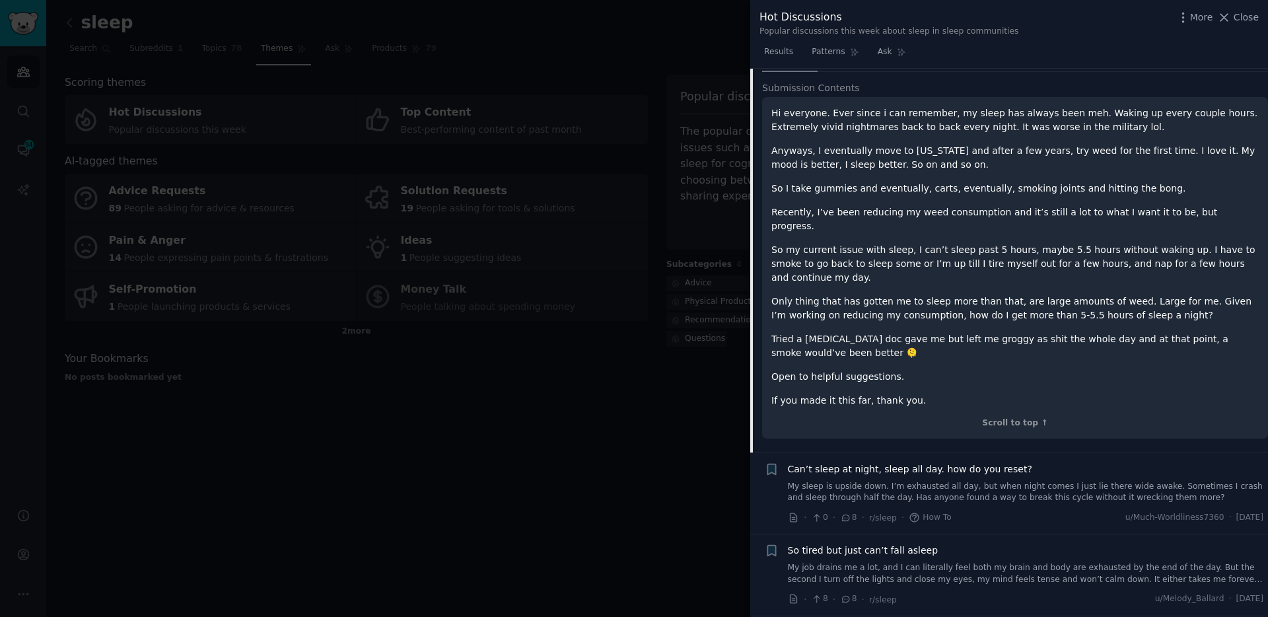
click at [952, 481] on link "My sleep is upside down. I’m exhausted all day, but when night comes I just lie…" at bounding box center [1026, 492] width 476 height 23
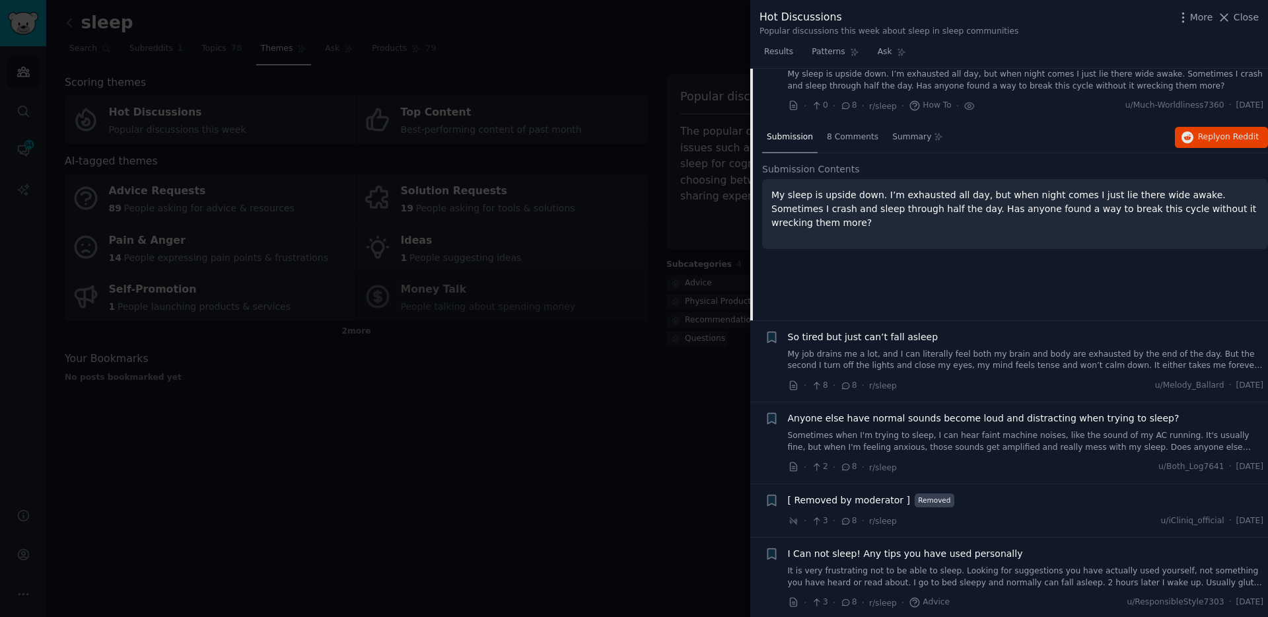
scroll to position [1000, 0]
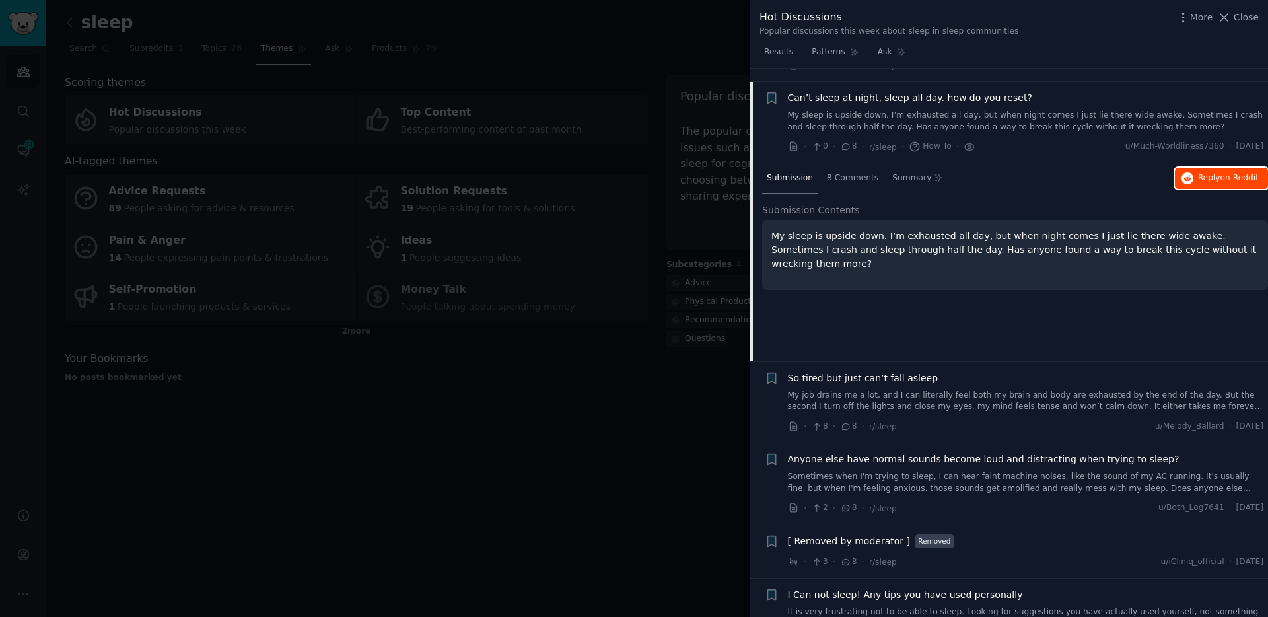
click at [1198, 172] on span "Reply on Reddit" at bounding box center [1228, 178] width 61 height 12
click at [1103, 397] on link "My job drains me a lot, and I can literally feel both my brain and body are exh…" at bounding box center [1026, 401] width 476 height 23
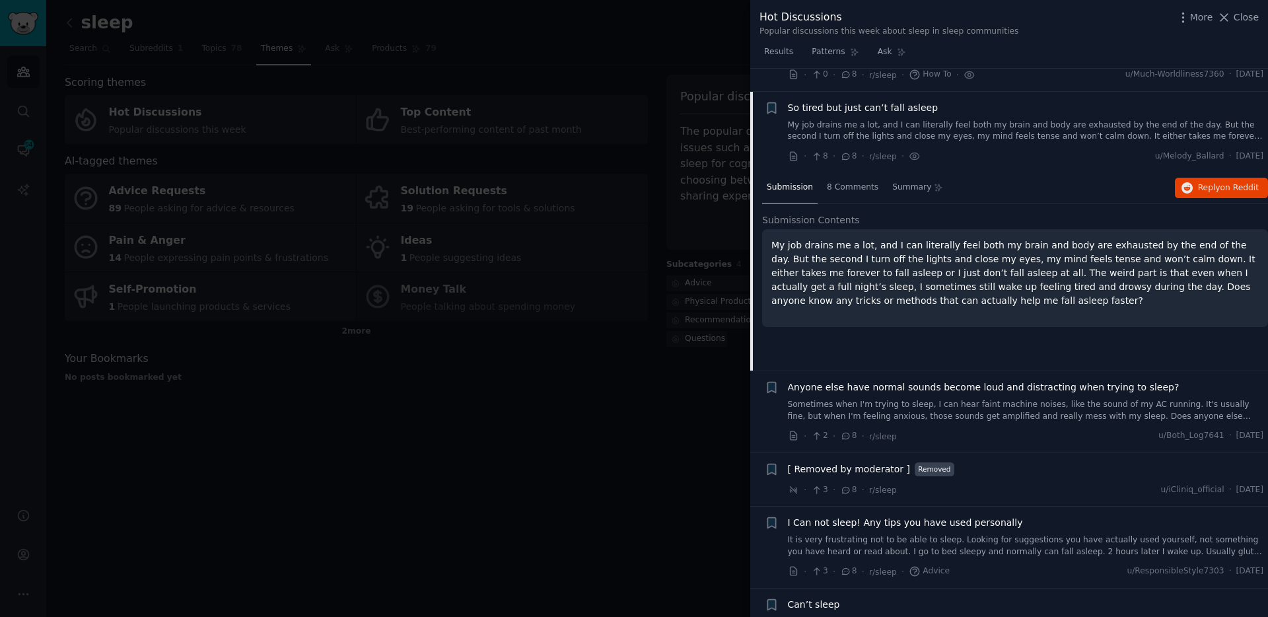
scroll to position [1081, 0]
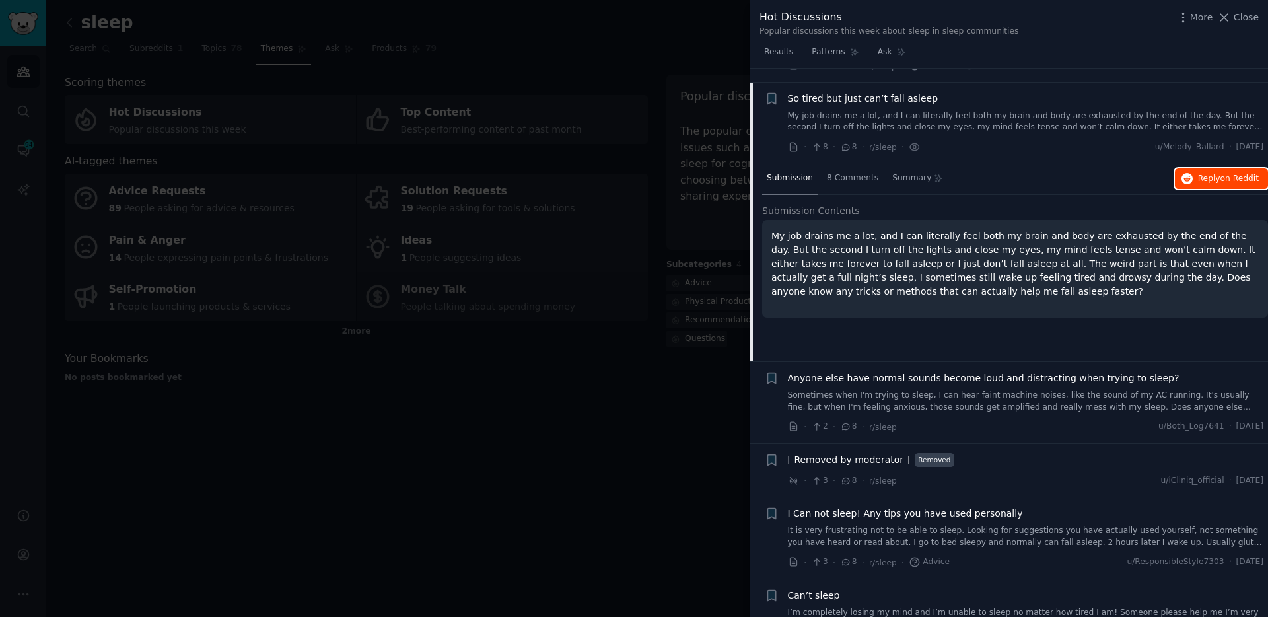
click at [1215, 170] on button "Reply on Reddit" at bounding box center [1221, 178] width 93 height 21
click at [885, 390] on link "Sometimes when I'm trying to sleep, I can hear faint machine noises, like the s…" at bounding box center [1026, 401] width 476 height 23
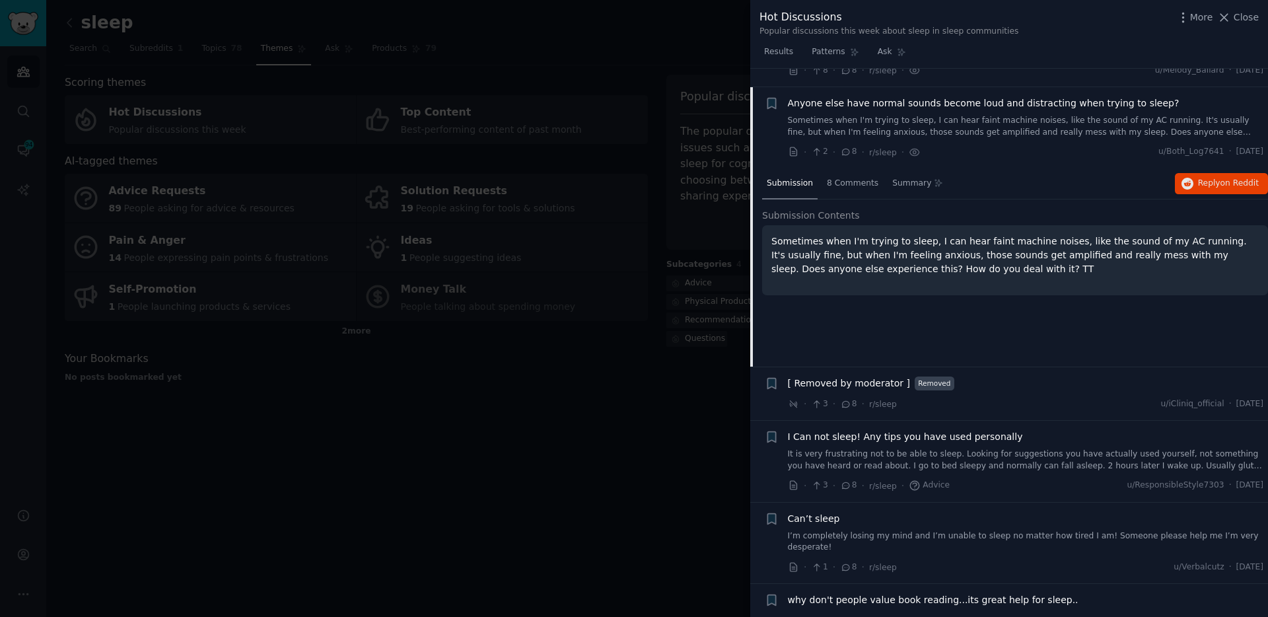
scroll to position [1163, 0]
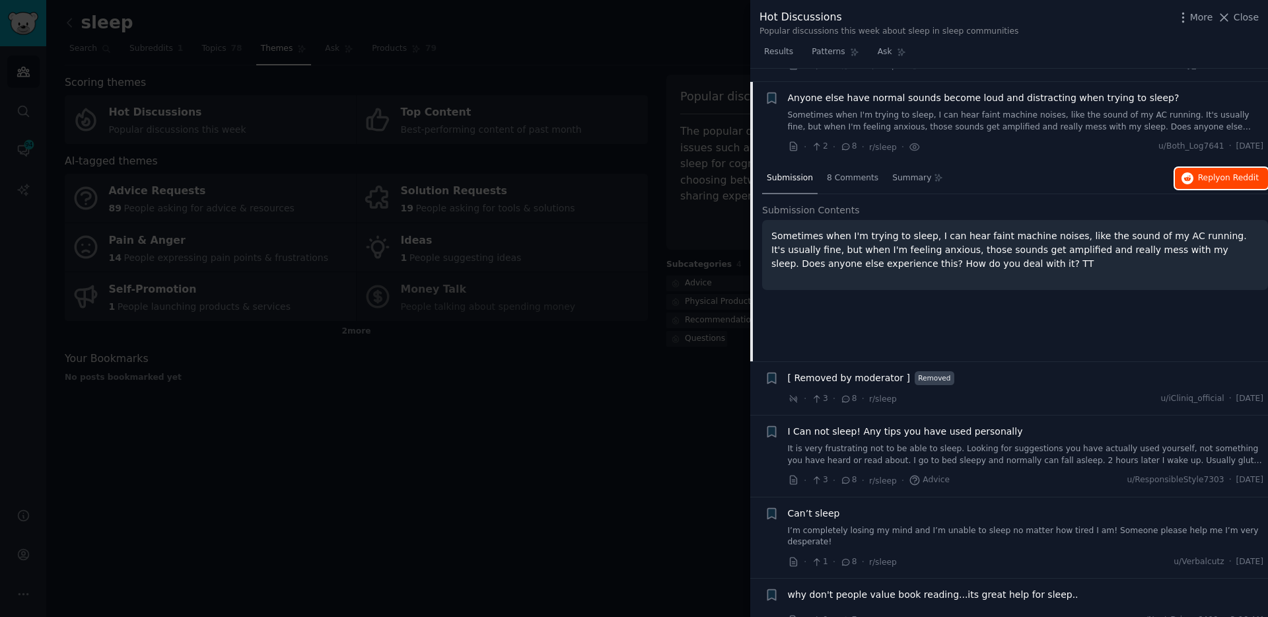
click at [1222, 173] on span "on Reddit" at bounding box center [1239, 177] width 38 height 9
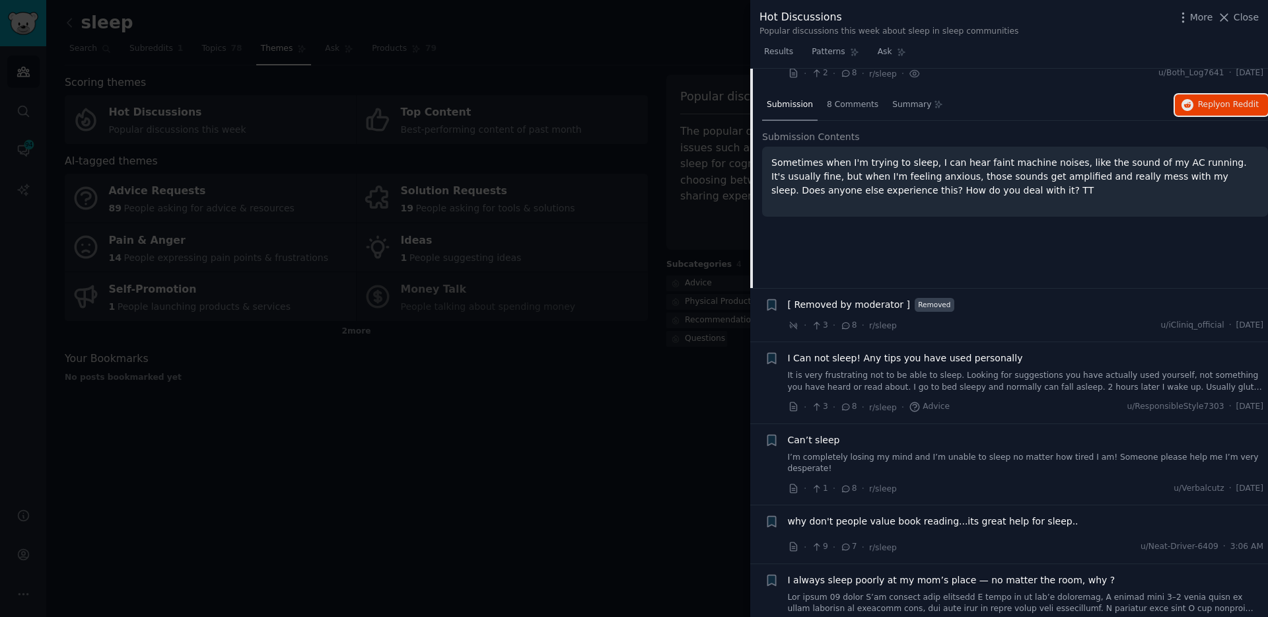
scroll to position [1254, 0]
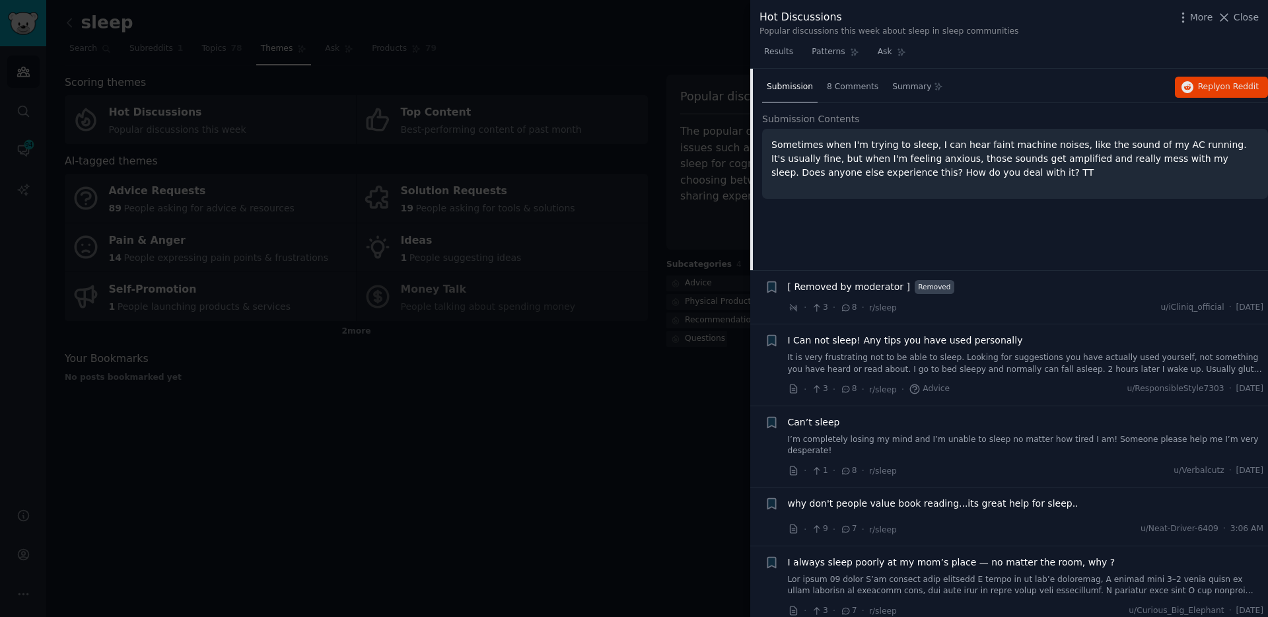
click at [907, 352] on link "It is very frustrating not to be able to sleep. Looking for suggestions you hav…" at bounding box center [1026, 363] width 476 height 23
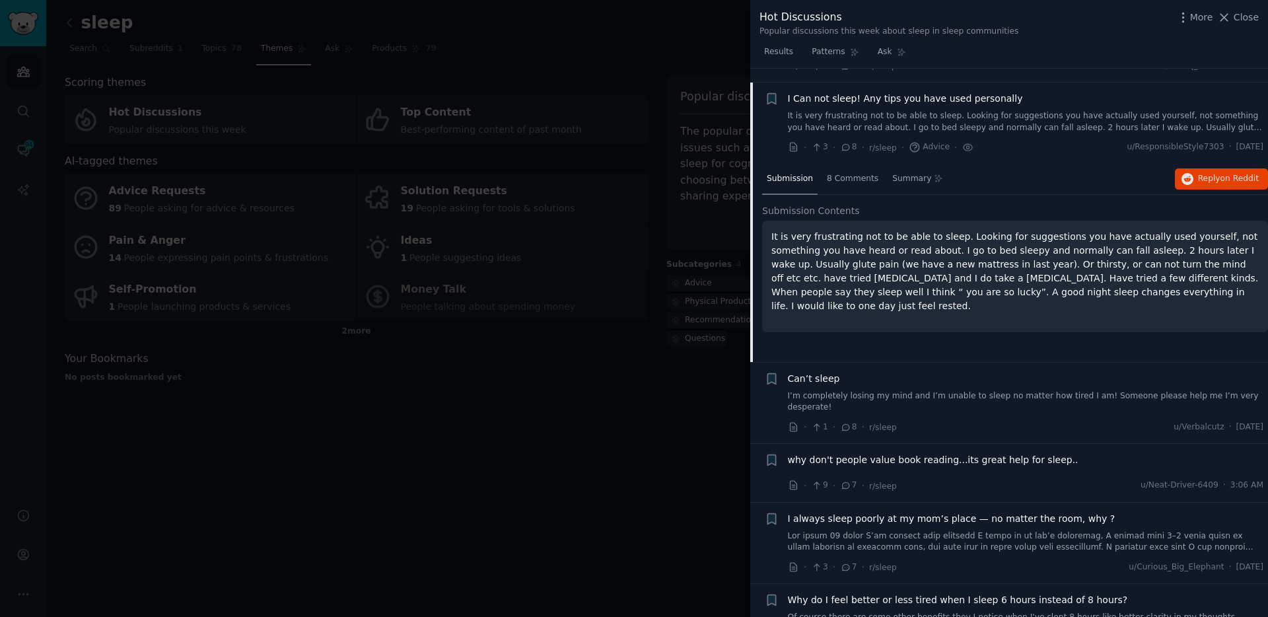
scroll to position [1298, 0]
click at [1235, 173] on span "on Reddit" at bounding box center [1239, 177] width 38 height 9
click at [892, 373] on div "Can’t sleep I’m completely losing my mind and I’m unable to sleep no matter how…" at bounding box center [1026, 392] width 476 height 42
click at [876, 390] on link "I’m completely losing my mind and I’m unable to sleep no matter how tired I am!…" at bounding box center [1026, 401] width 476 height 23
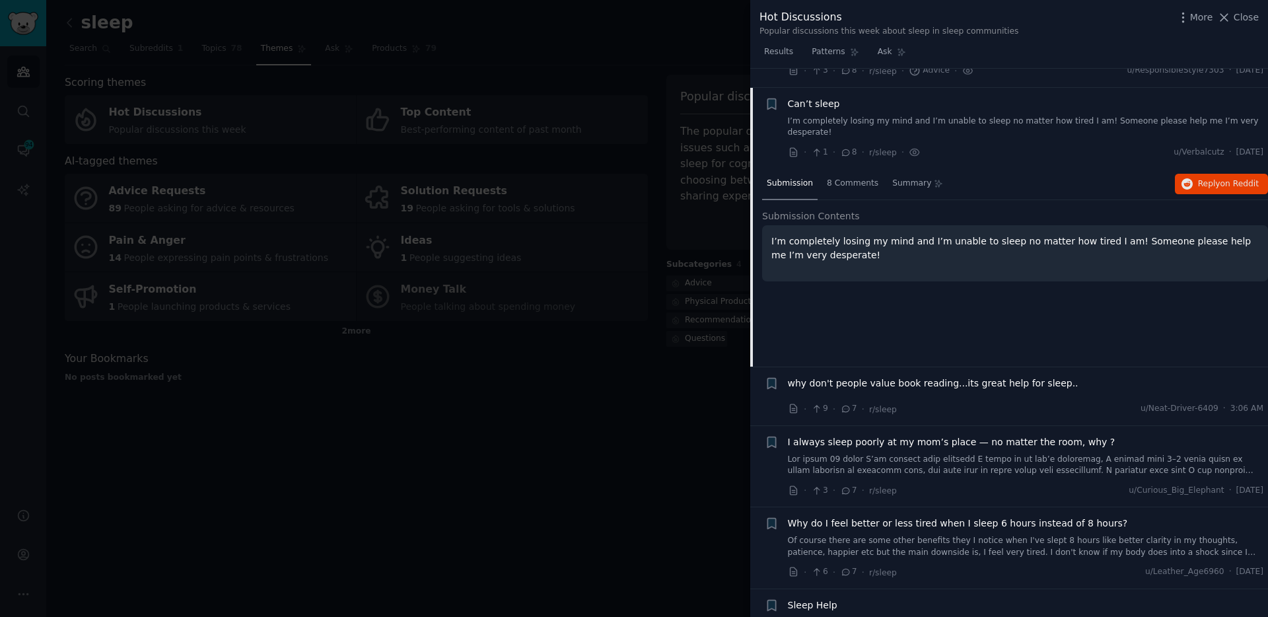
scroll to position [1379, 0]
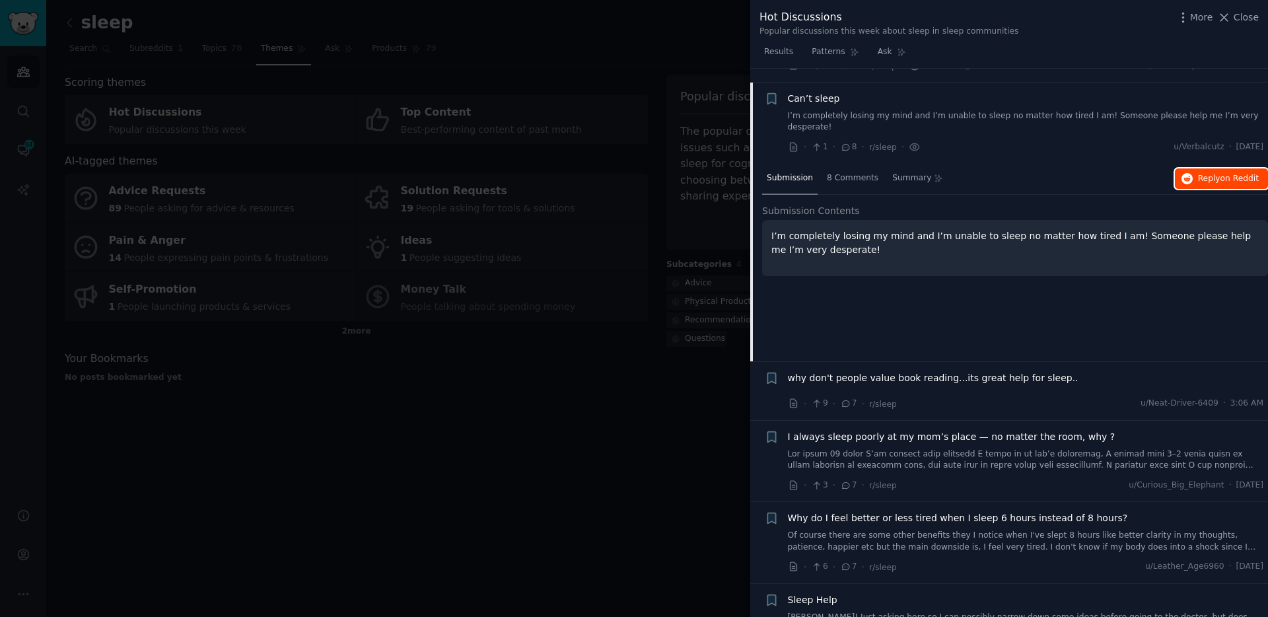
click at [1213, 173] on span "Reply on Reddit" at bounding box center [1228, 179] width 61 height 12
